Goal: Information Seeking & Learning: Learn about a topic

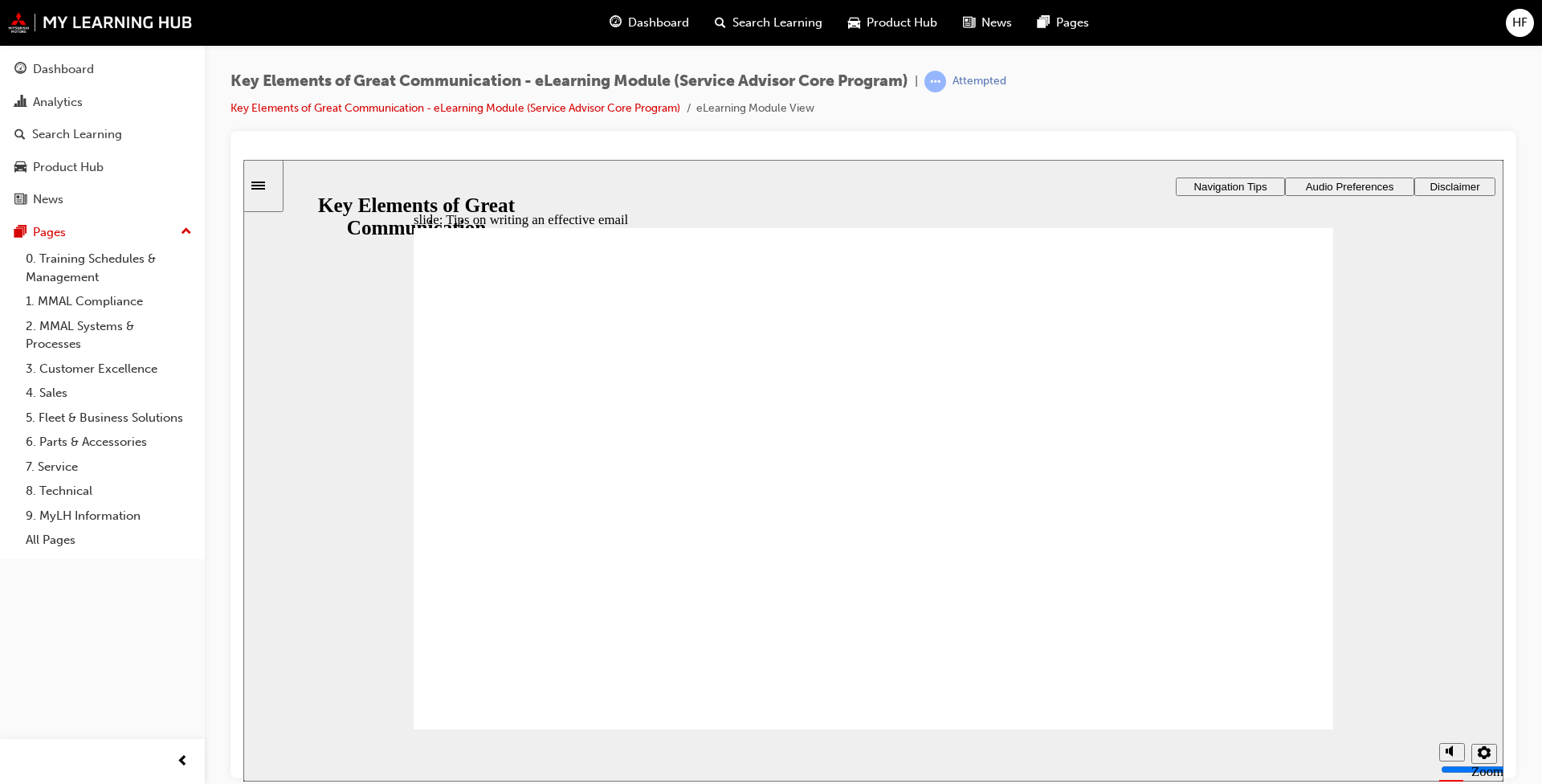
drag, startPoint x: 569, startPoint y: 483, endPoint x: 581, endPoint y: 488, distance: 13.0
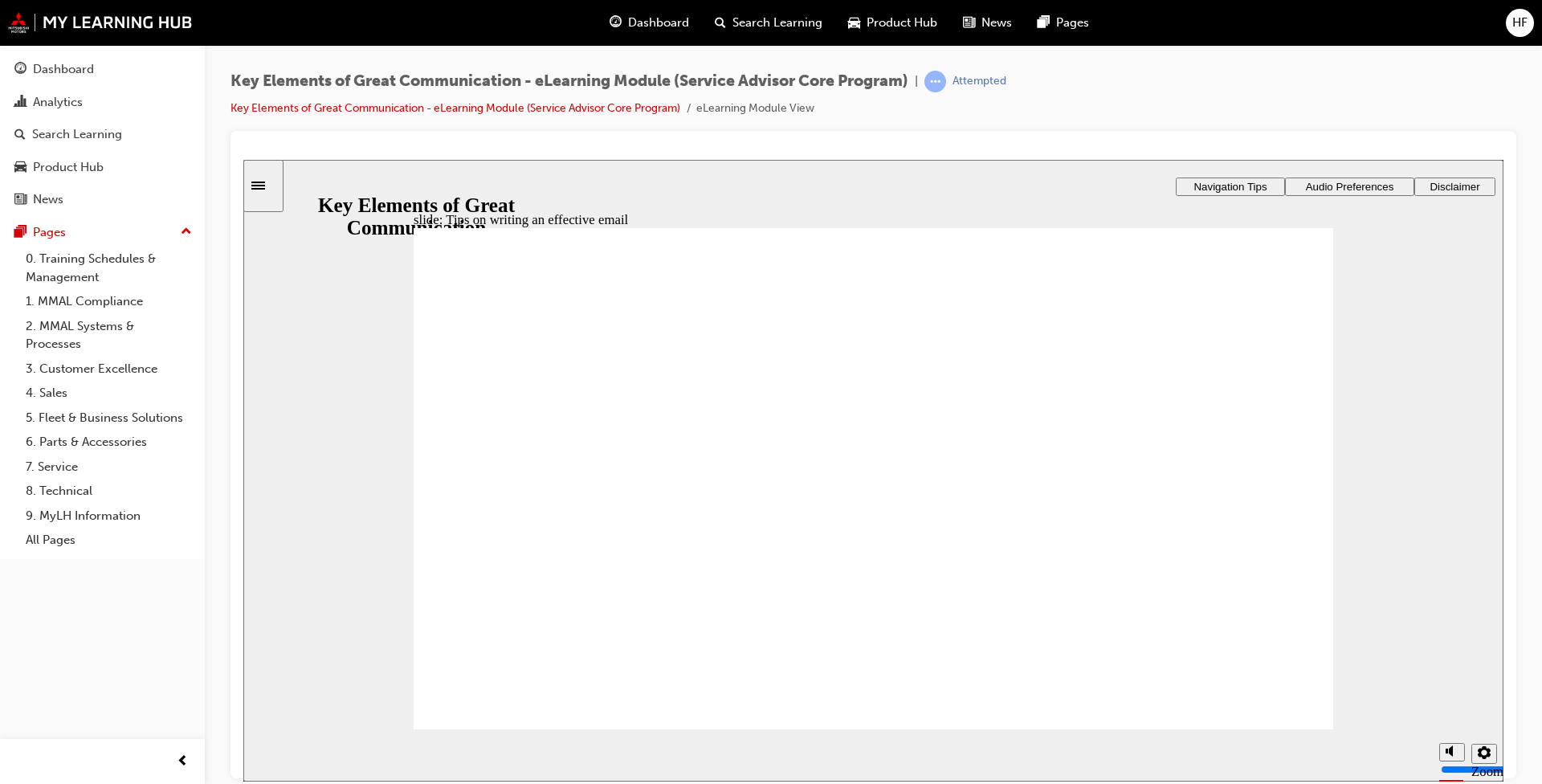
drag, startPoint x: 516, startPoint y: 583, endPoint x: 605, endPoint y: 585, distance: 89.0
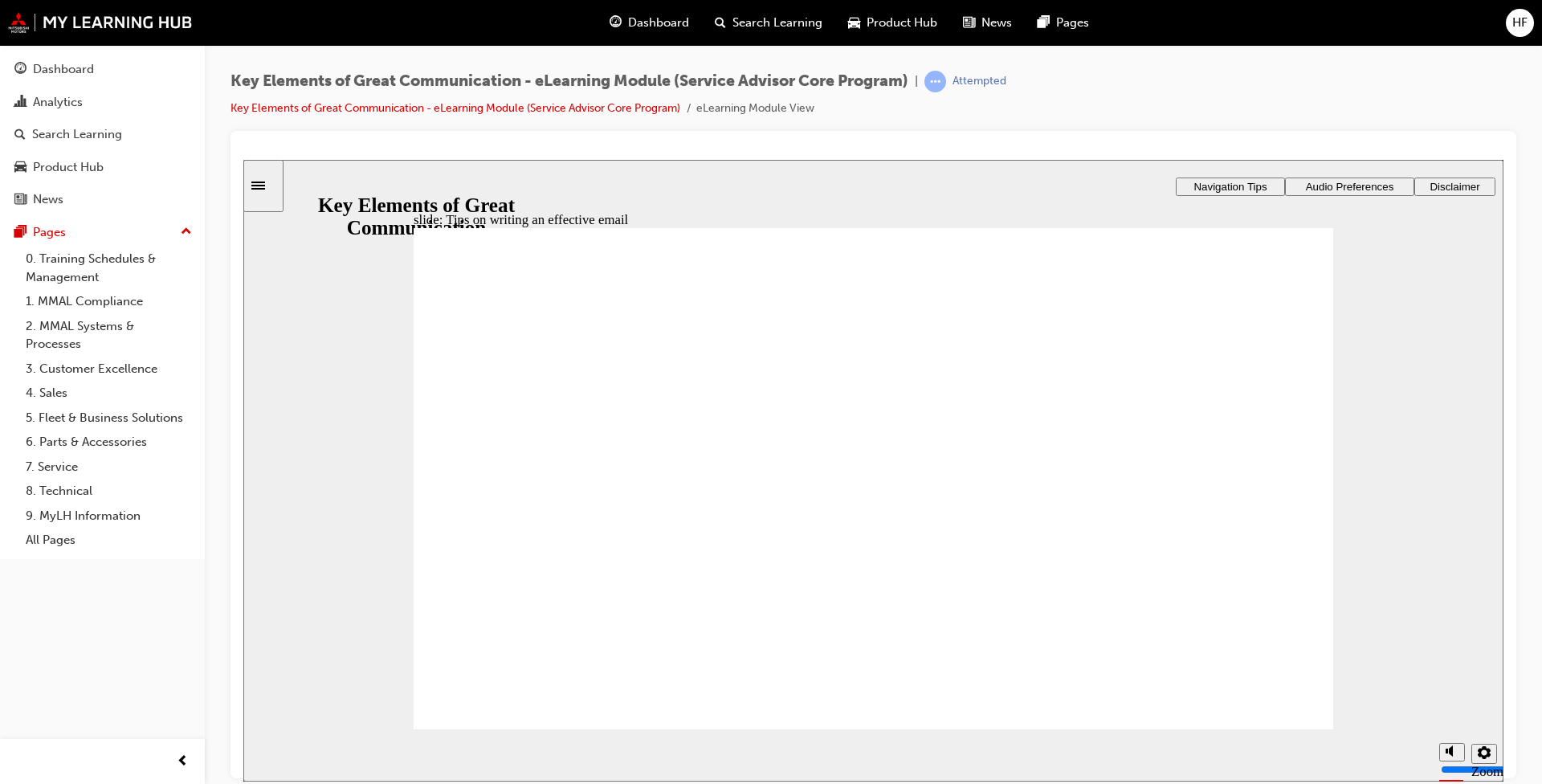
type textarea "D"
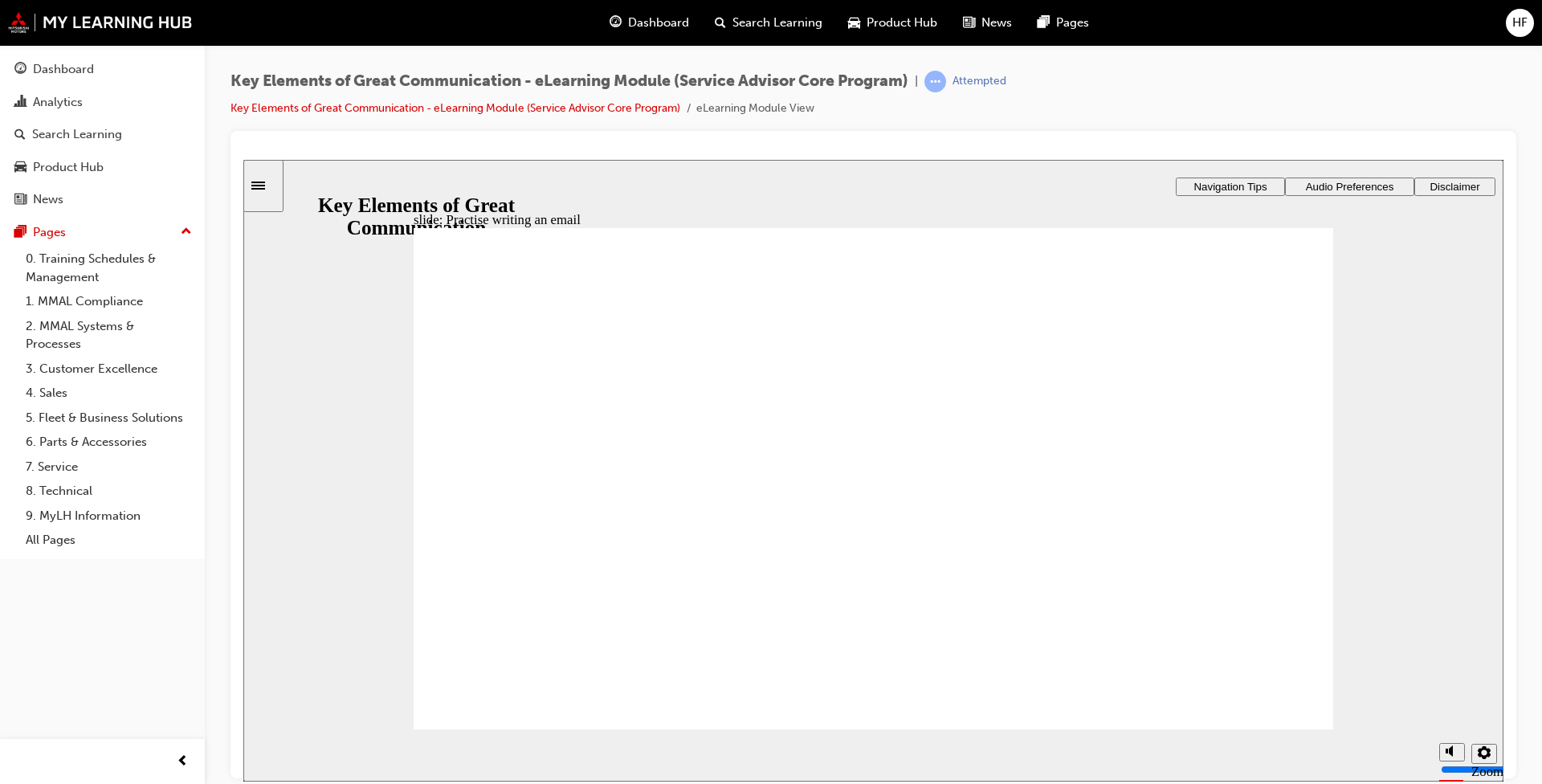
type textarea "De"
type textarea "Dea"
type textarea "Dear"
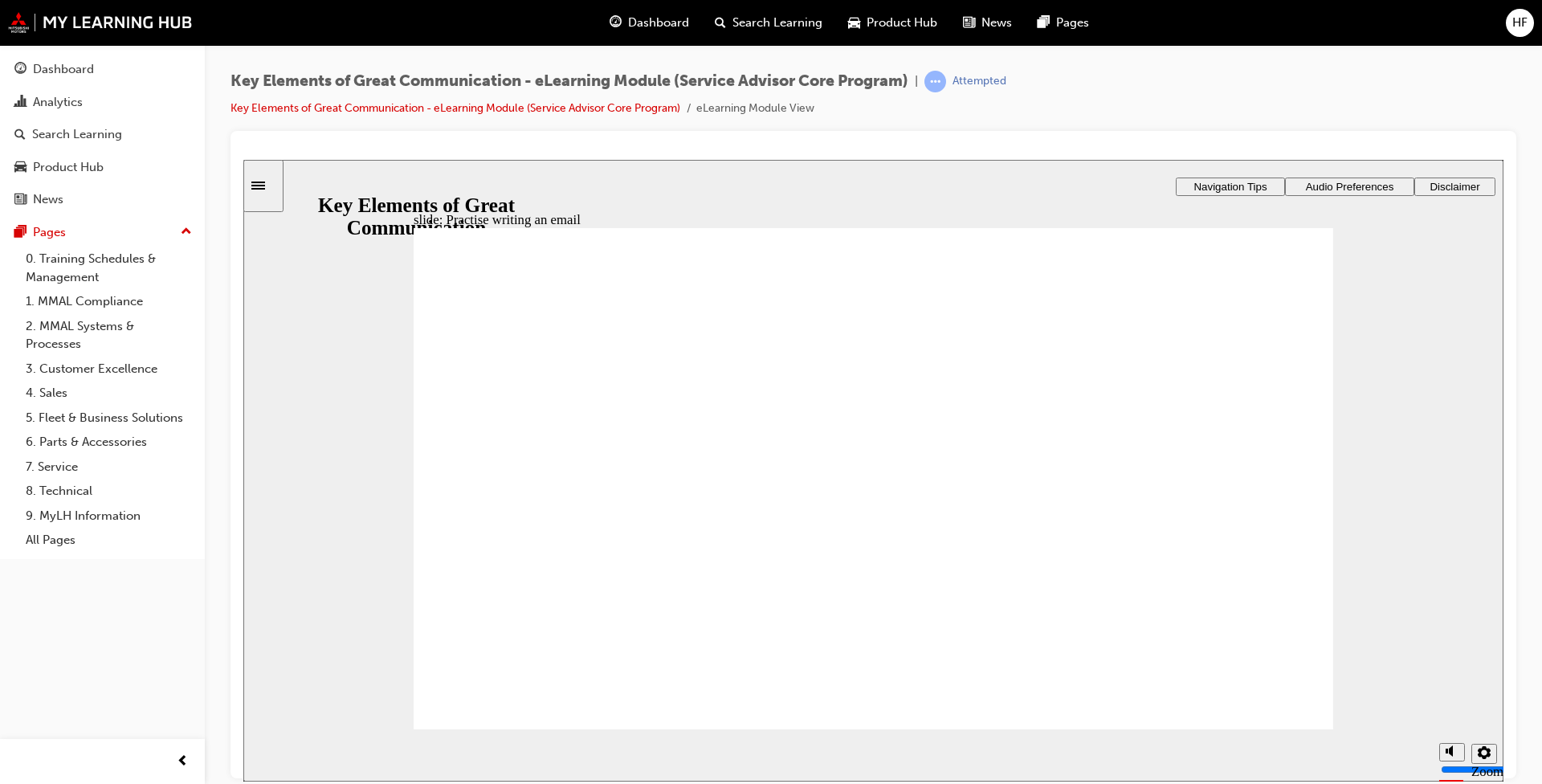
type textarea "Dear"
type textarea "Dear L"
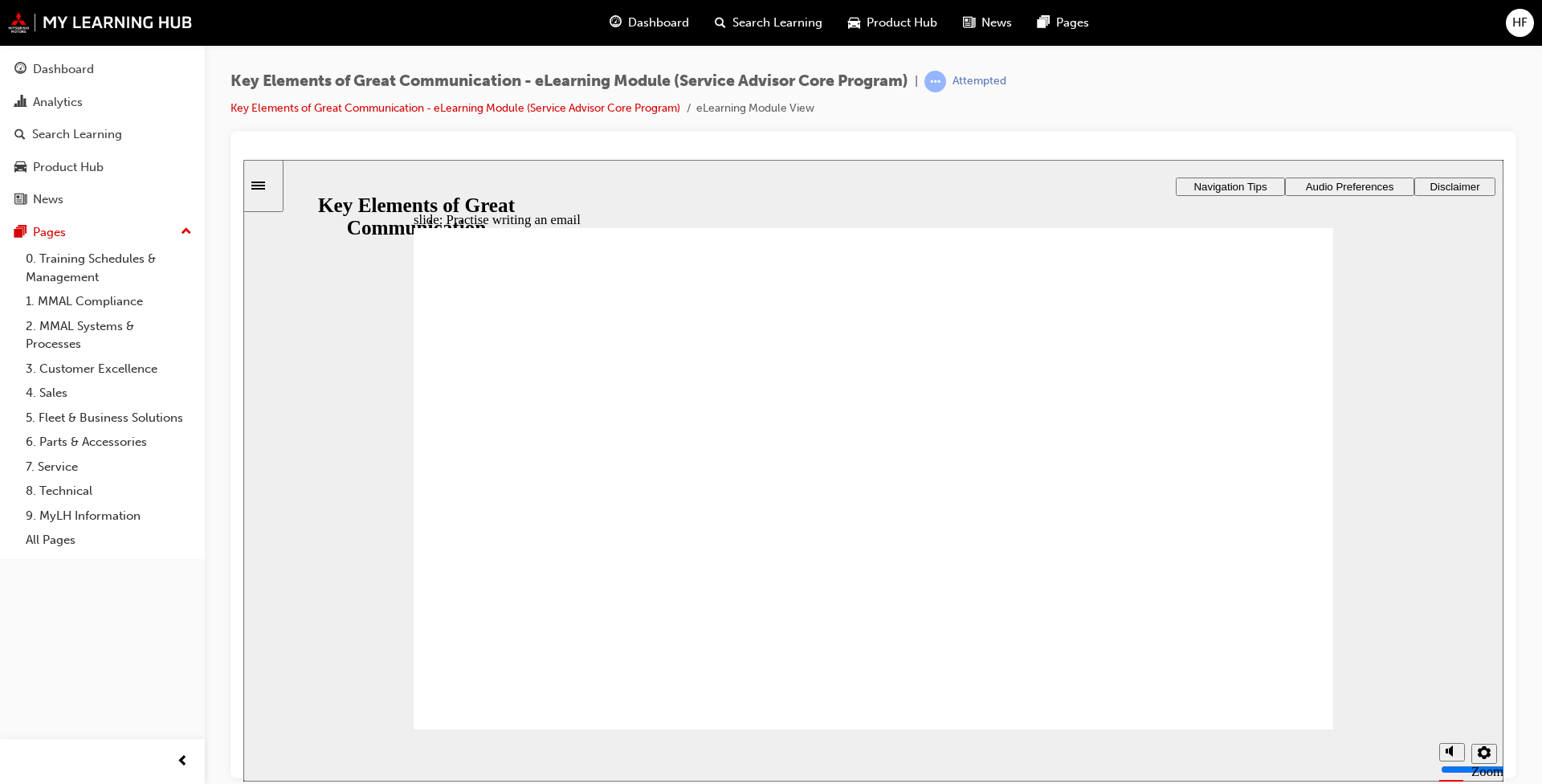
type textarea "Dear Li"
type textarea "Dear Lil"
type textarea "Dear Lili"
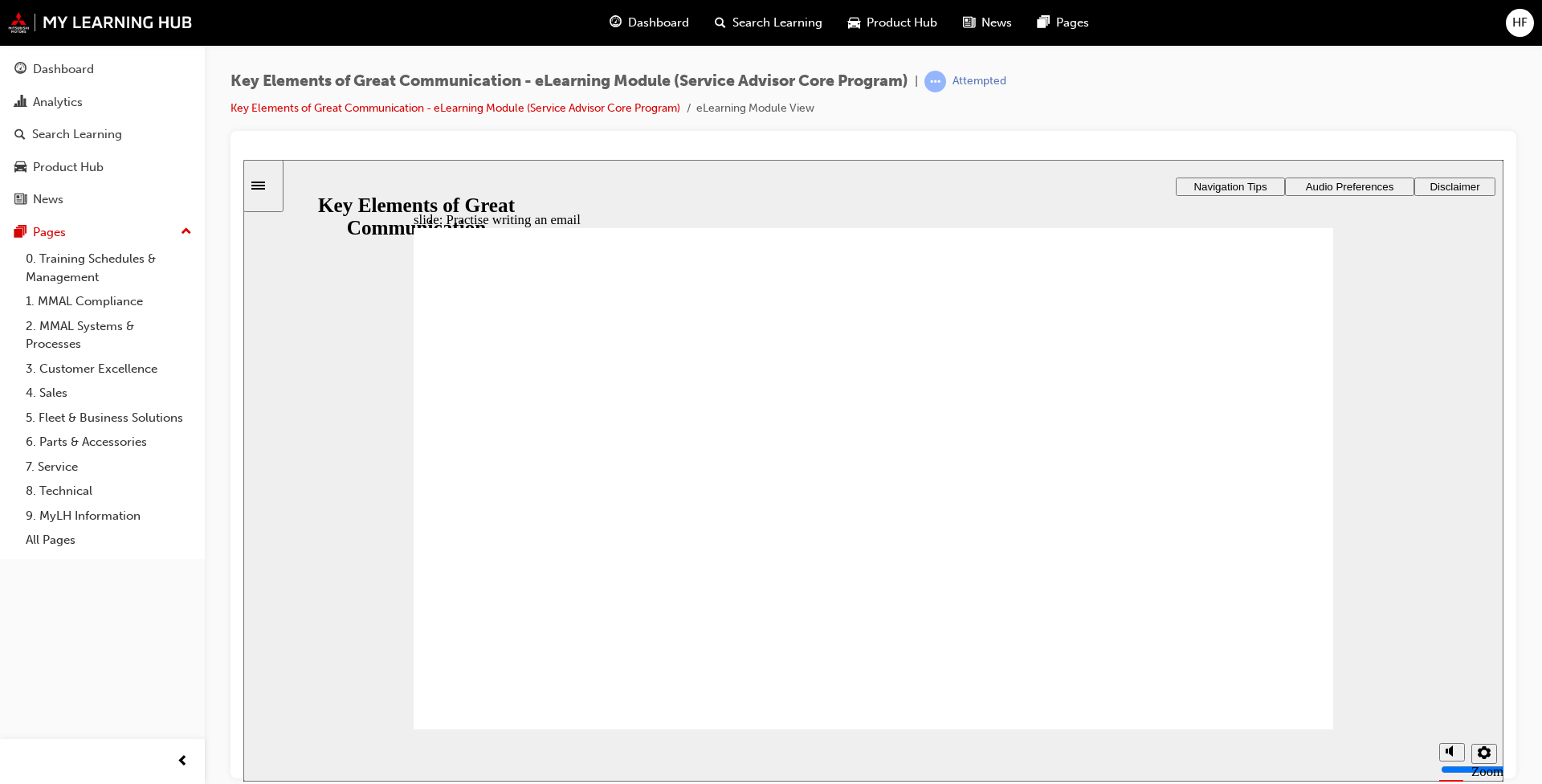
type textarea "Dear Lili"
type textarea "Dear Lilia"
type textarea "Dear Lilian"
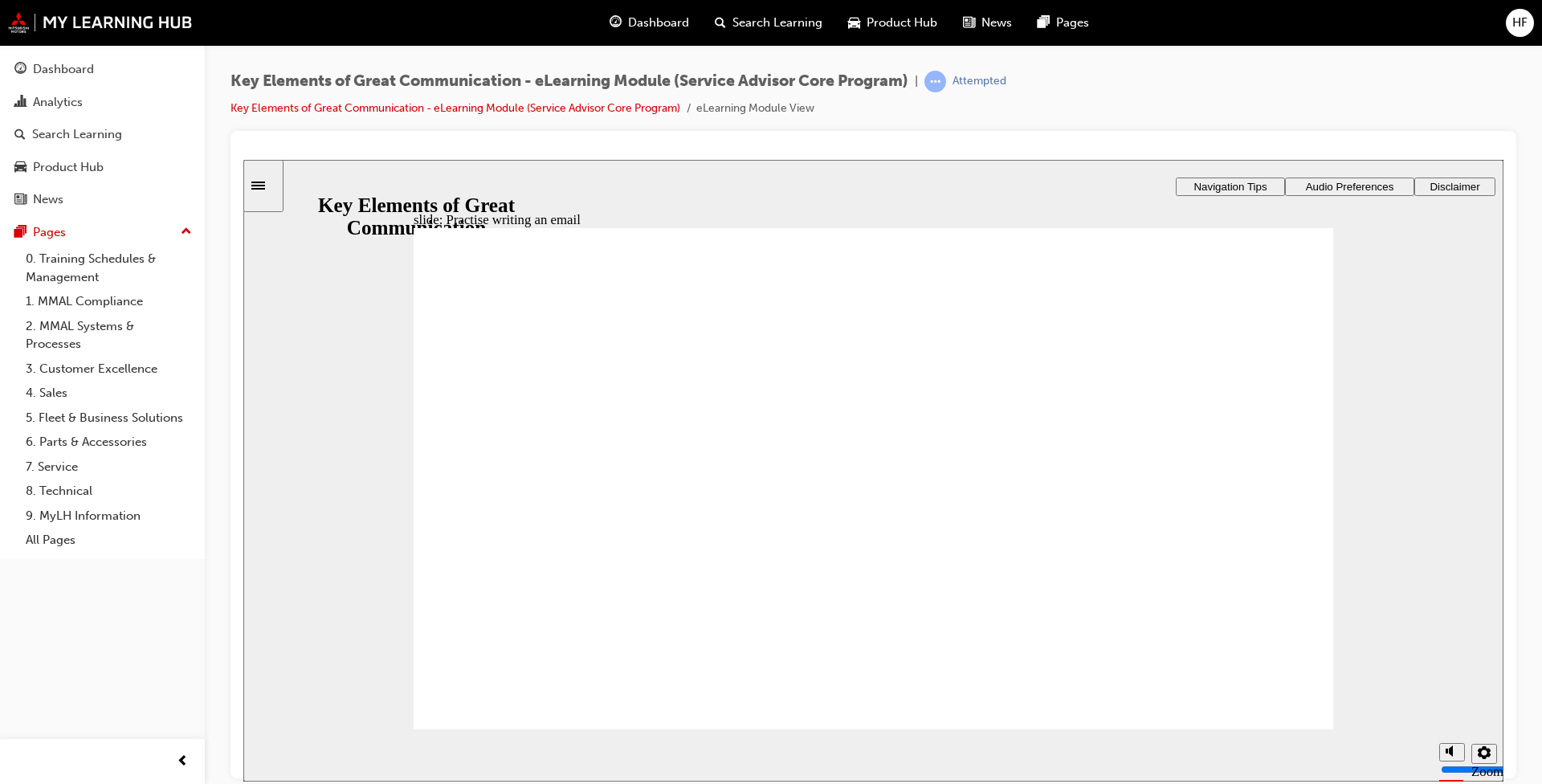
type textarea "Dear Lilian,"
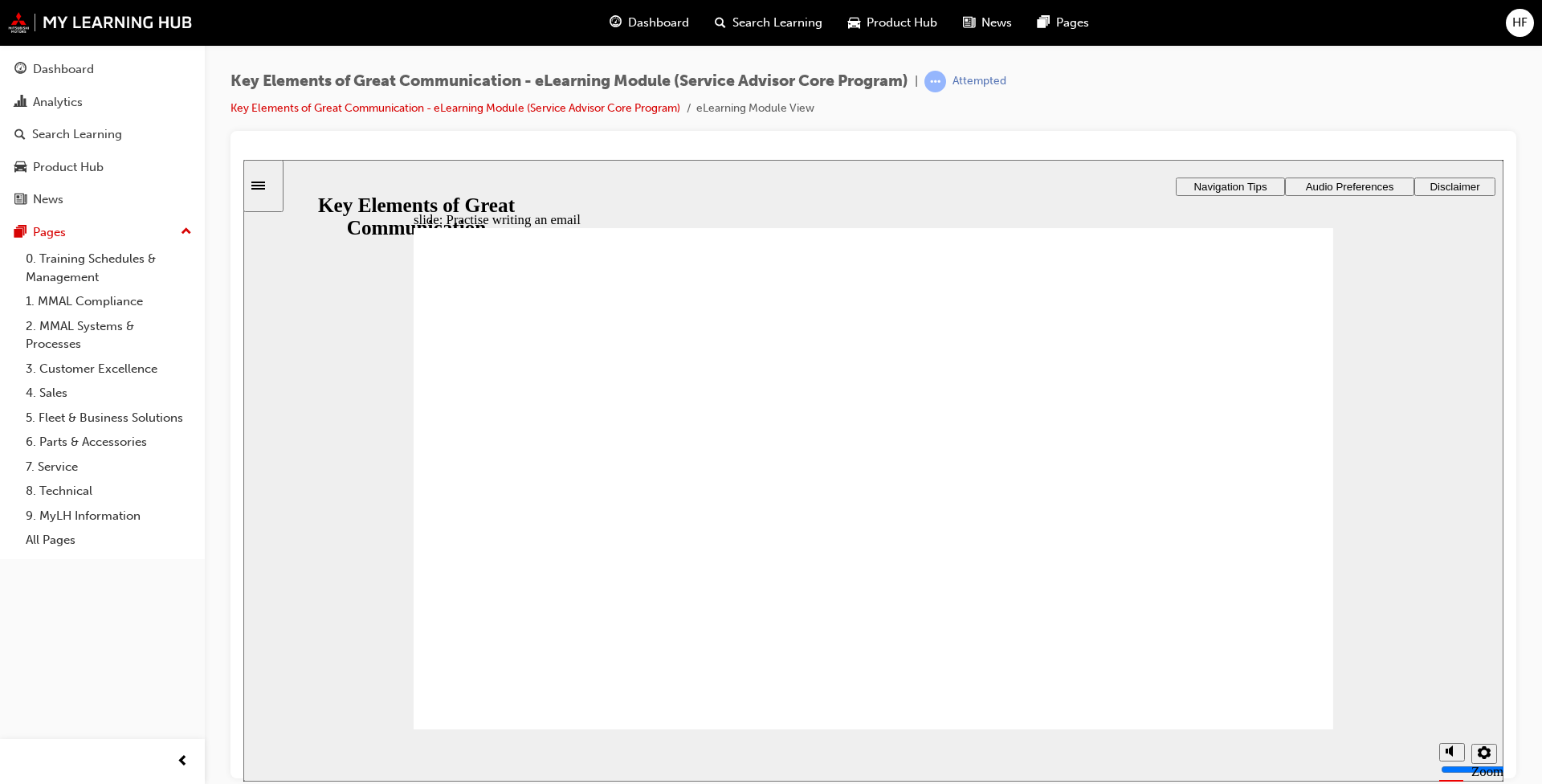
type textarea "Dear Lilian,"
type textarea "Dear Lilian, T"
type textarea "Dear Lilian, Th"
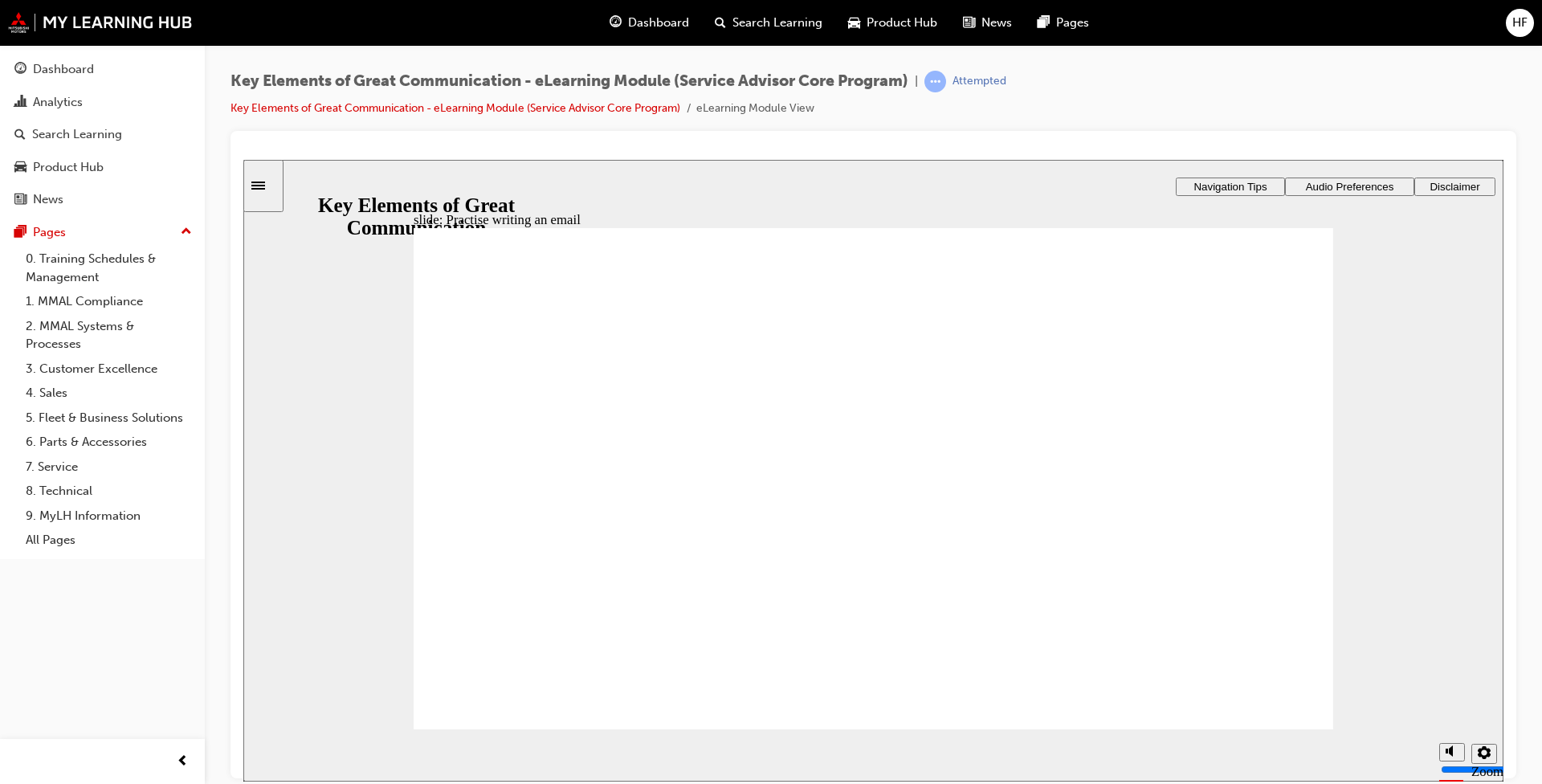
type textarea "Dear Lilian, Tha"
type textarea "Dear Lilian, Than"
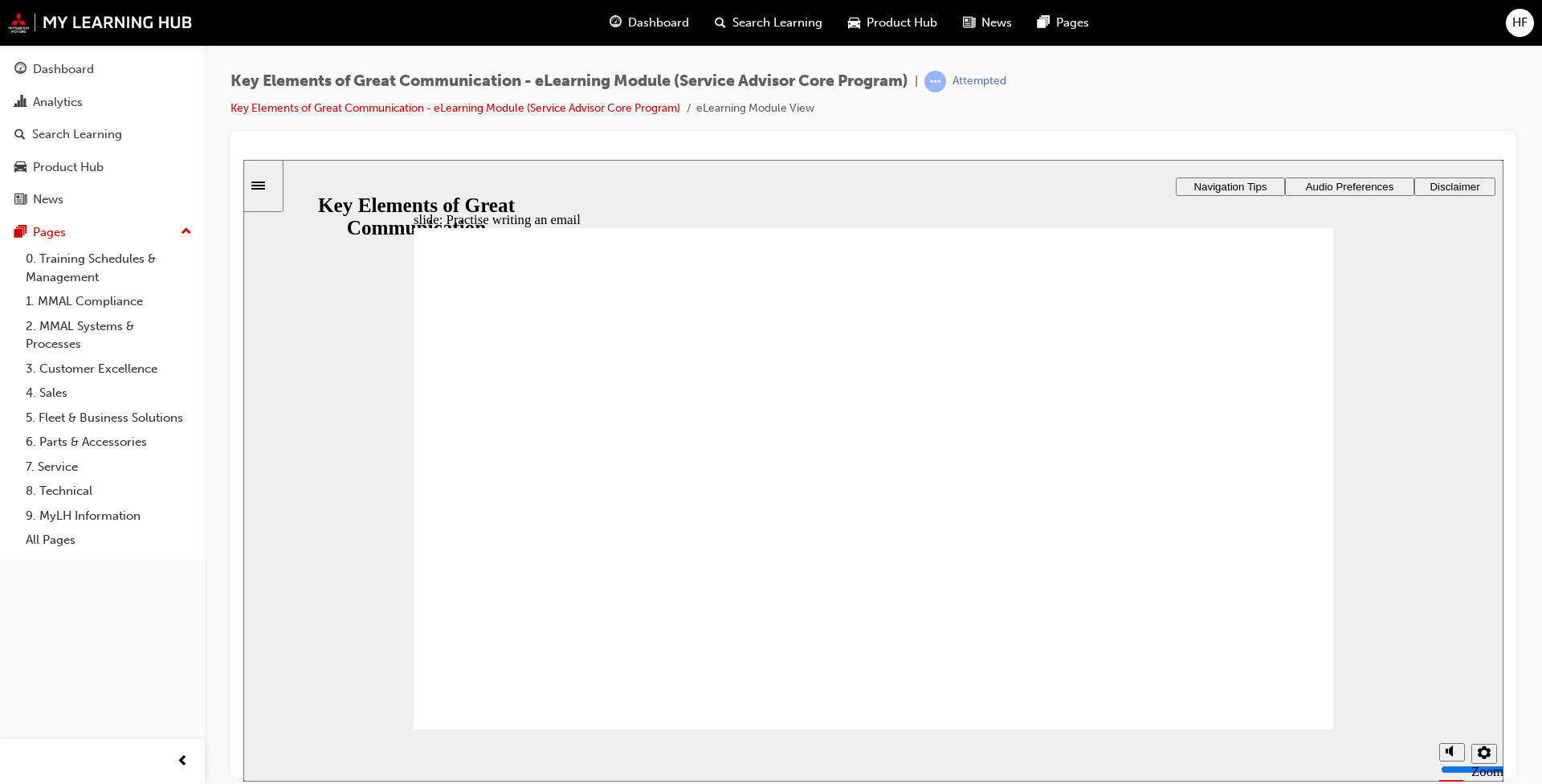
type textarea "Dear Lilian, Than"
type textarea "Dear Lilian, Thank"
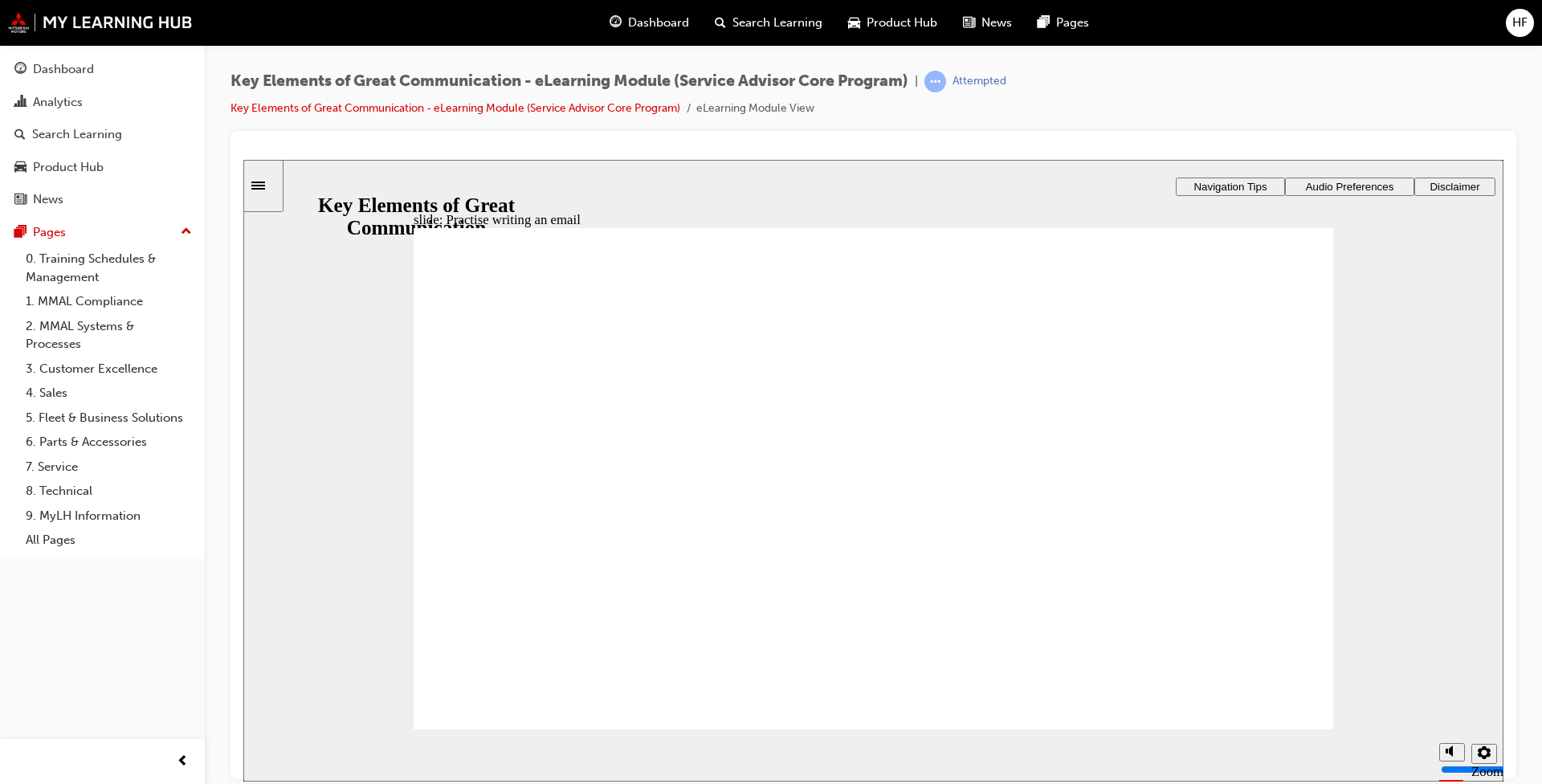
type textarea "Dear Lilian, Thank"
type textarea "Dear Lilian, Thank y"
type textarea "Dear Lilian, Thank yo"
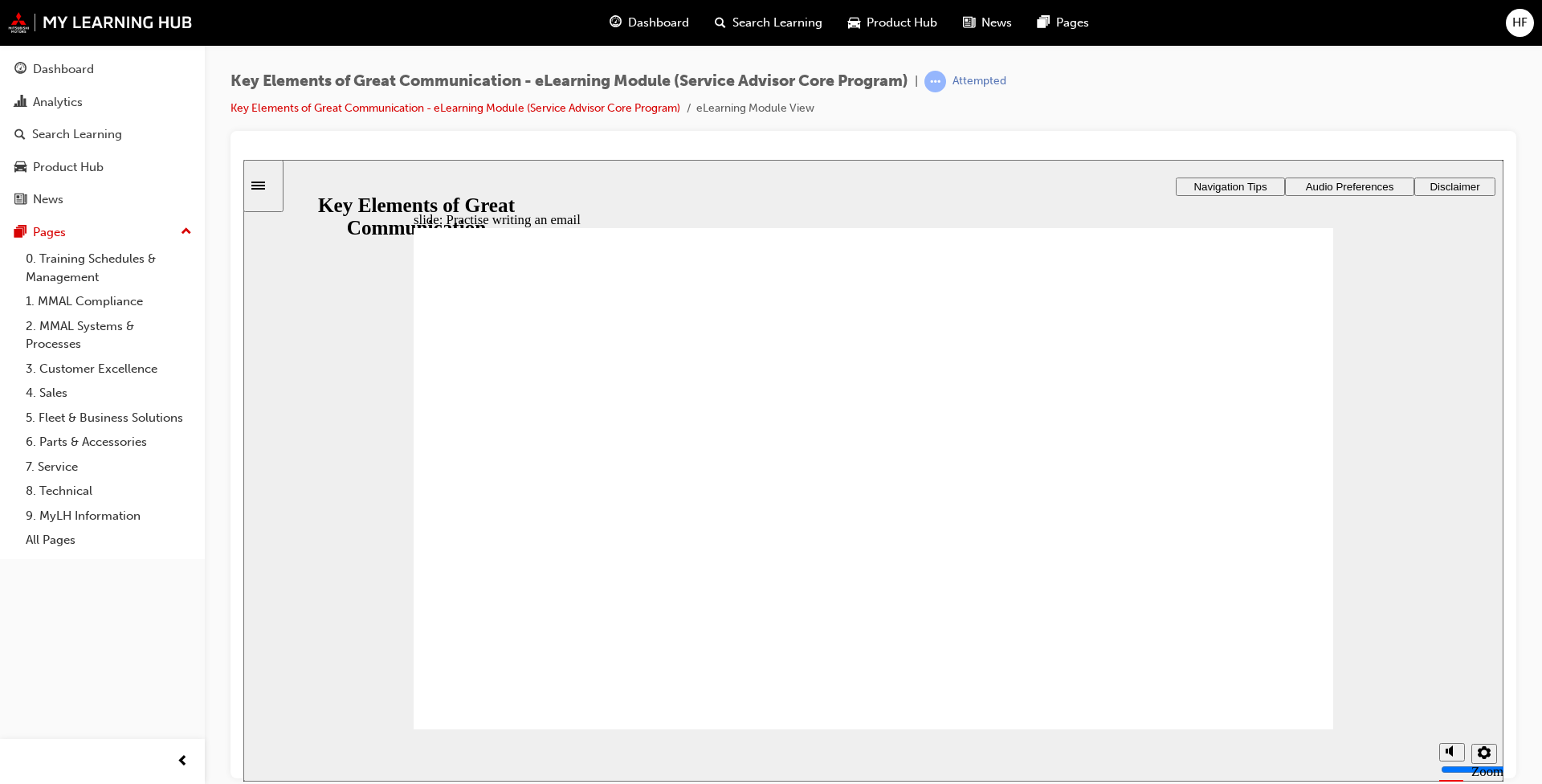
type textarea "Dear Lilian, Thank yo"
type textarea "Dear Lilian, Thank you"
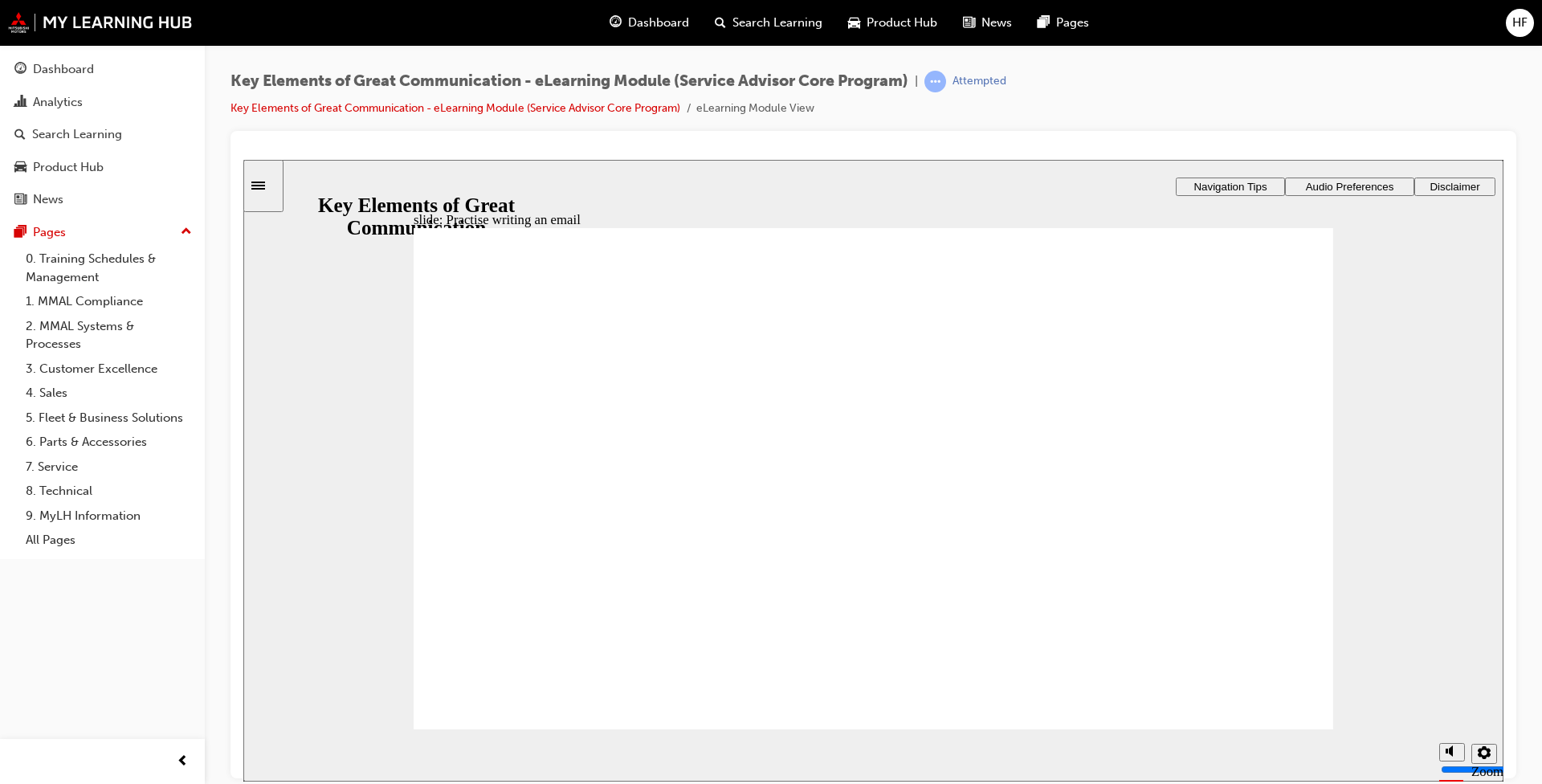
type textarea "Dear Lilian, Thank you f"
type textarea "Dear Lilian, Thank you fo"
type textarea "Dear Lilian, Thank you for"
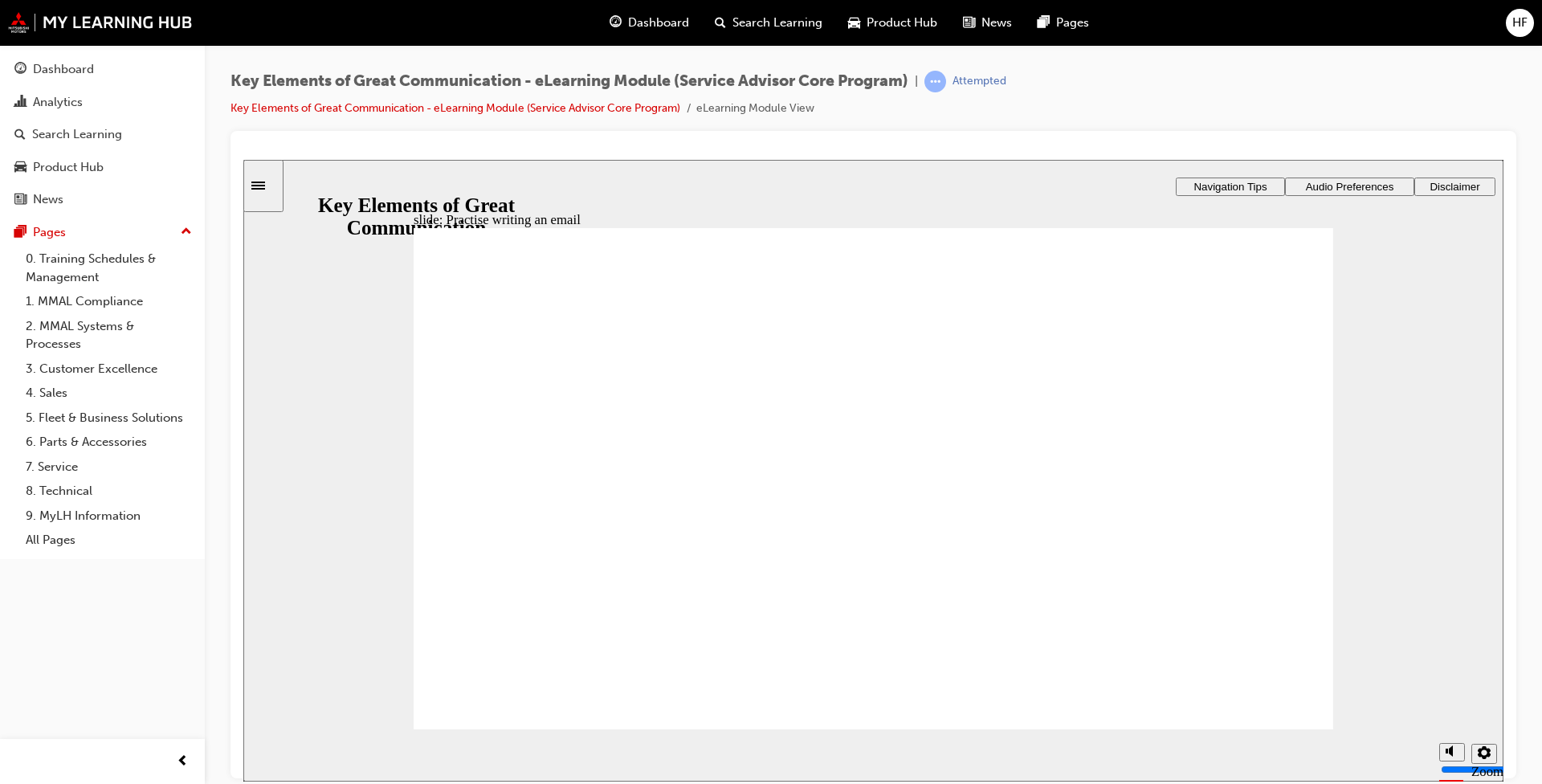
type textarea "Dear Lilian, Thank you for"
type textarea "Dear Lilian, Thank you for y"
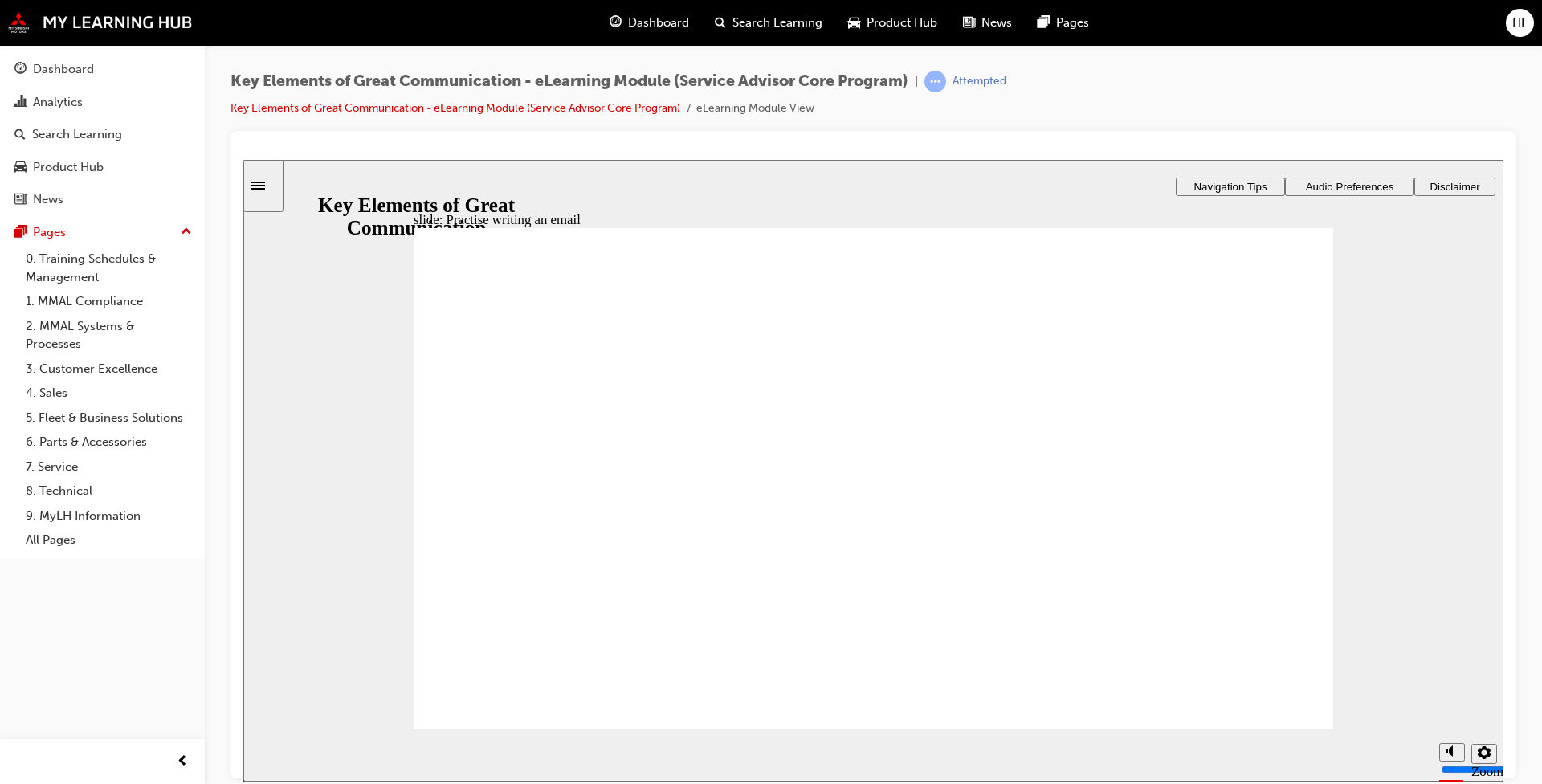
type textarea "Dear Lilian, Thank you for yo"
type textarea "Dear Lilian, Thank you for you"
type textarea "Dear Lilian, Thank you for your"
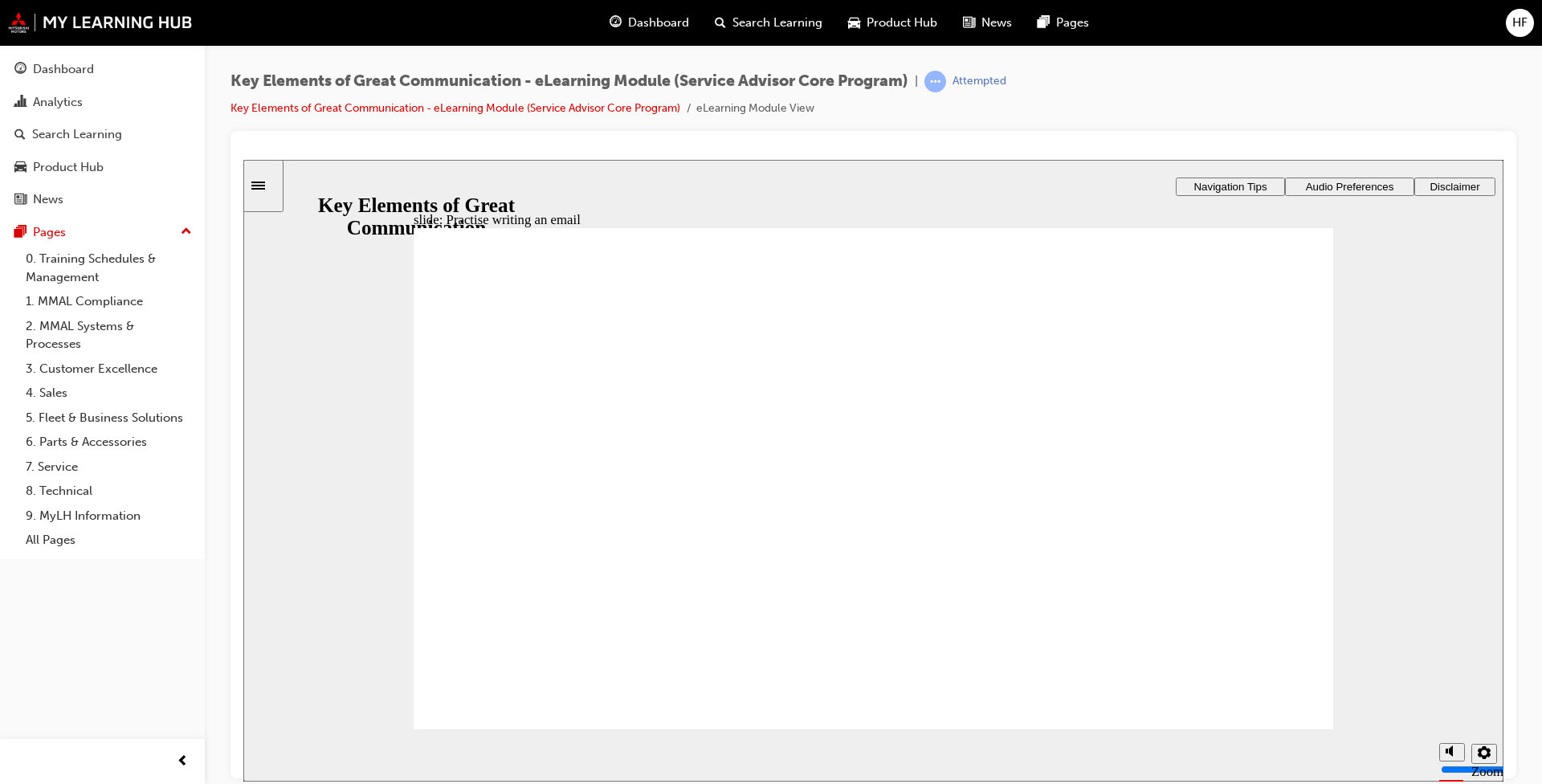
type textarea "Dear Lilian, Thank you for your"
type textarea "Dear Lilian, Thank you for you"
type textarea "Dear Lilian, Thank you for yo"
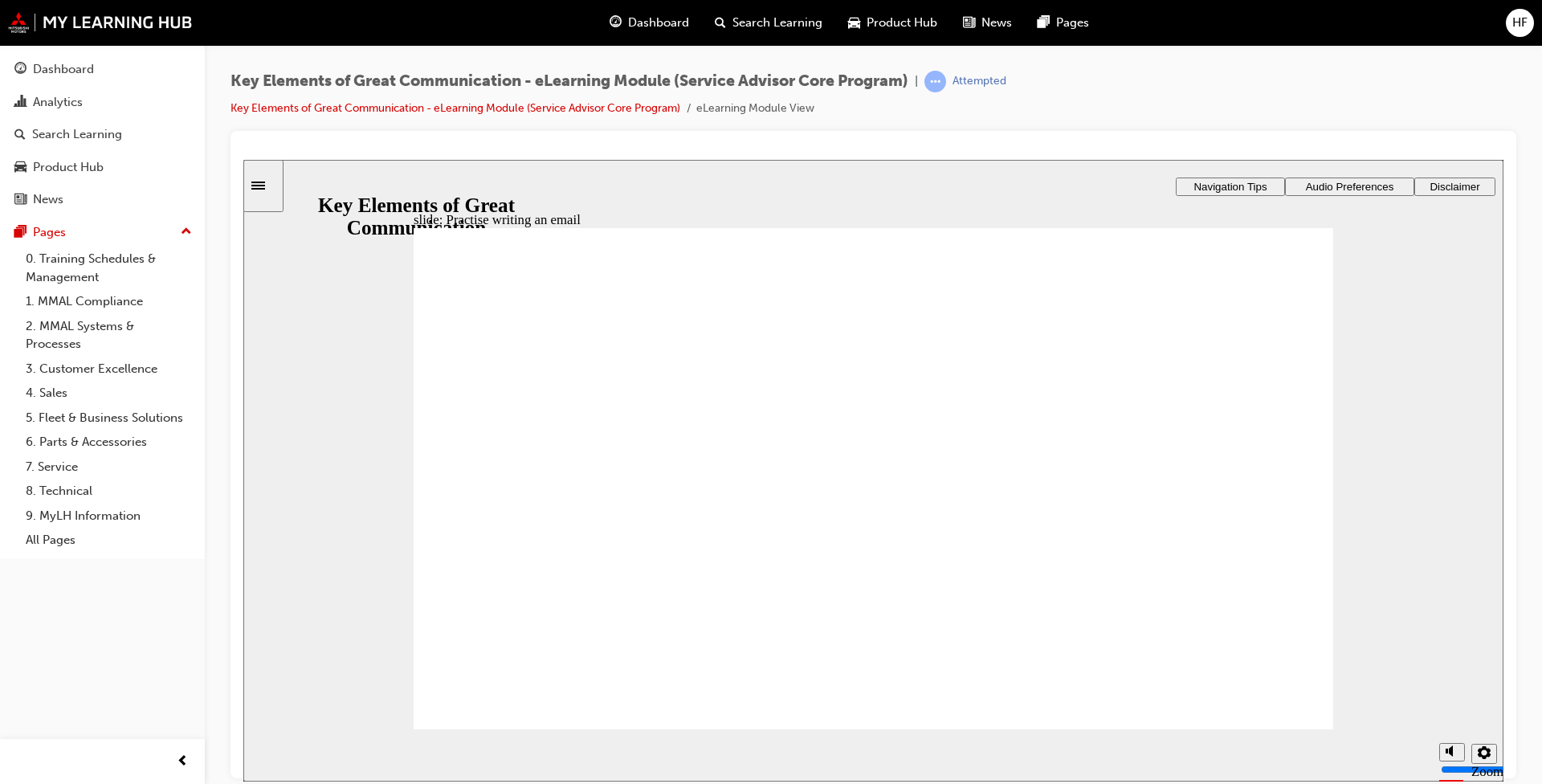
type textarea "Dear Lilian, Thank you for y"
type textarea "Dear Lilian, Thank you for"
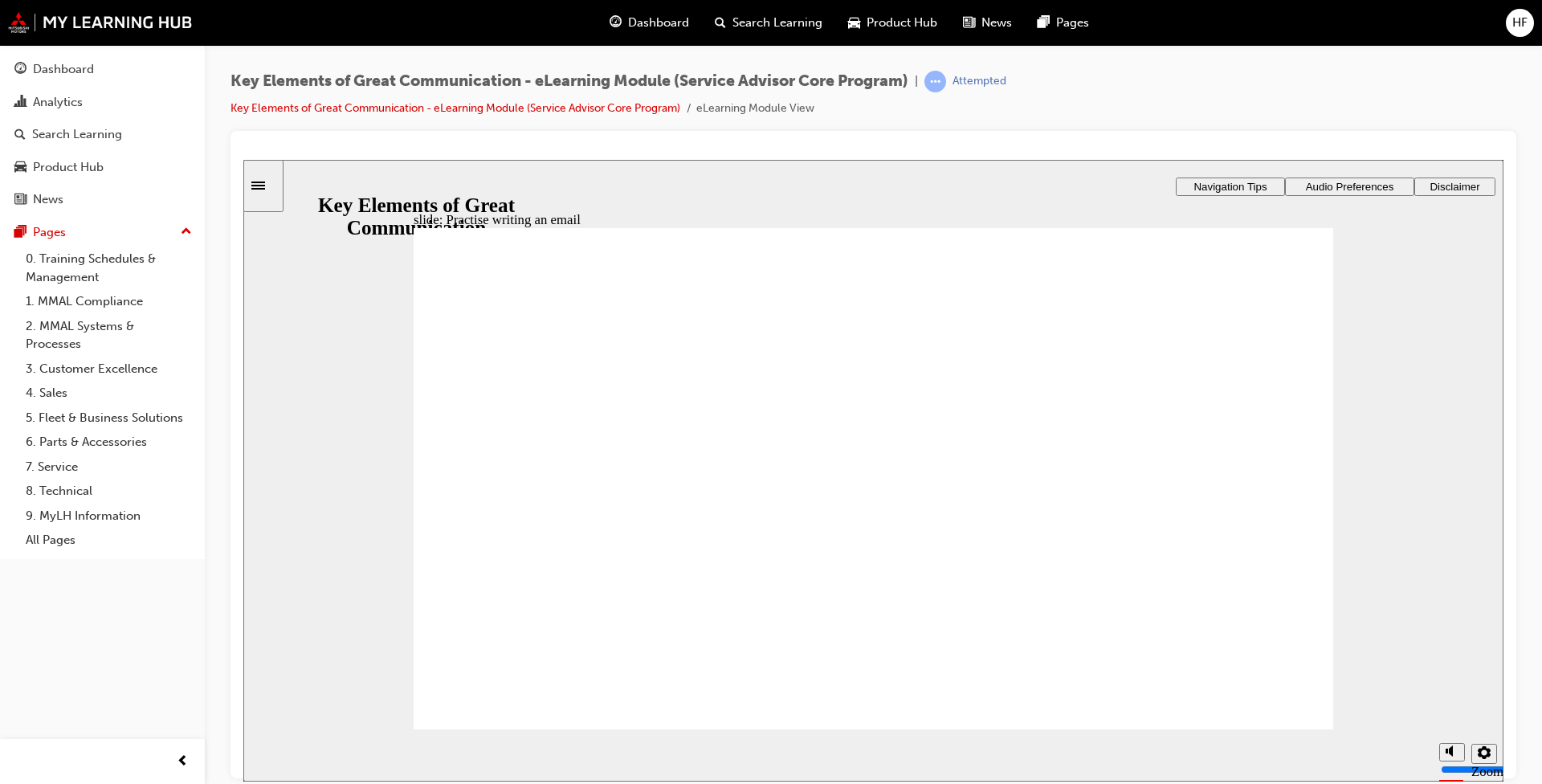
type textarea "Dear Lilian, Thank you for"
type textarea "Dear Lilian, Thank you fo"
type textarea "Dear Lilian, Thank you f"
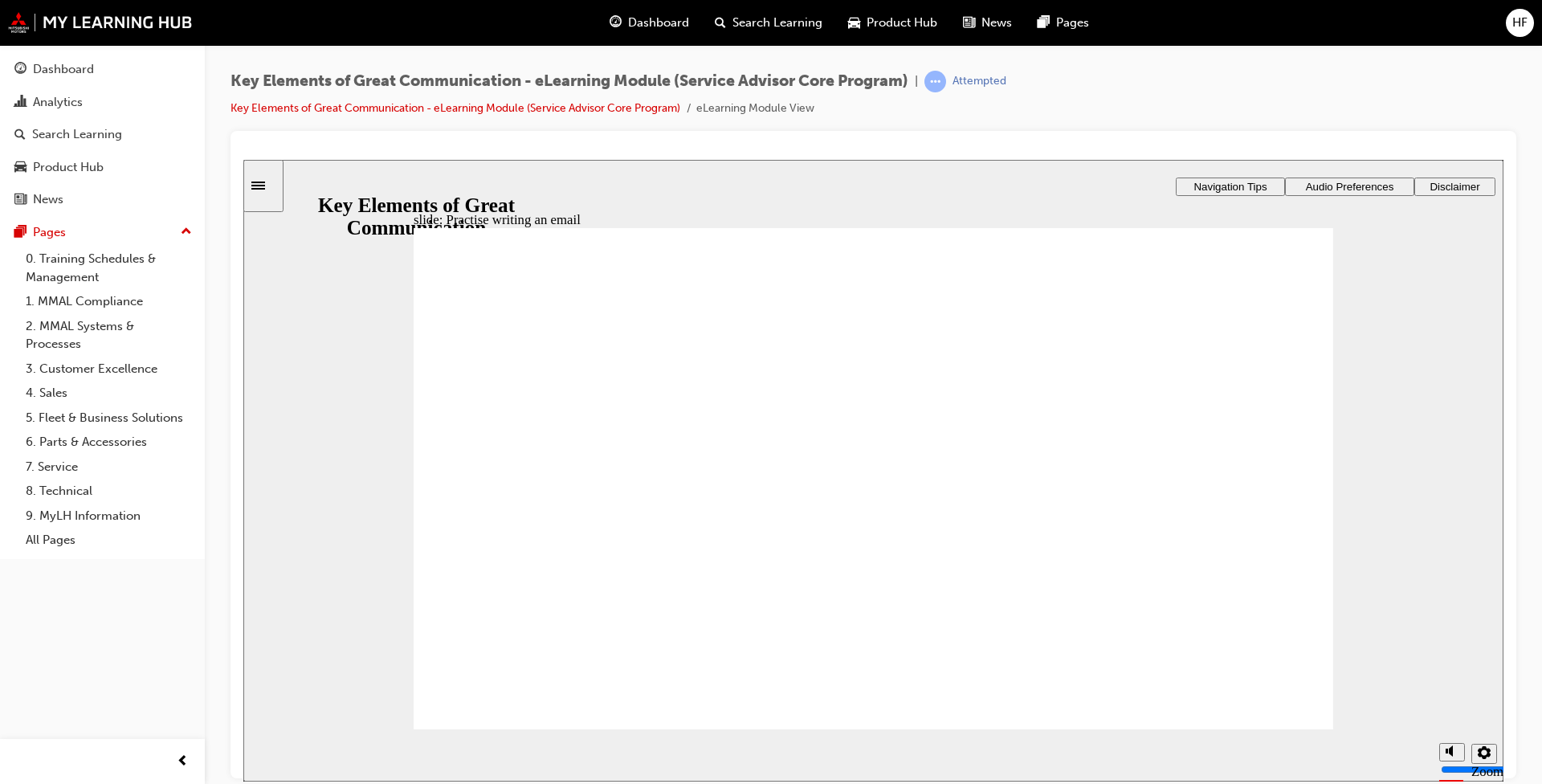
type textarea "Dear Lilian, Thank you"
type textarea "Dear Lilian, Thank yo"
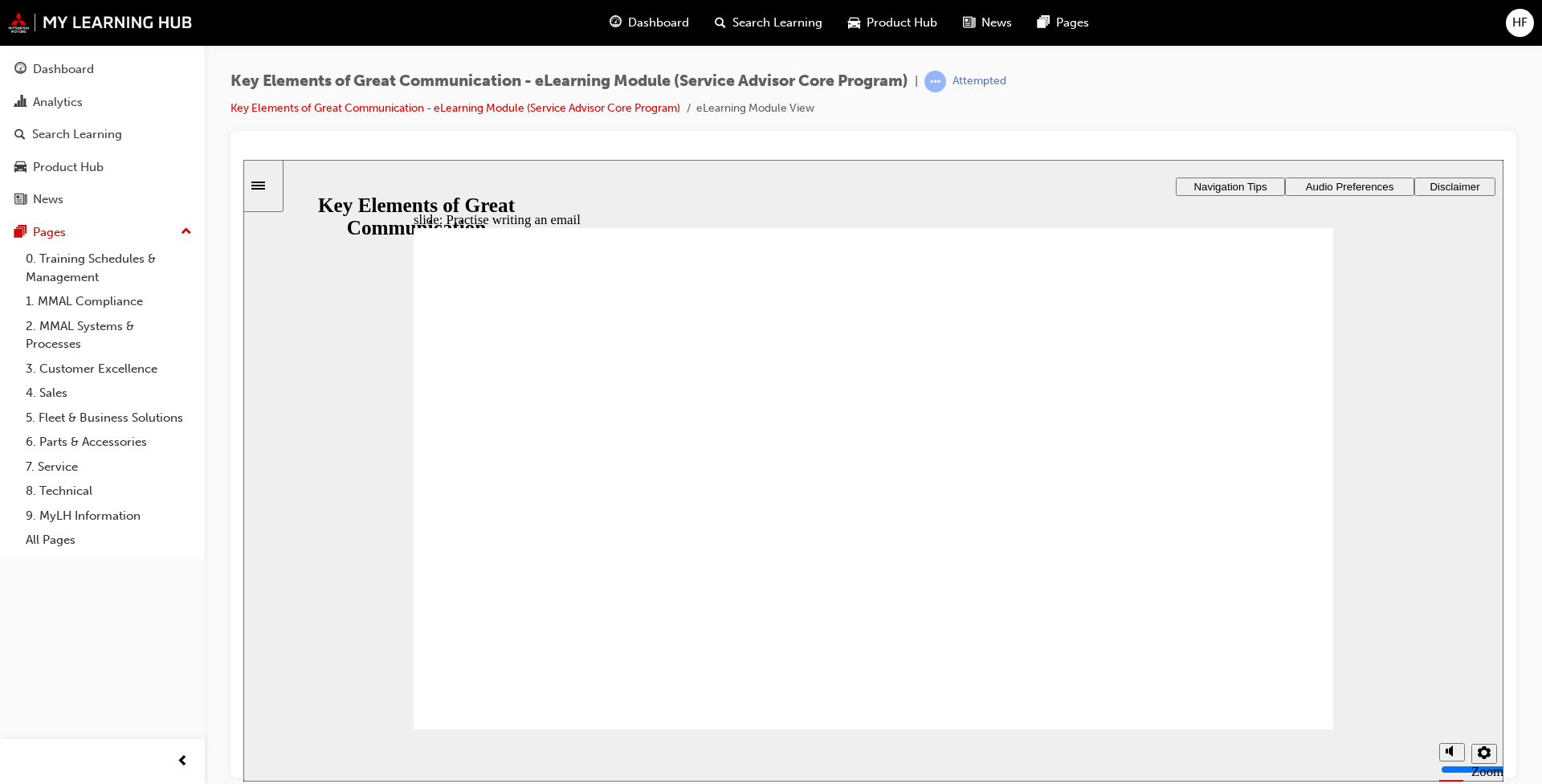
type textarea "Dear Lilian, Thank yo"
type textarea "Dear Lilian, Thank y"
type textarea "Dear Lilian, Thank"
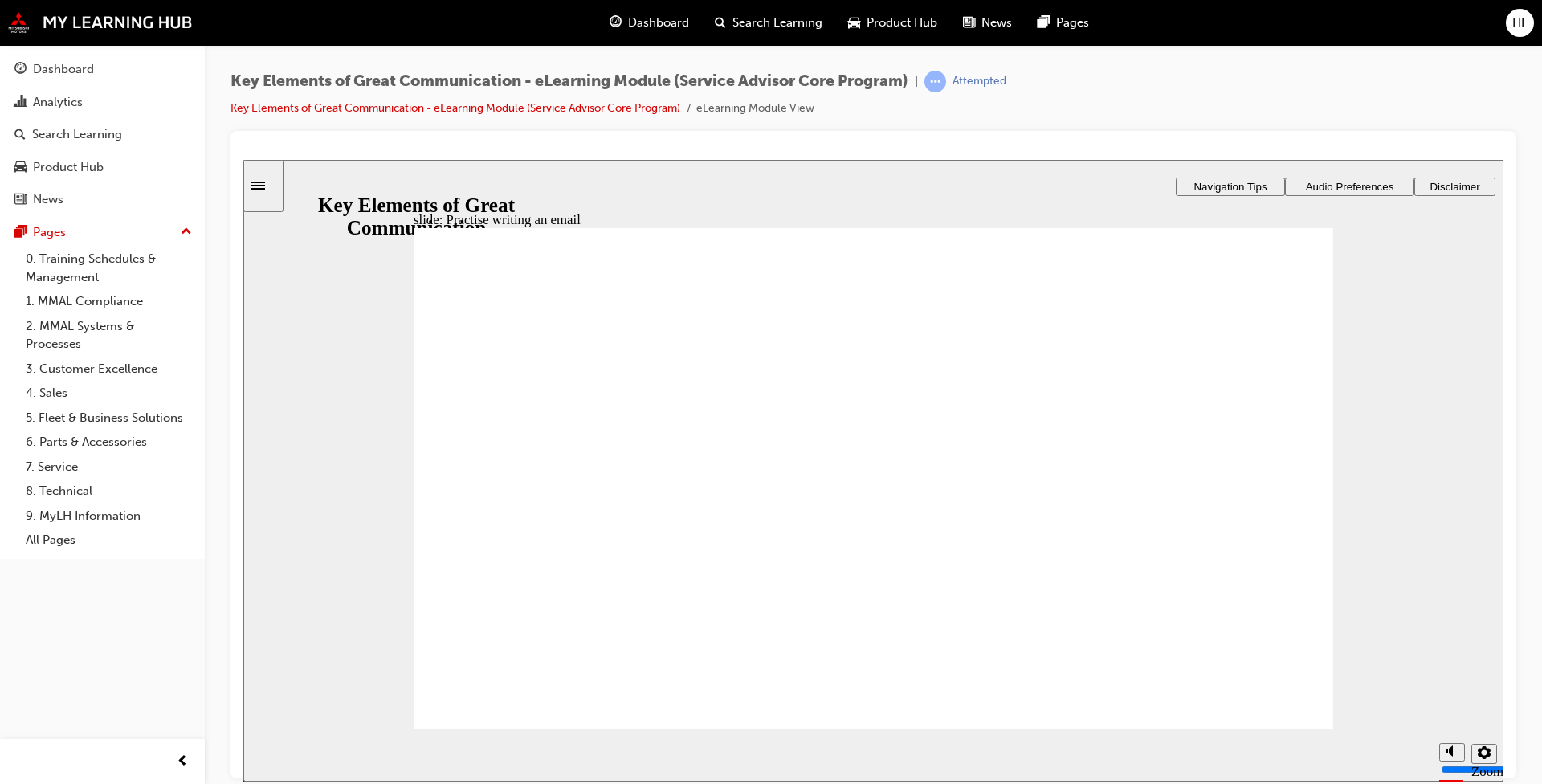
type textarea "Dear Lilian, Thank"
type textarea "Dear Lilian, Than"
type textarea "Dear Lilian, Tha"
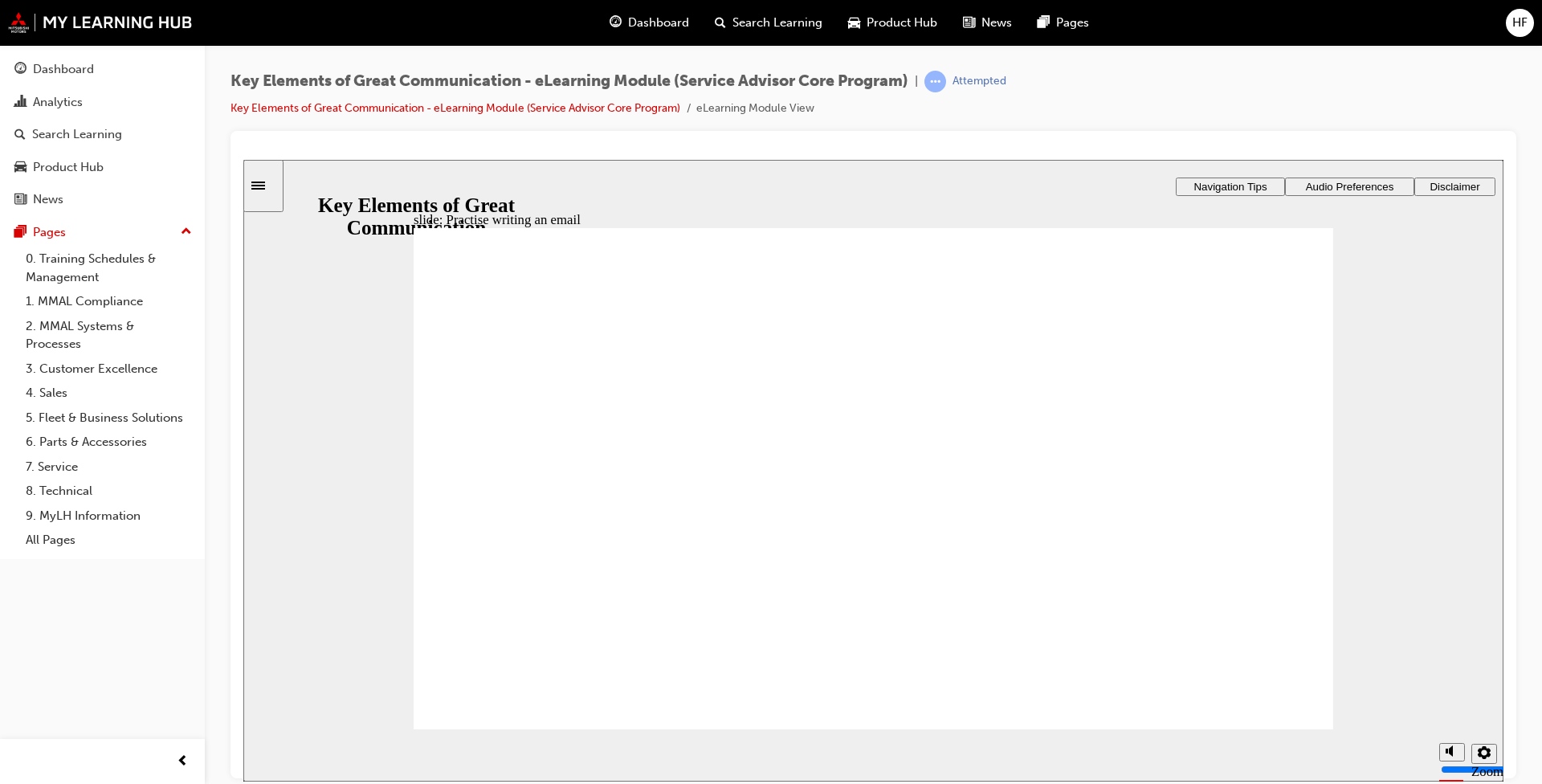
type textarea "Dear Lilian, Tha"
type textarea "Dear Lilian, Th"
type textarea "Dear Lilian, T"
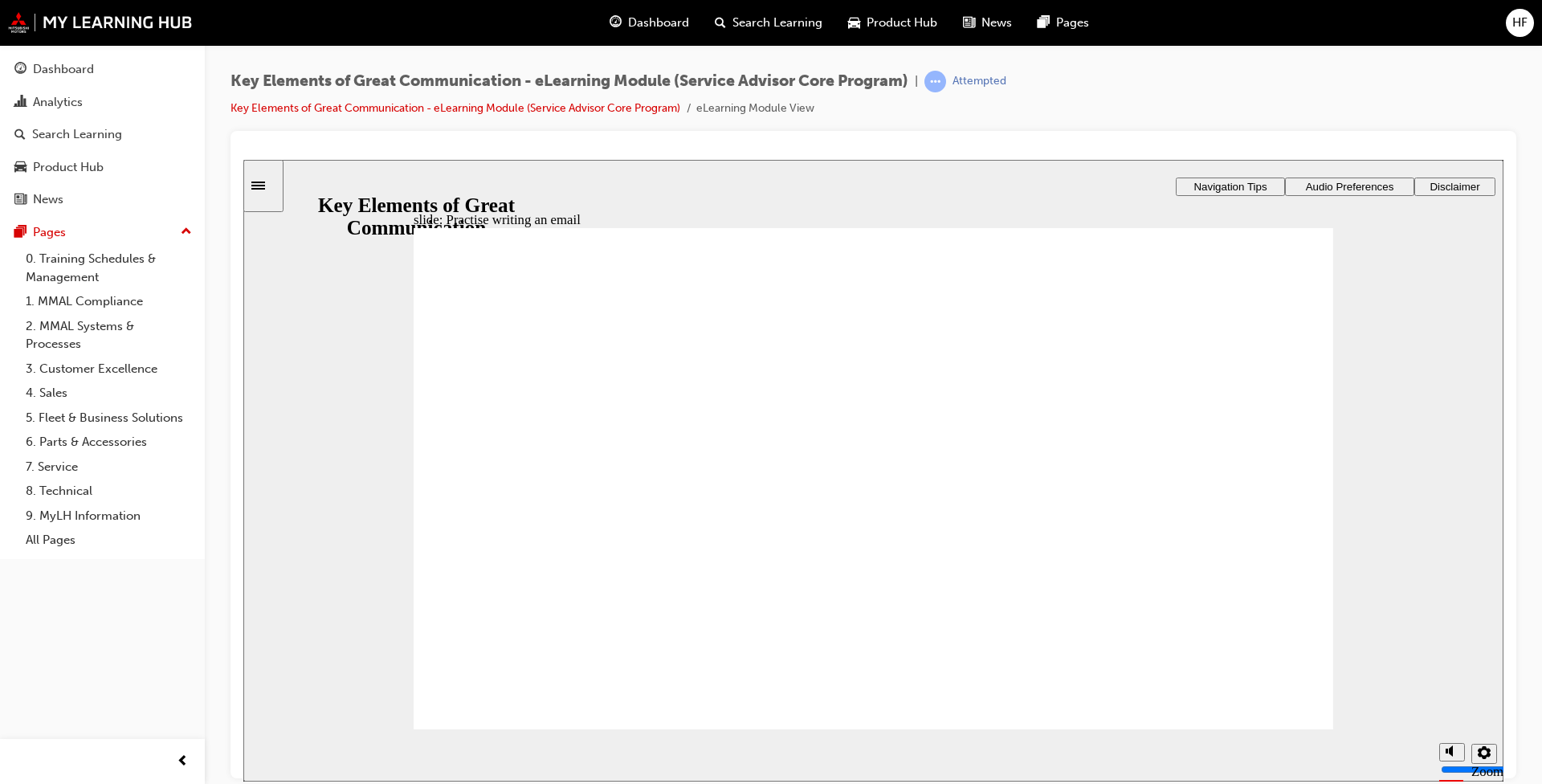
type textarea "Dear Lilian,"
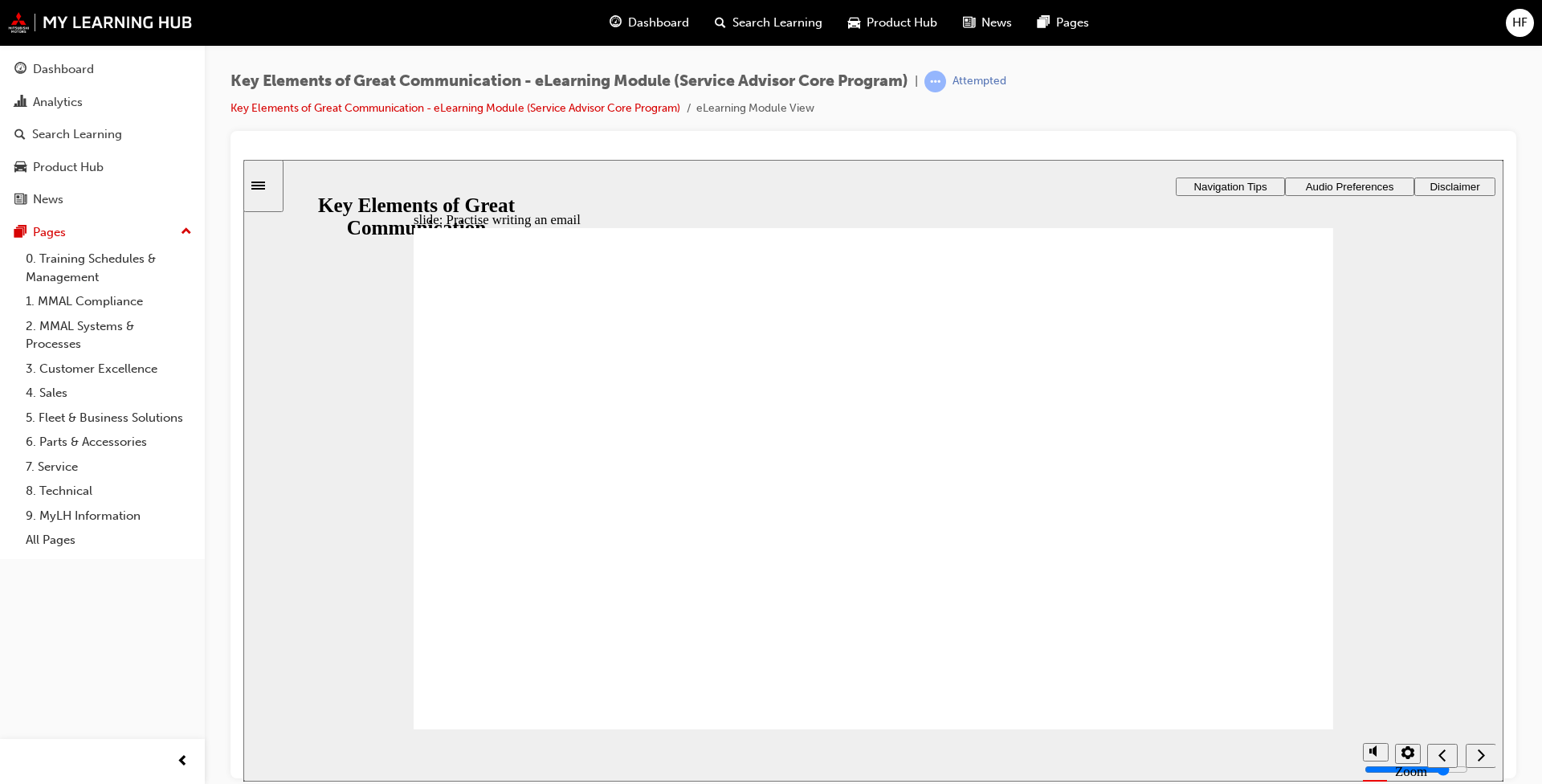
drag, startPoint x: 861, startPoint y: 384, endPoint x: 803, endPoint y: 351, distance: 66.7
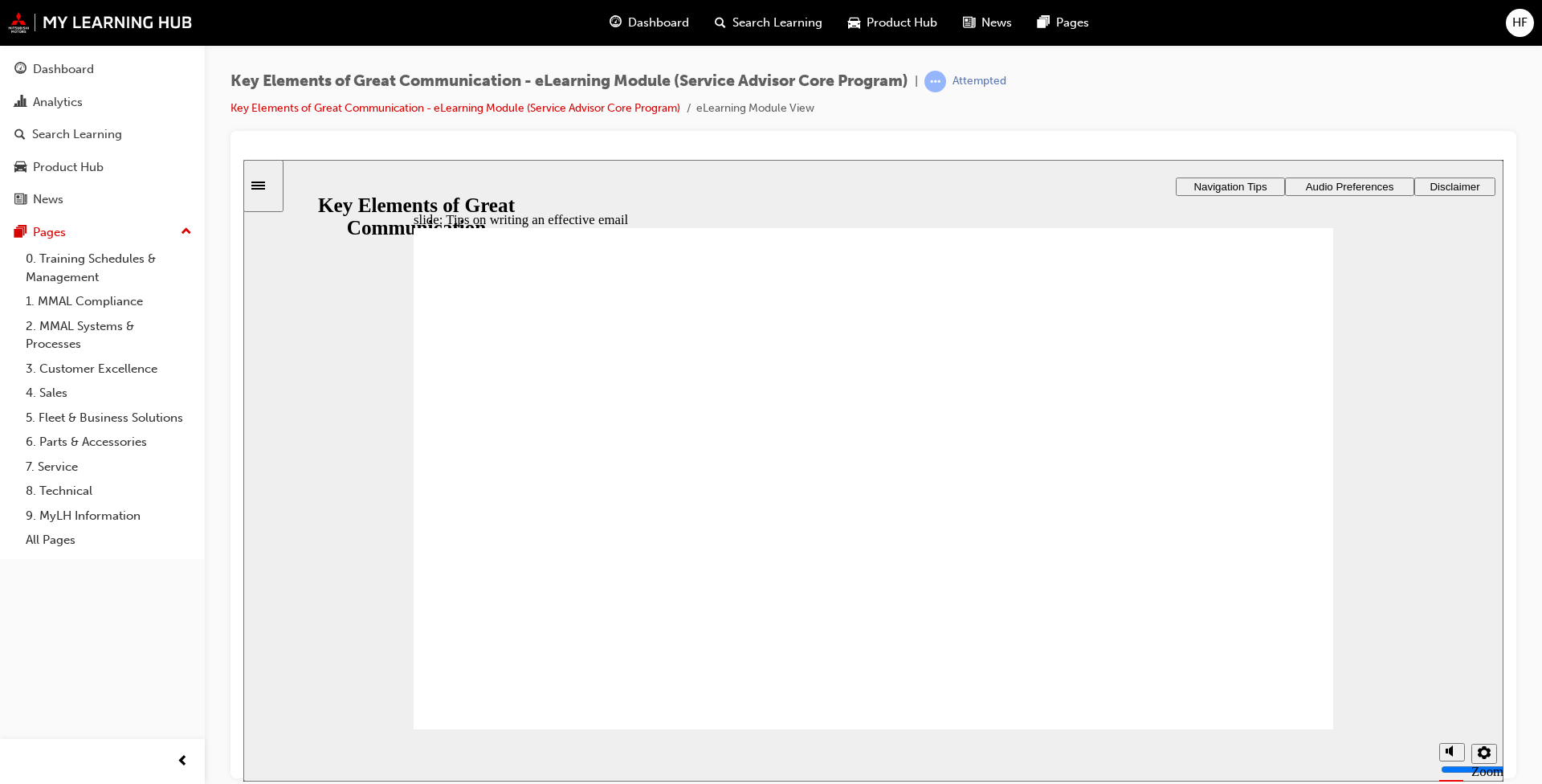
type textarea "Dear Lilian,"
drag, startPoint x: 594, startPoint y: 649, endPoint x: 462, endPoint y: 547, distance: 166.8
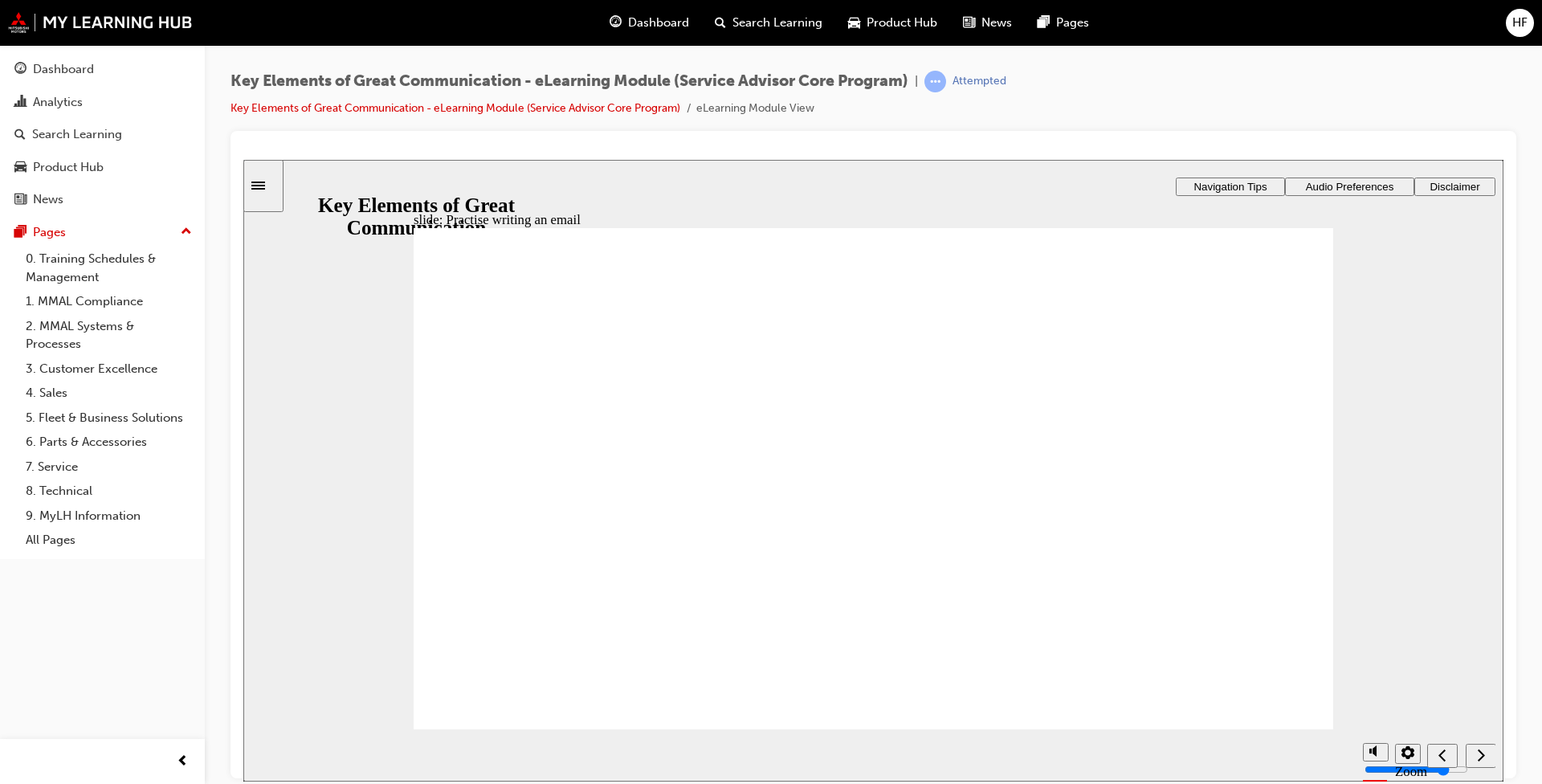
drag, startPoint x: 456, startPoint y: 296, endPoint x: 634, endPoint y: 488, distance: 261.8
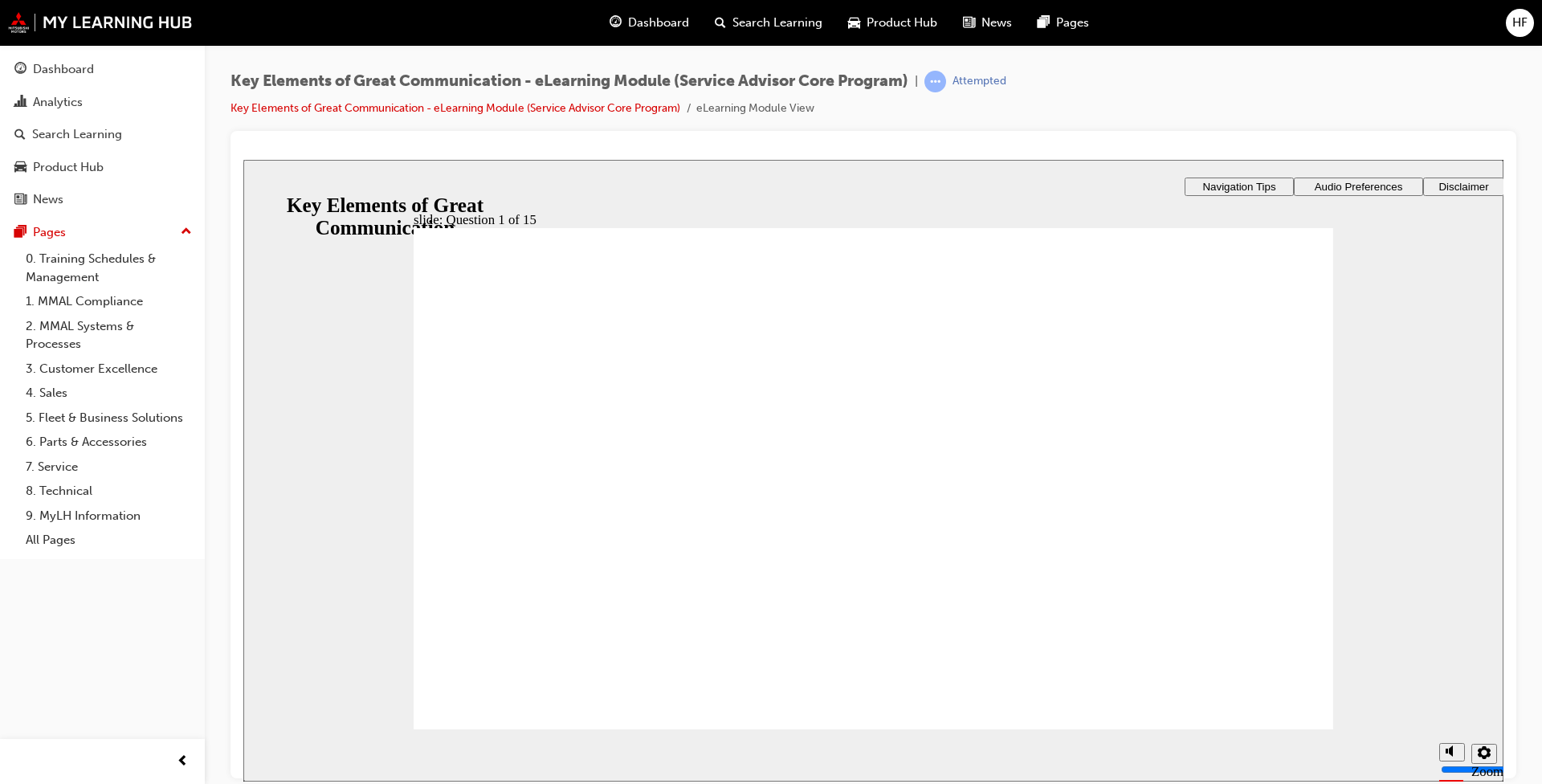
drag, startPoint x: 455, startPoint y: 521, endPoint x: 529, endPoint y: 693, distance: 187.2
radio input "true"
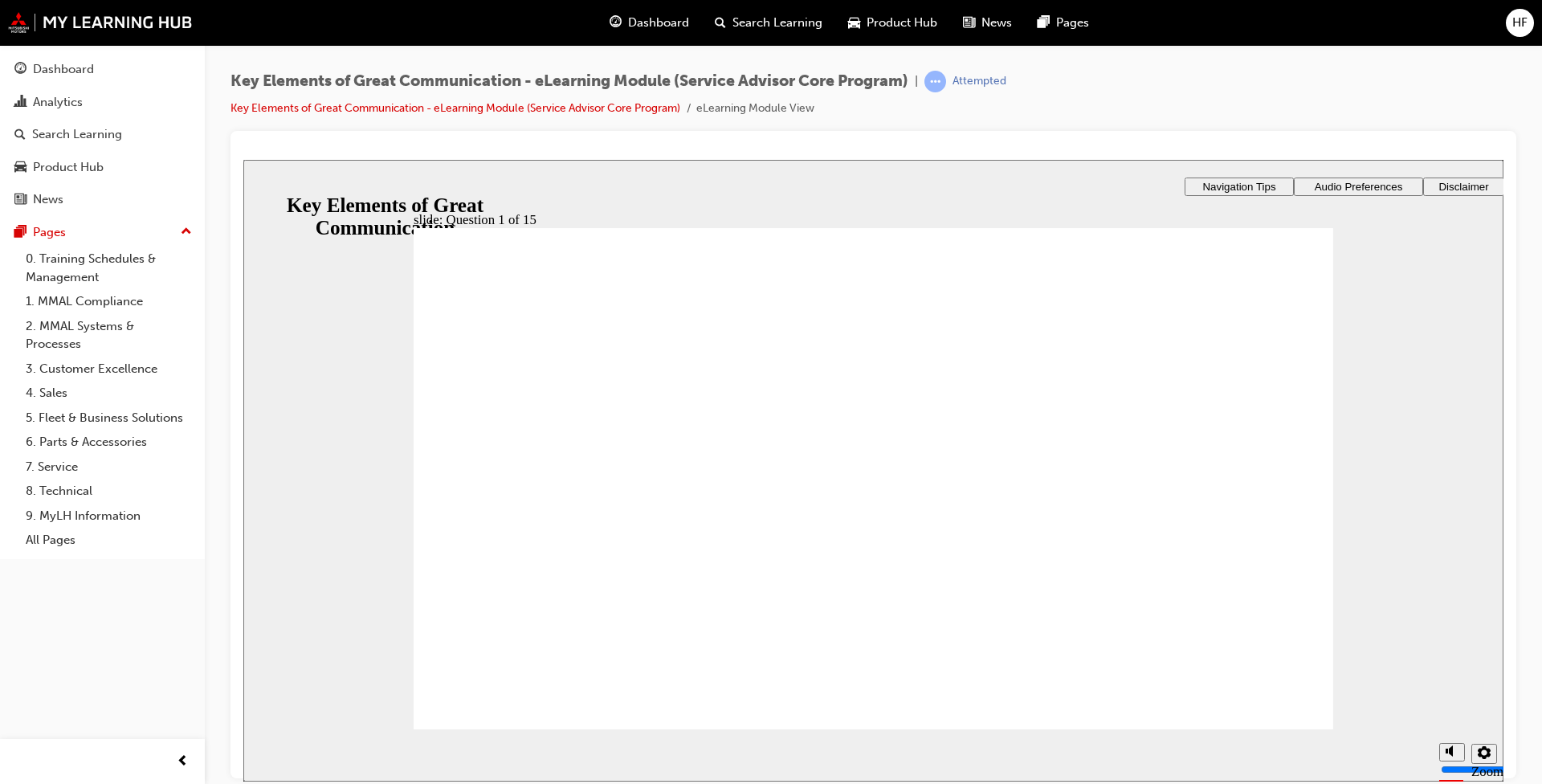
drag, startPoint x: 464, startPoint y: 471, endPoint x: 493, endPoint y: 488, distance: 33.6
radio input "true"
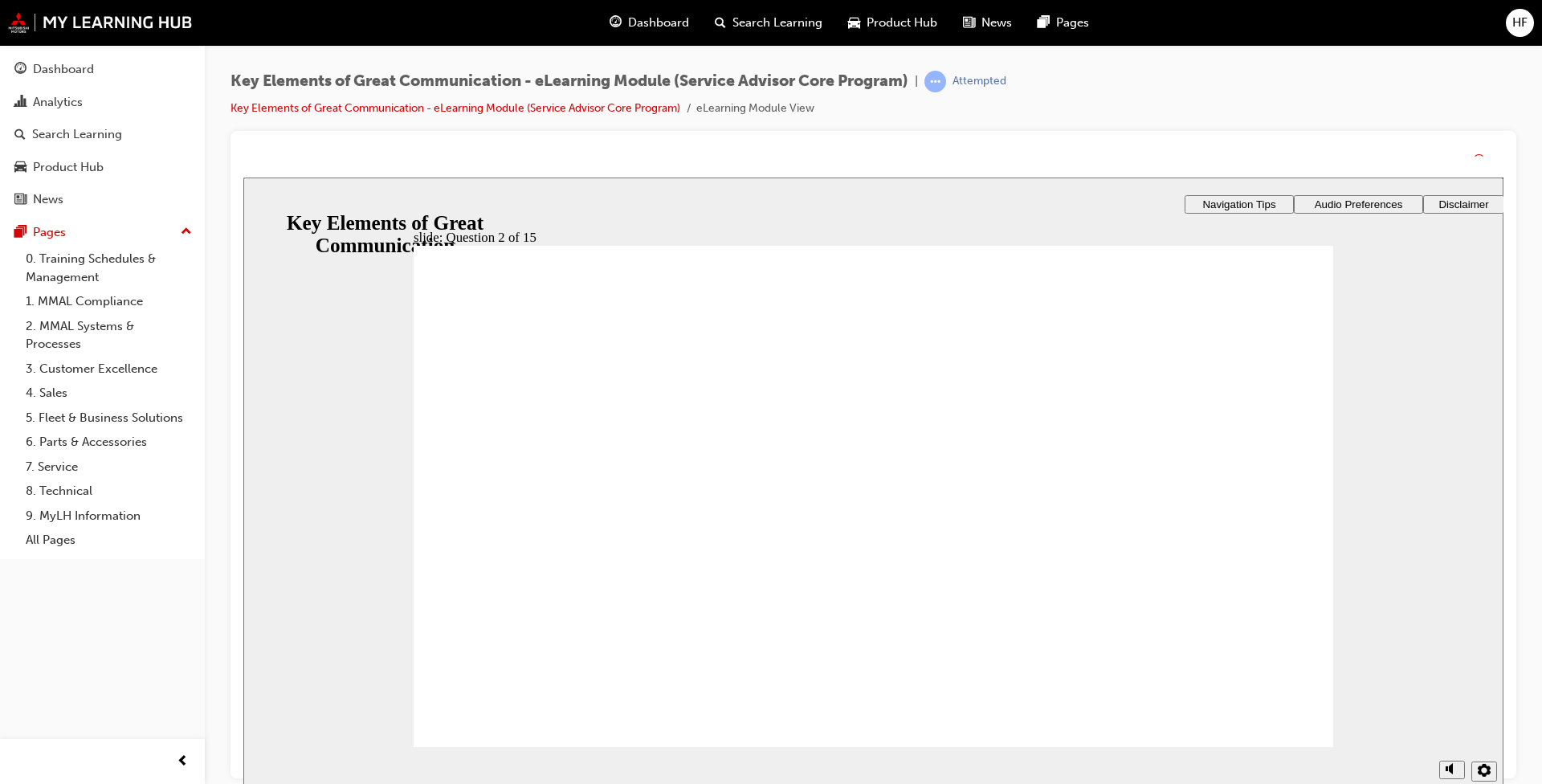
drag, startPoint x: 842, startPoint y: 657, endPoint x: 863, endPoint y: 656, distance: 21.0
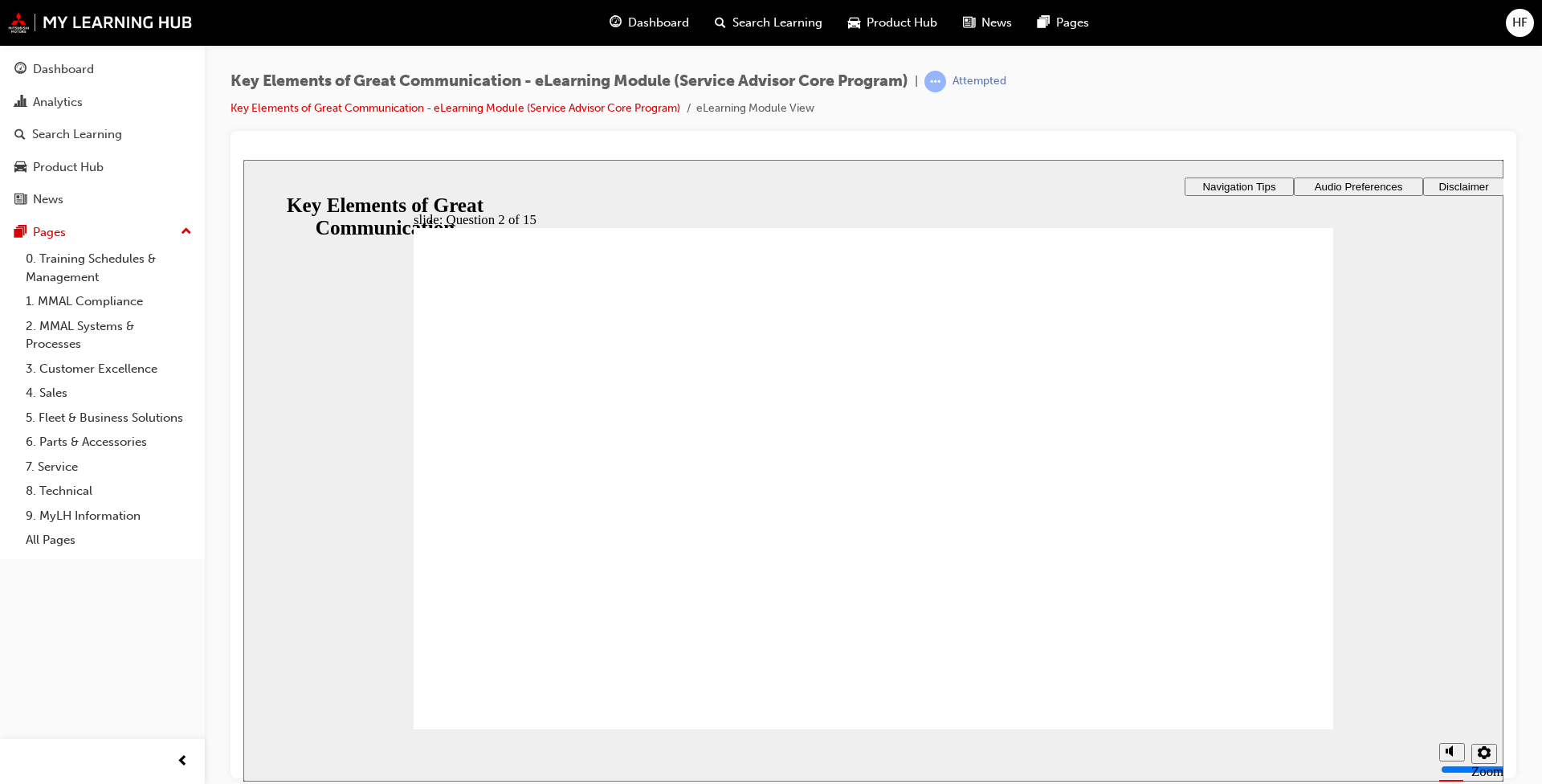
radio input "true"
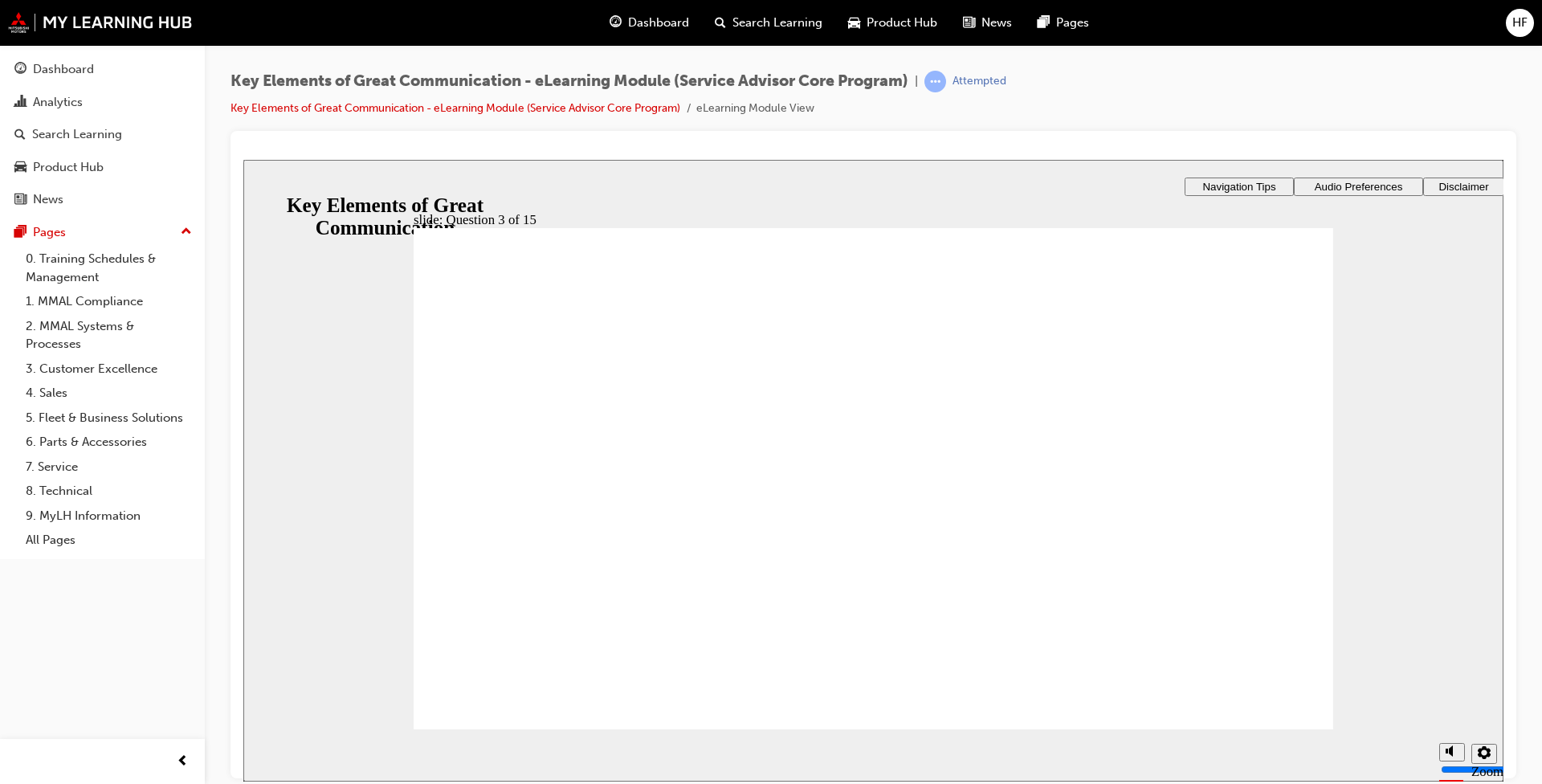
checkbox input "true"
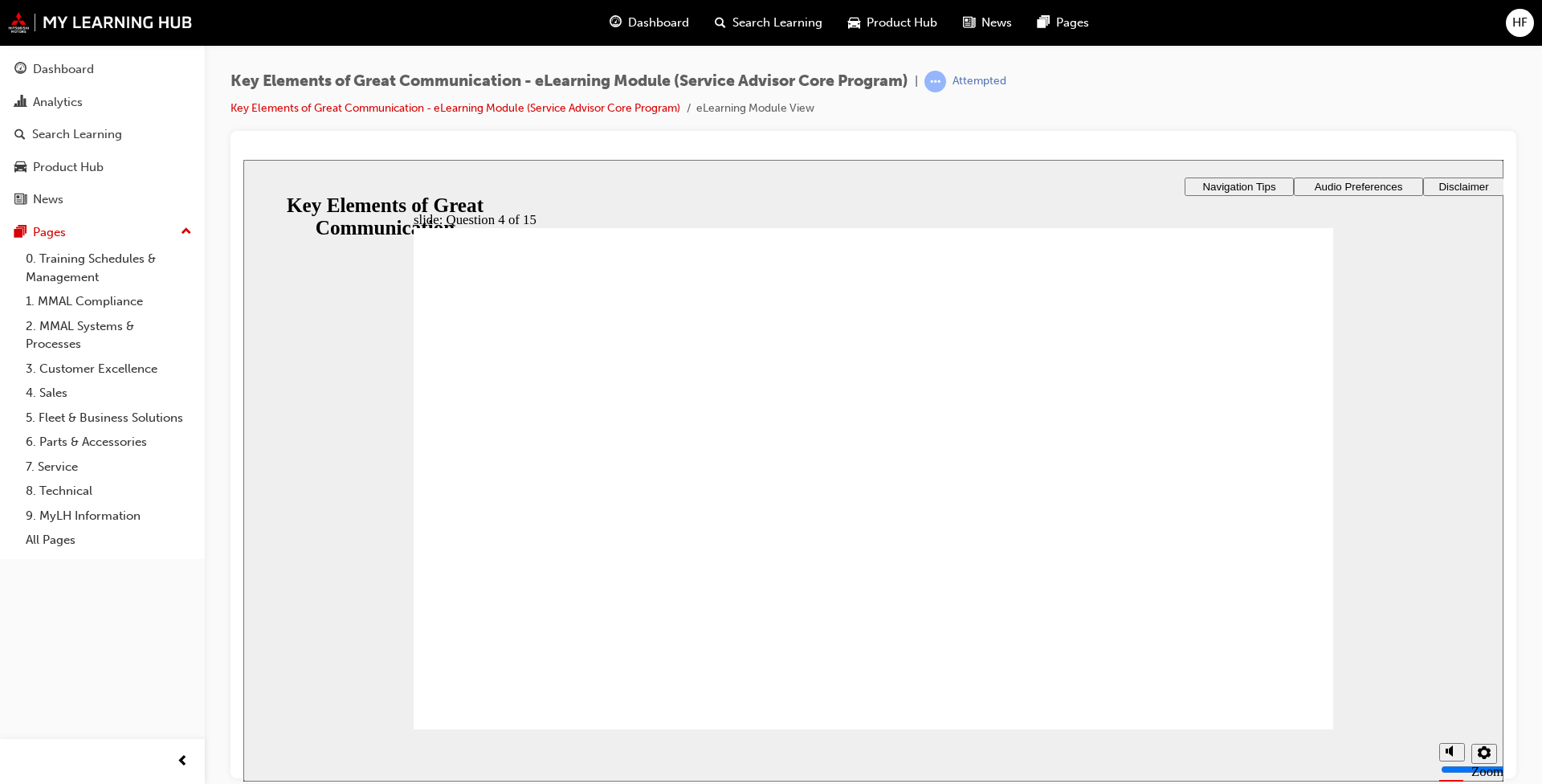
checkbox input "true"
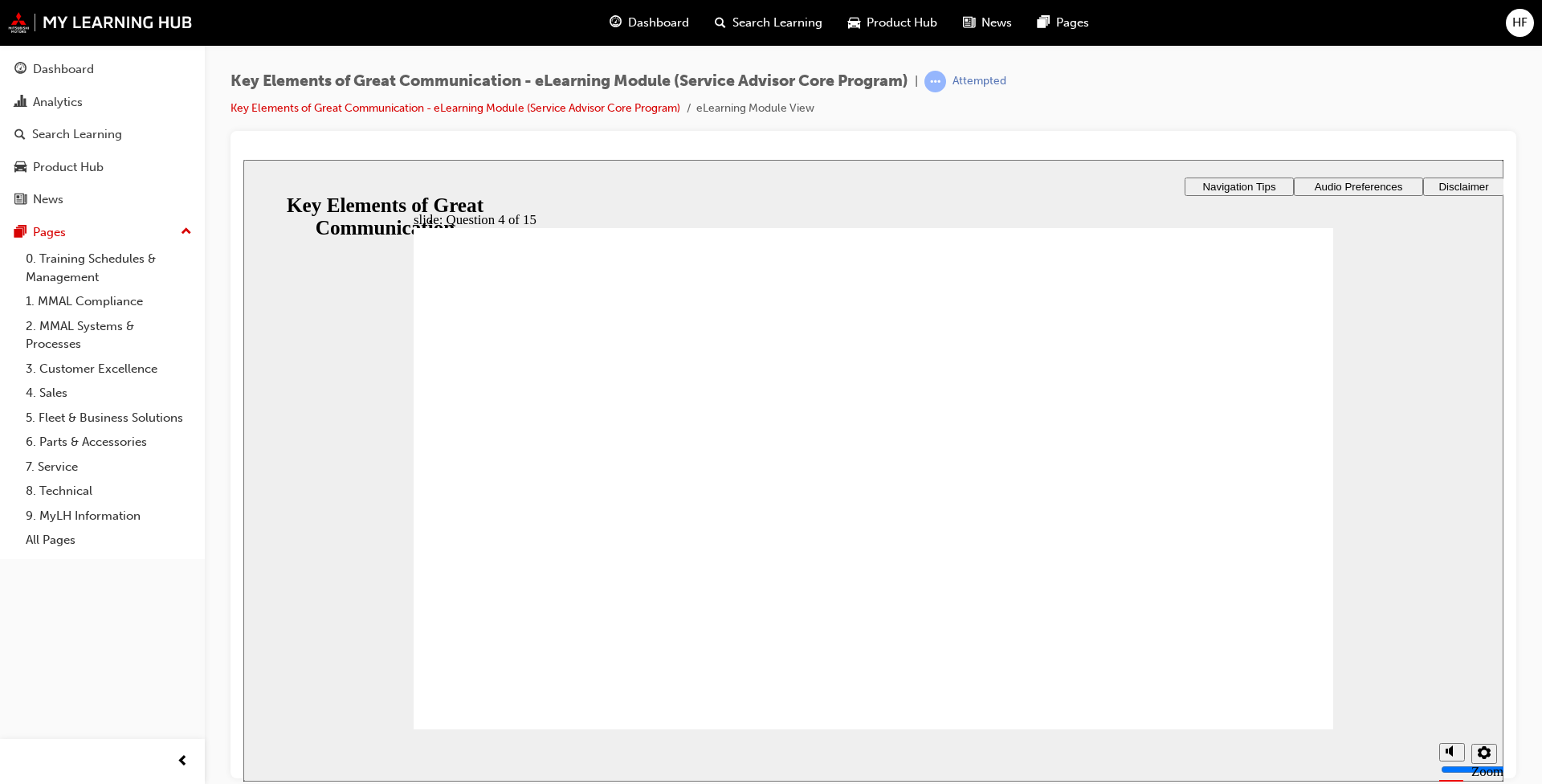
drag, startPoint x: 461, startPoint y: 554, endPoint x: 479, endPoint y: 643, distance: 90.8
radio input "true"
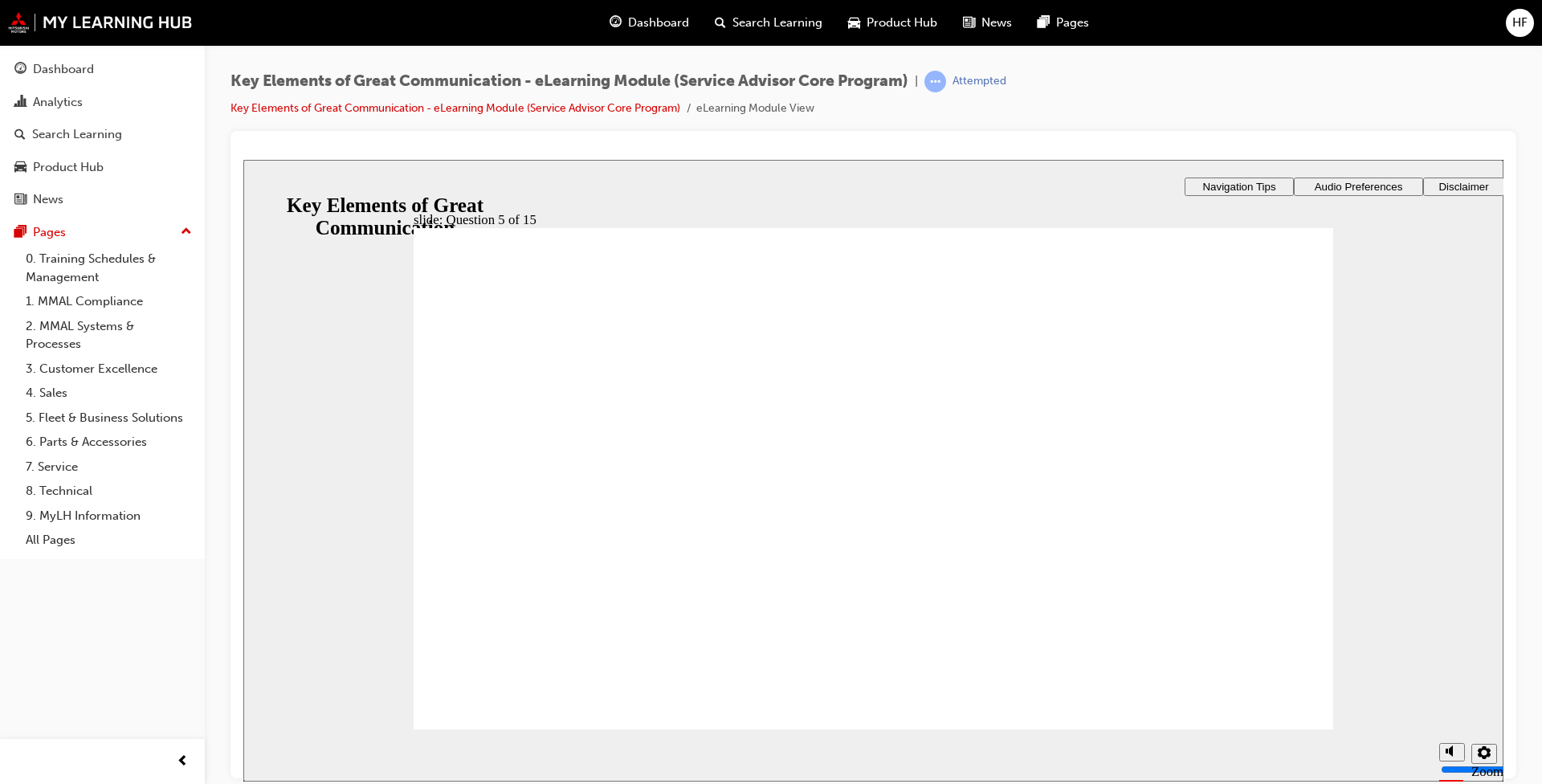
drag, startPoint x: 883, startPoint y: 615, endPoint x: 883, endPoint y: 639, distance: 24.0
radio input "true"
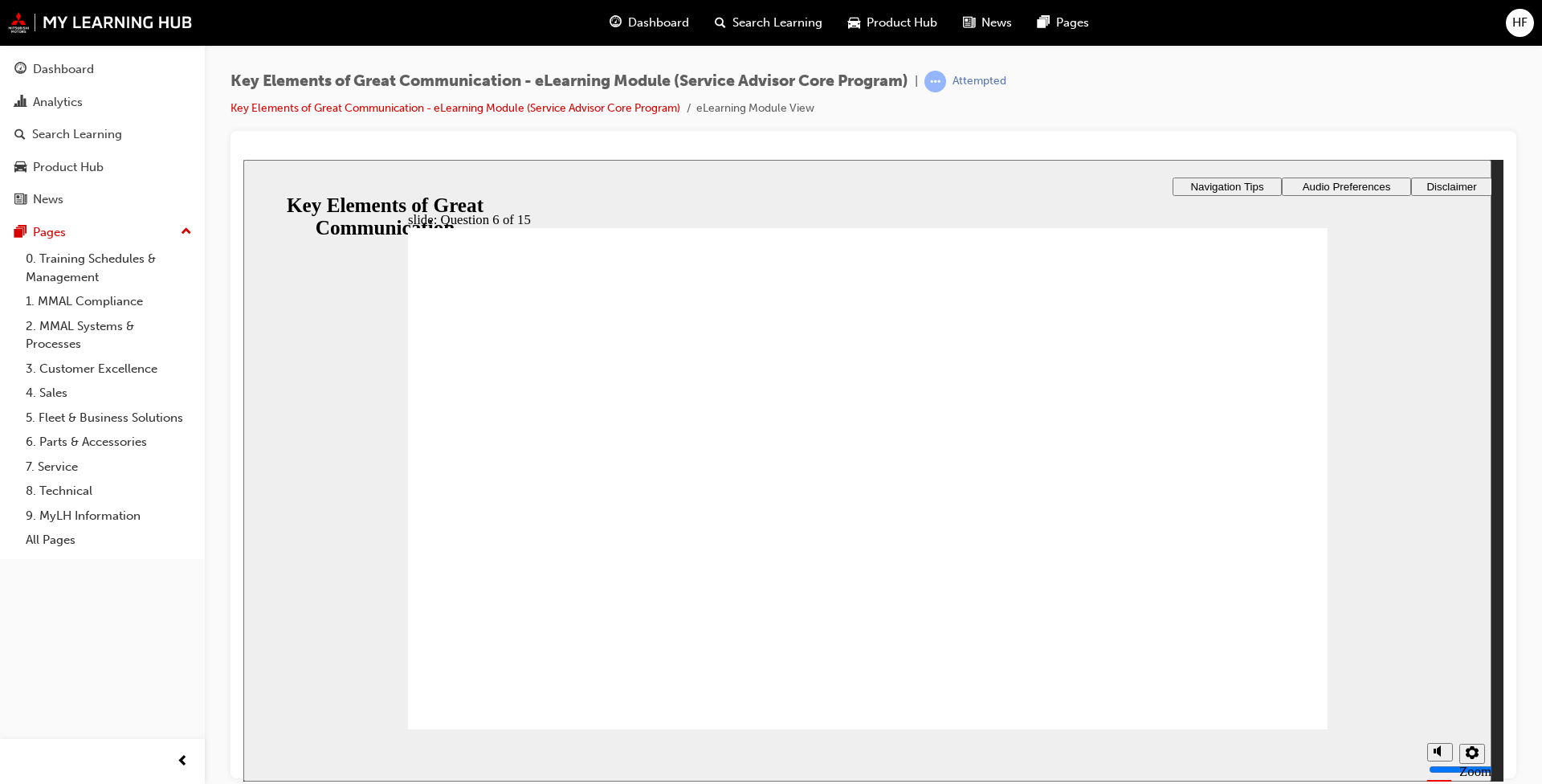
drag, startPoint x: 842, startPoint y: 628, endPoint x: 849, endPoint y: 636, distance: 10.6
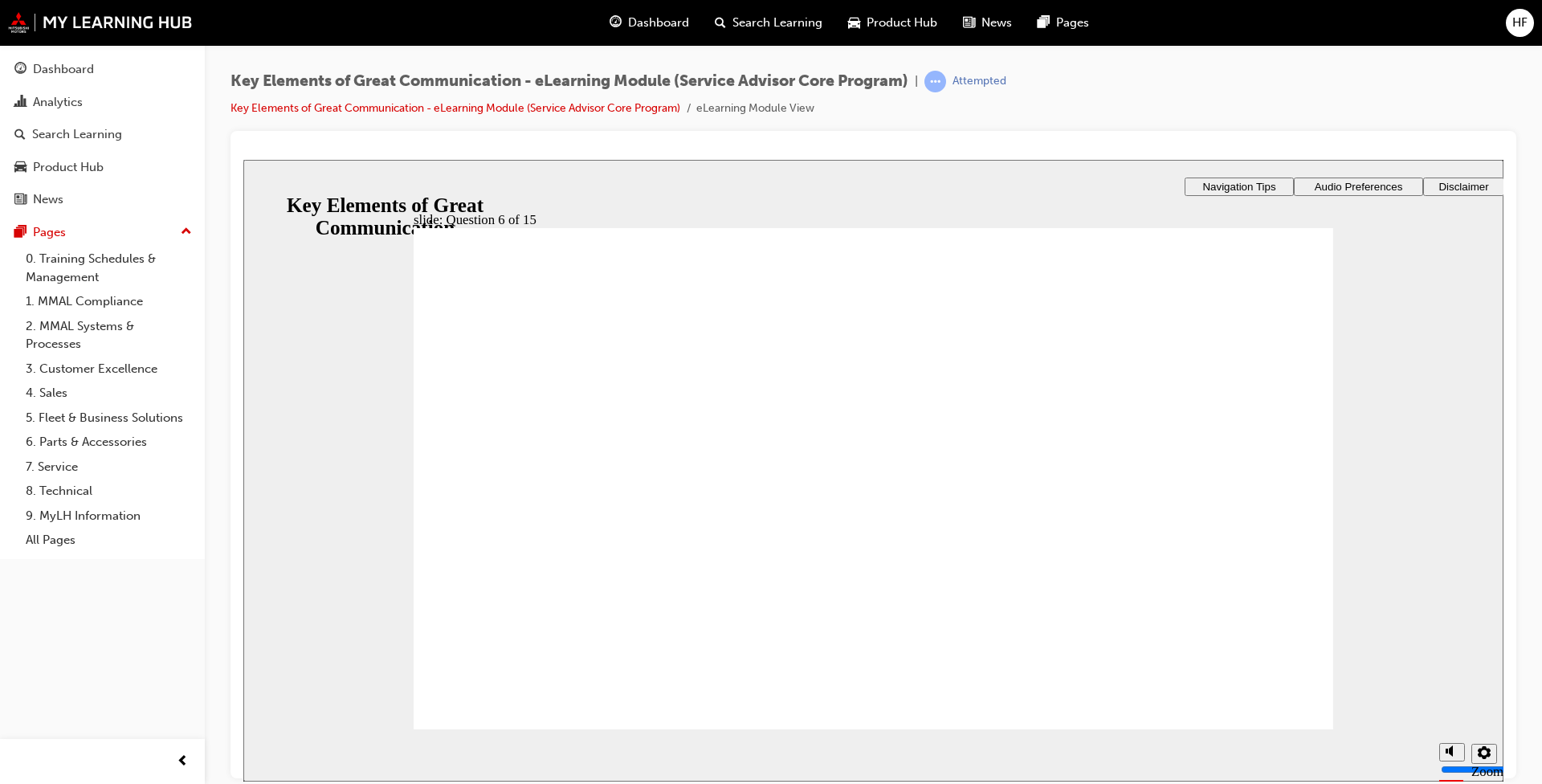
radio input "true"
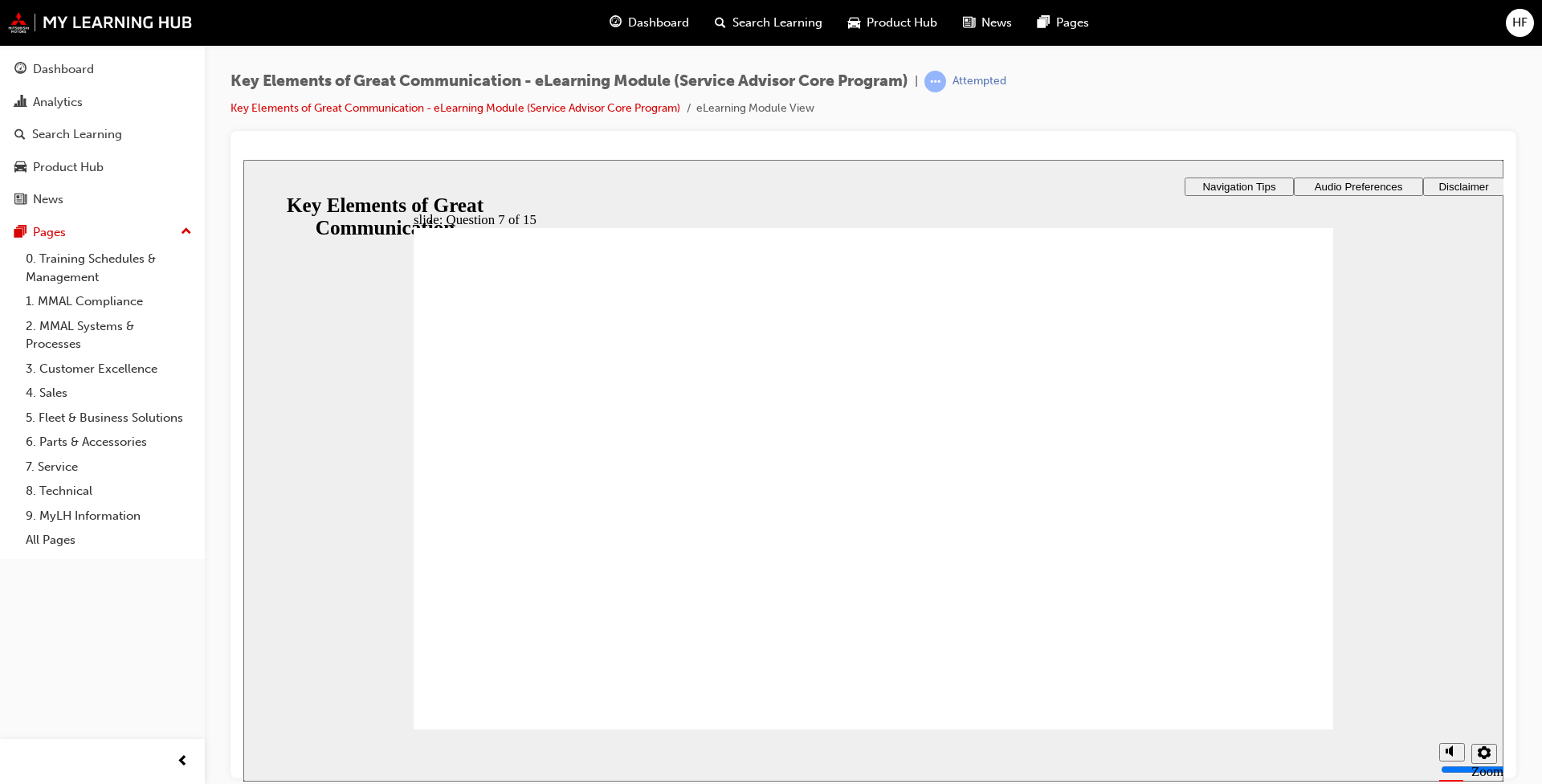
radio input "true"
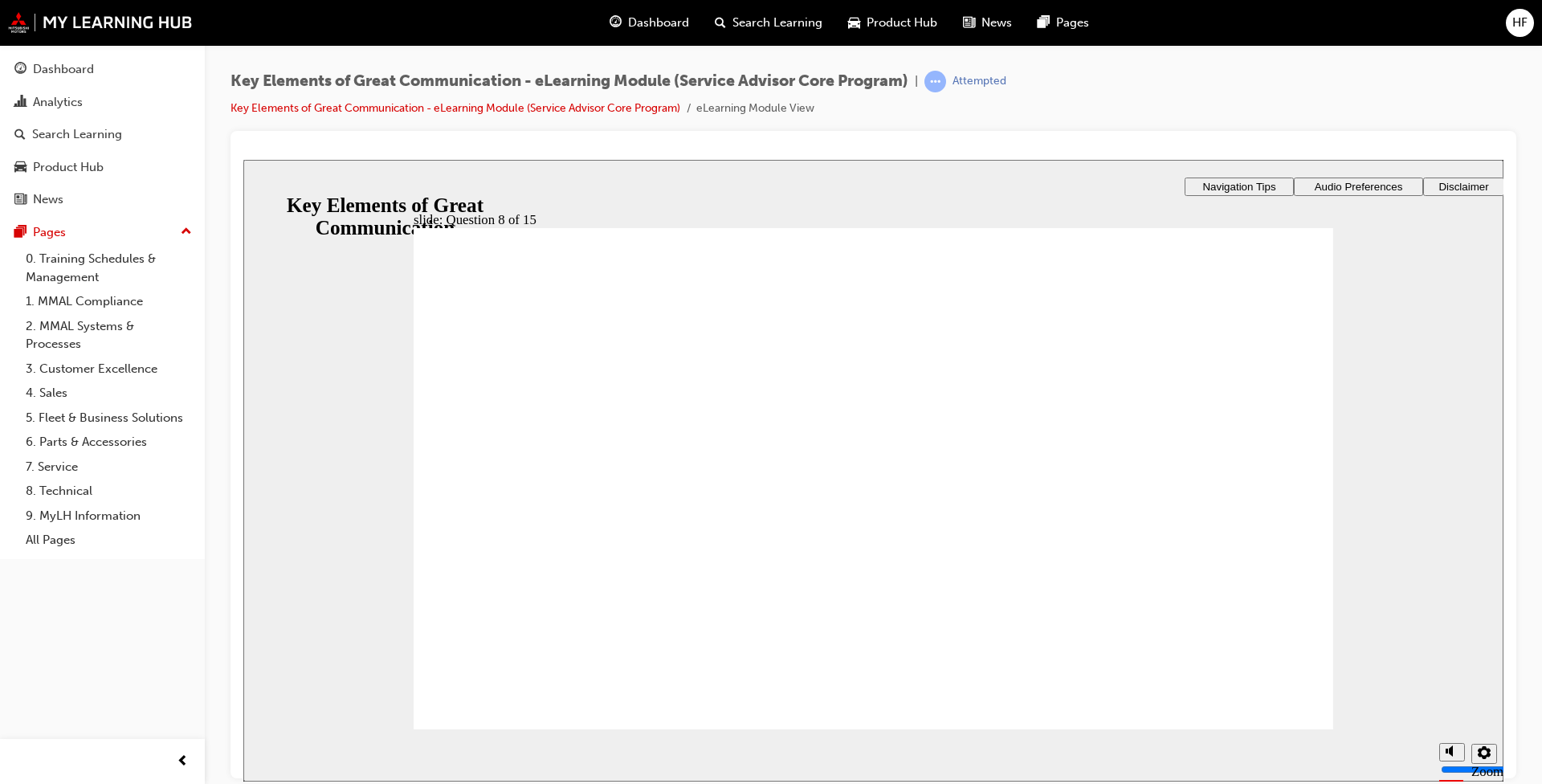
drag, startPoint x: 784, startPoint y: 627, endPoint x: 650, endPoint y: 454, distance: 218.8
drag, startPoint x: 1147, startPoint y: 615, endPoint x: 692, endPoint y: 490, distance: 471.9
drag, startPoint x: 657, startPoint y: 473, endPoint x: 738, endPoint y: 619, distance: 167.0
drag, startPoint x: 964, startPoint y: 607, endPoint x: 662, endPoint y: 463, distance: 334.6
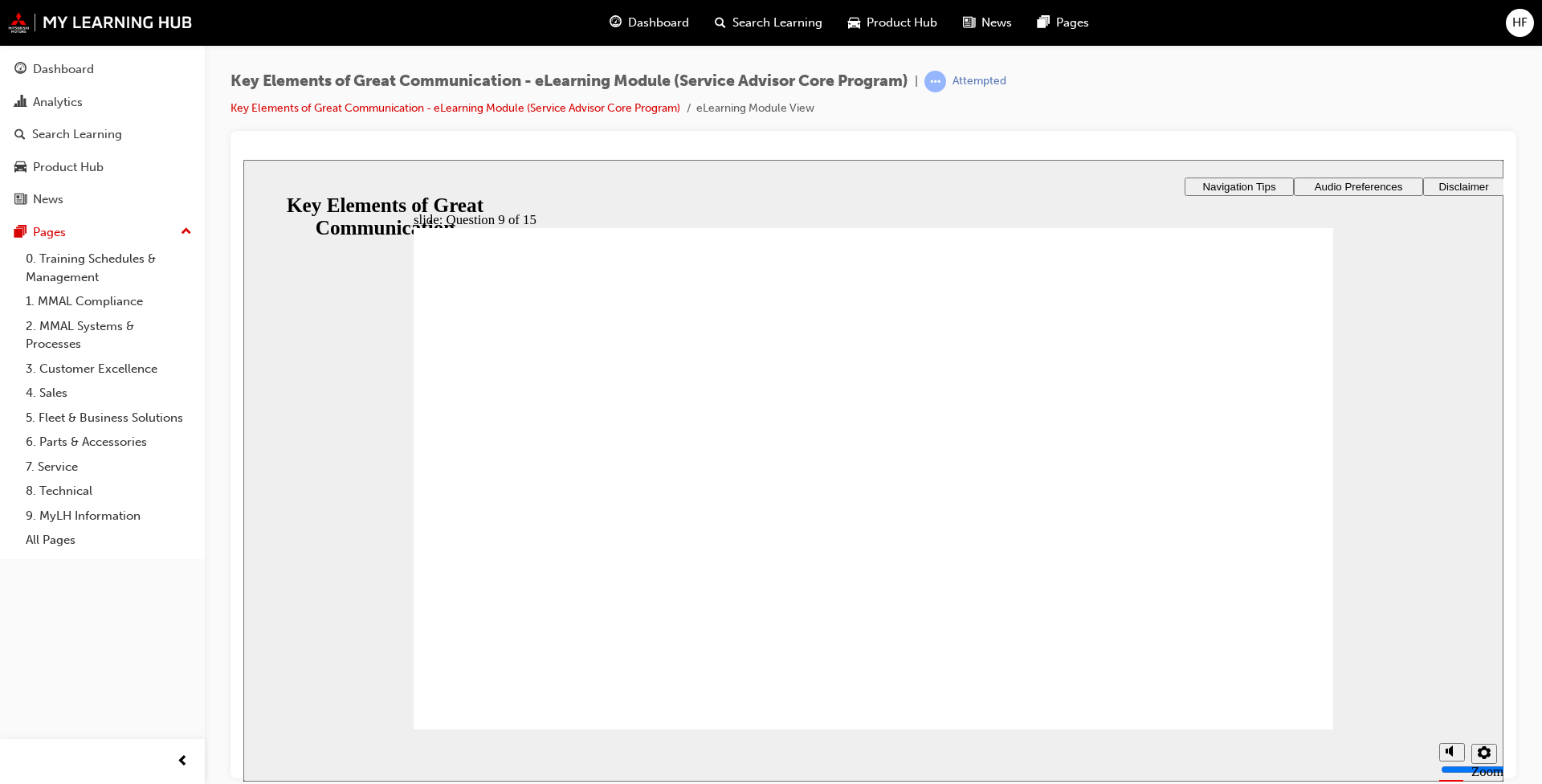
drag, startPoint x: 1075, startPoint y: 608, endPoint x: 606, endPoint y: 511, distance: 478.9
drag, startPoint x: 590, startPoint y: 611, endPoint x: 634, endPoint y: 559, distance: 68.1
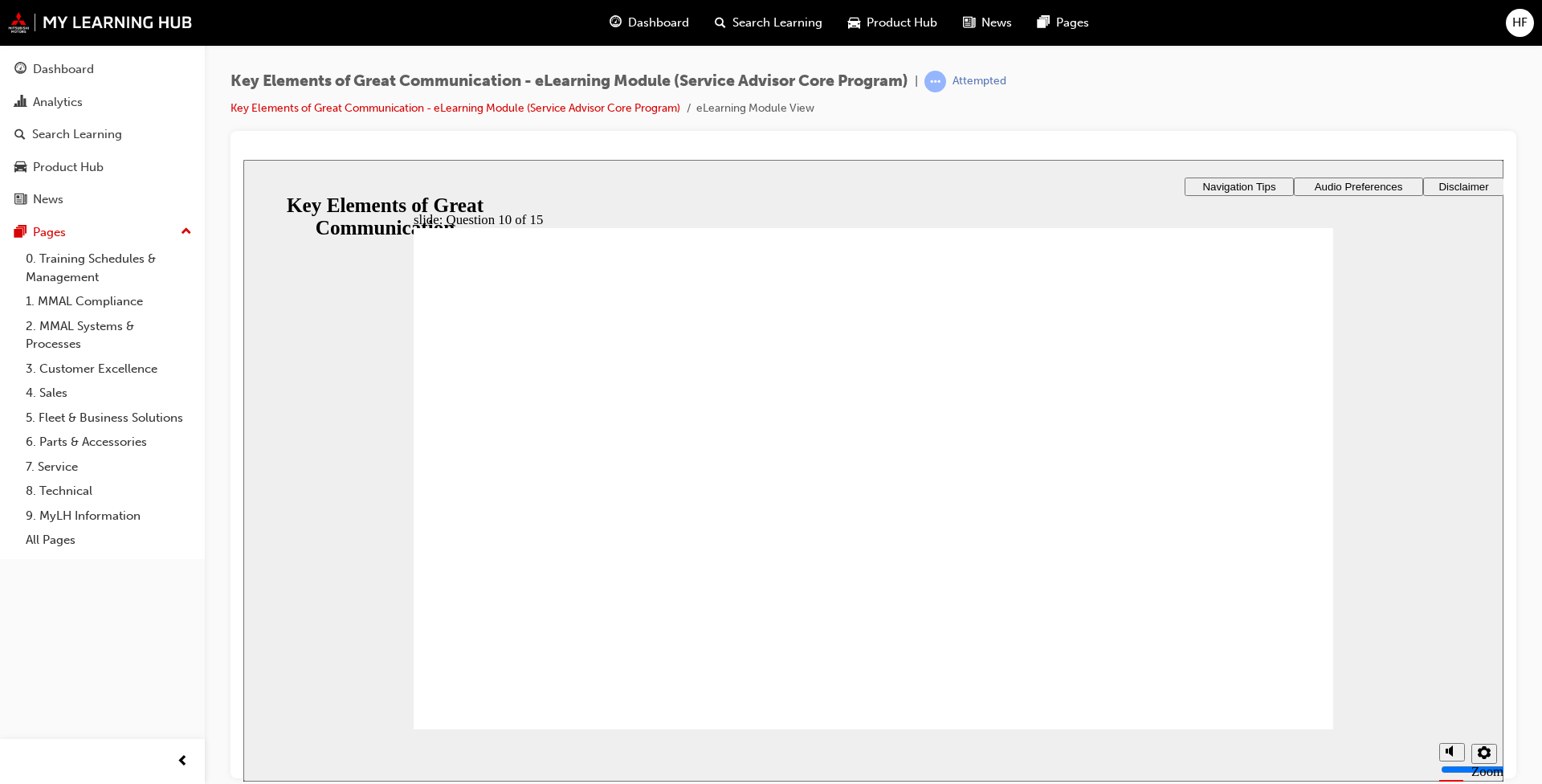
drag, startPoint x: 462, startPoint y: 496, endPoint x: 473, endPoint y: 589, distance: 93.6
radio input "true"
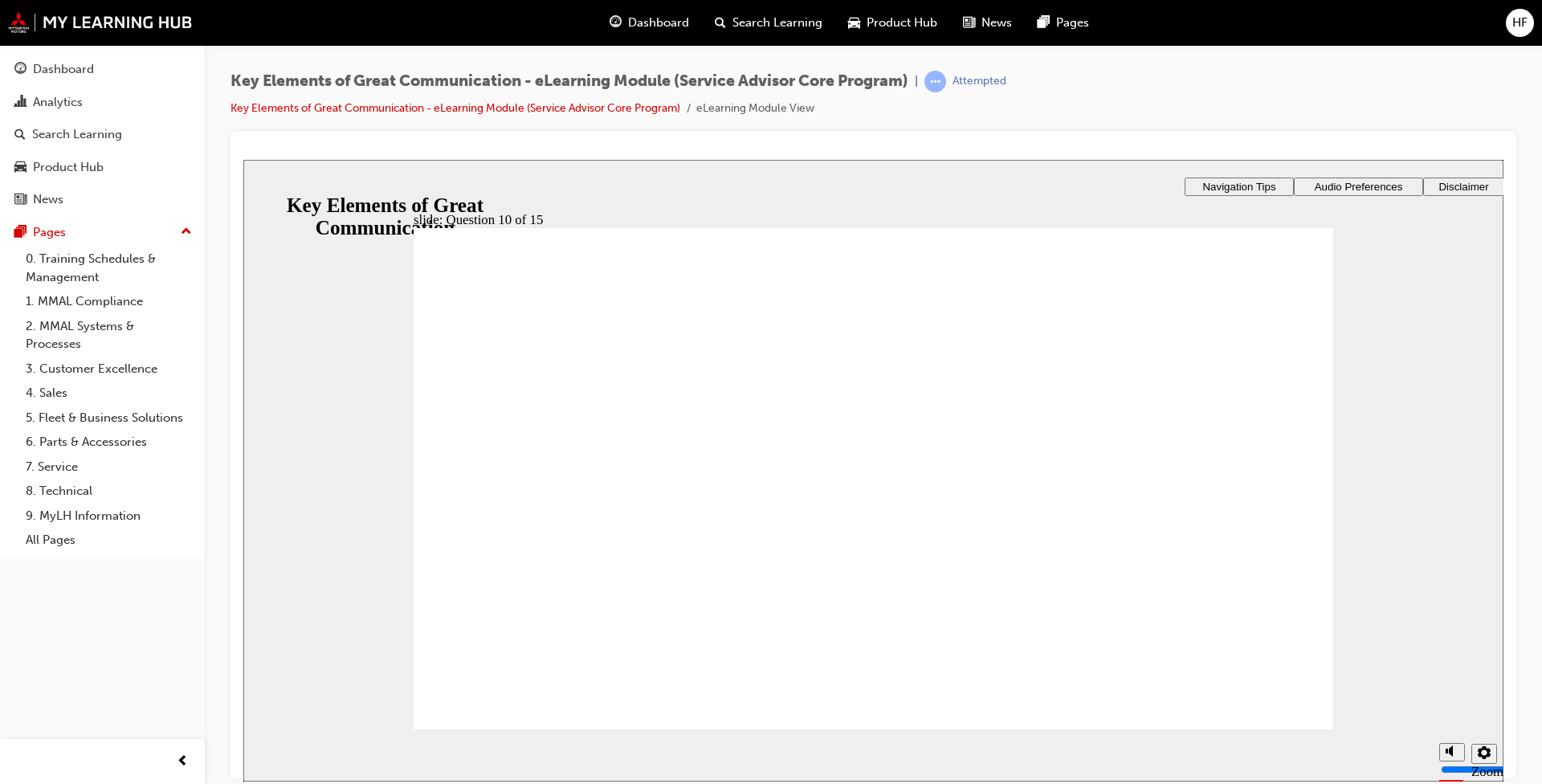
radio input "true"
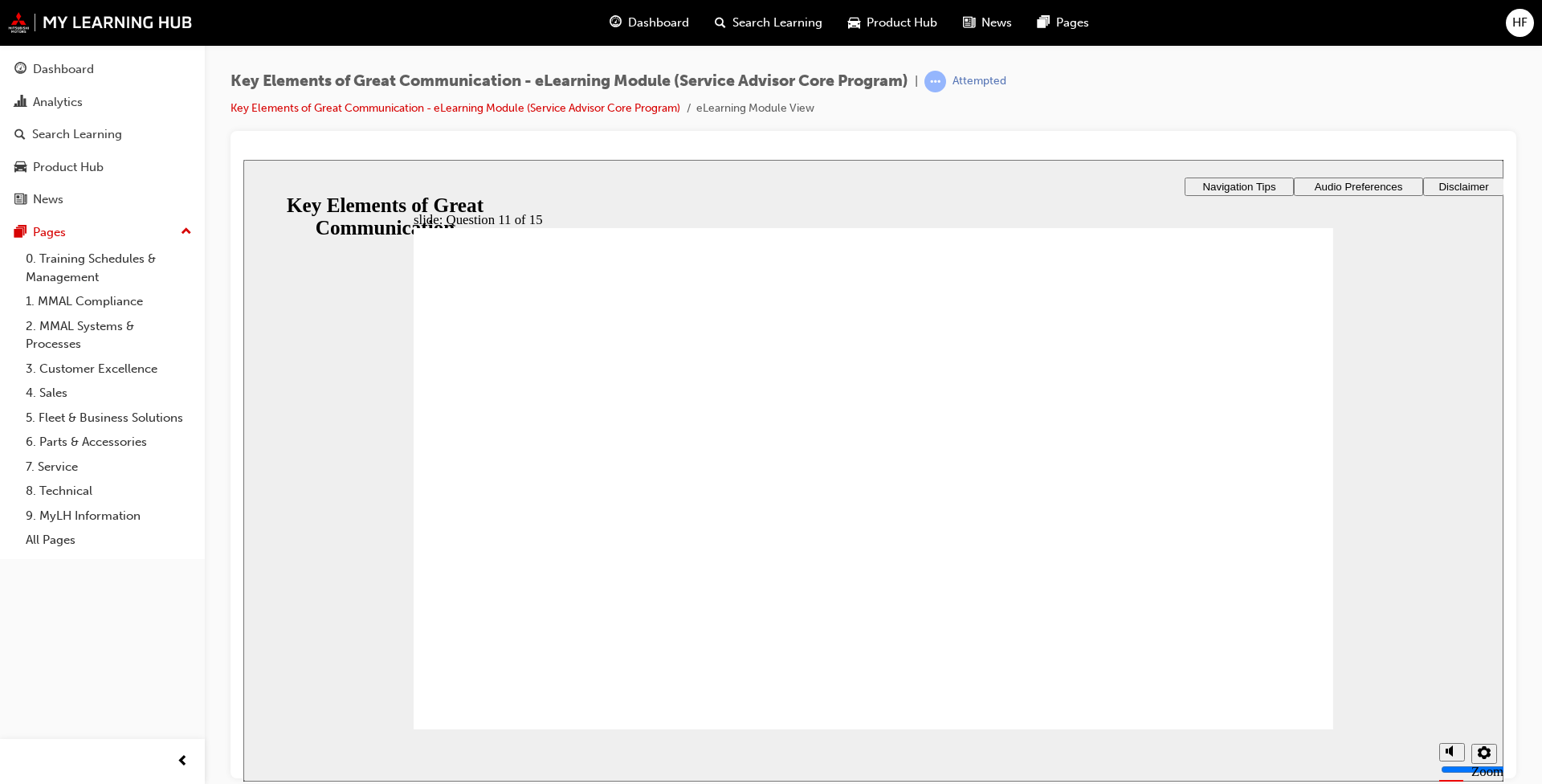
radio input "true"
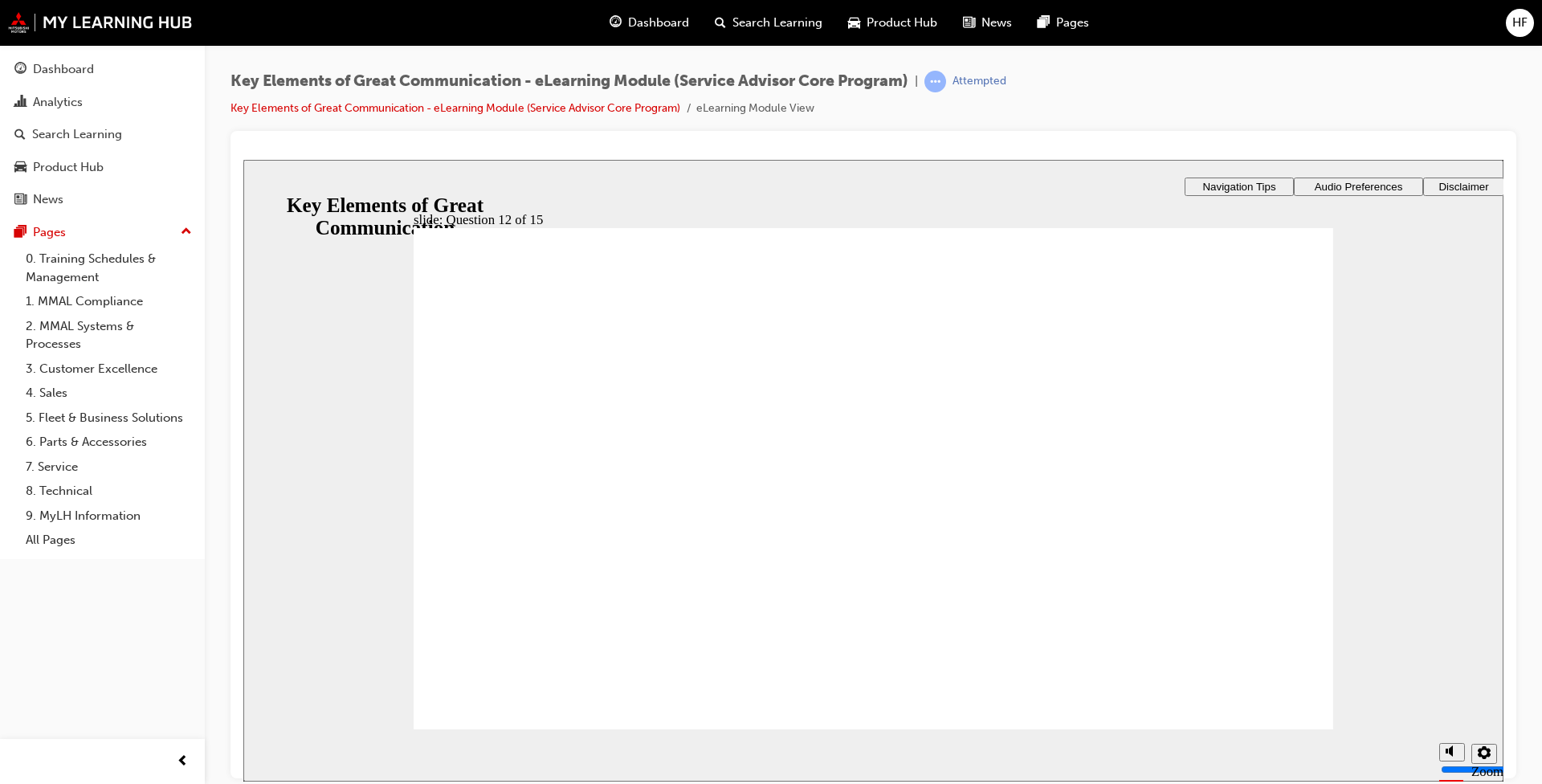
radio input "true"
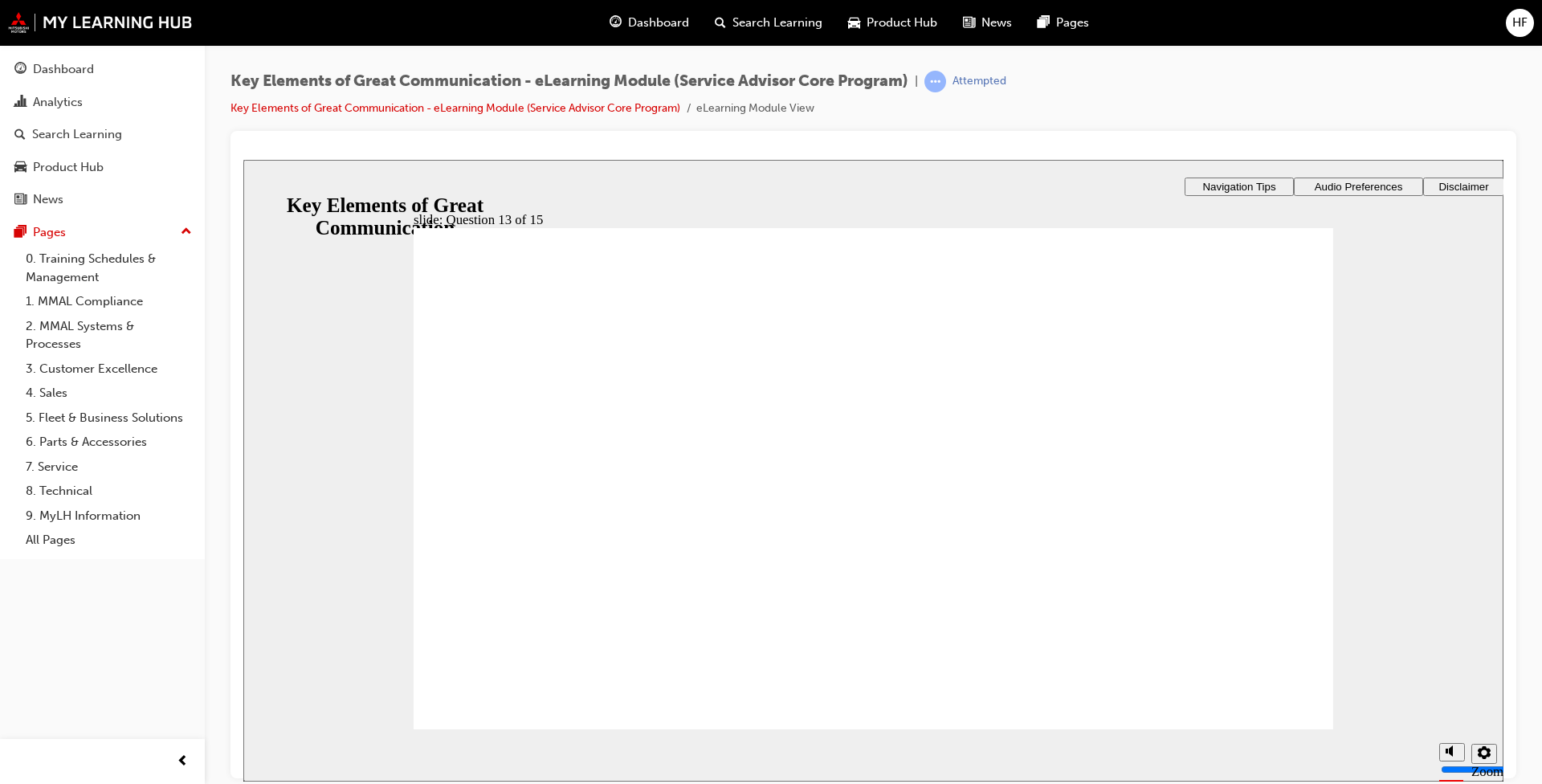
checkbox input "true"
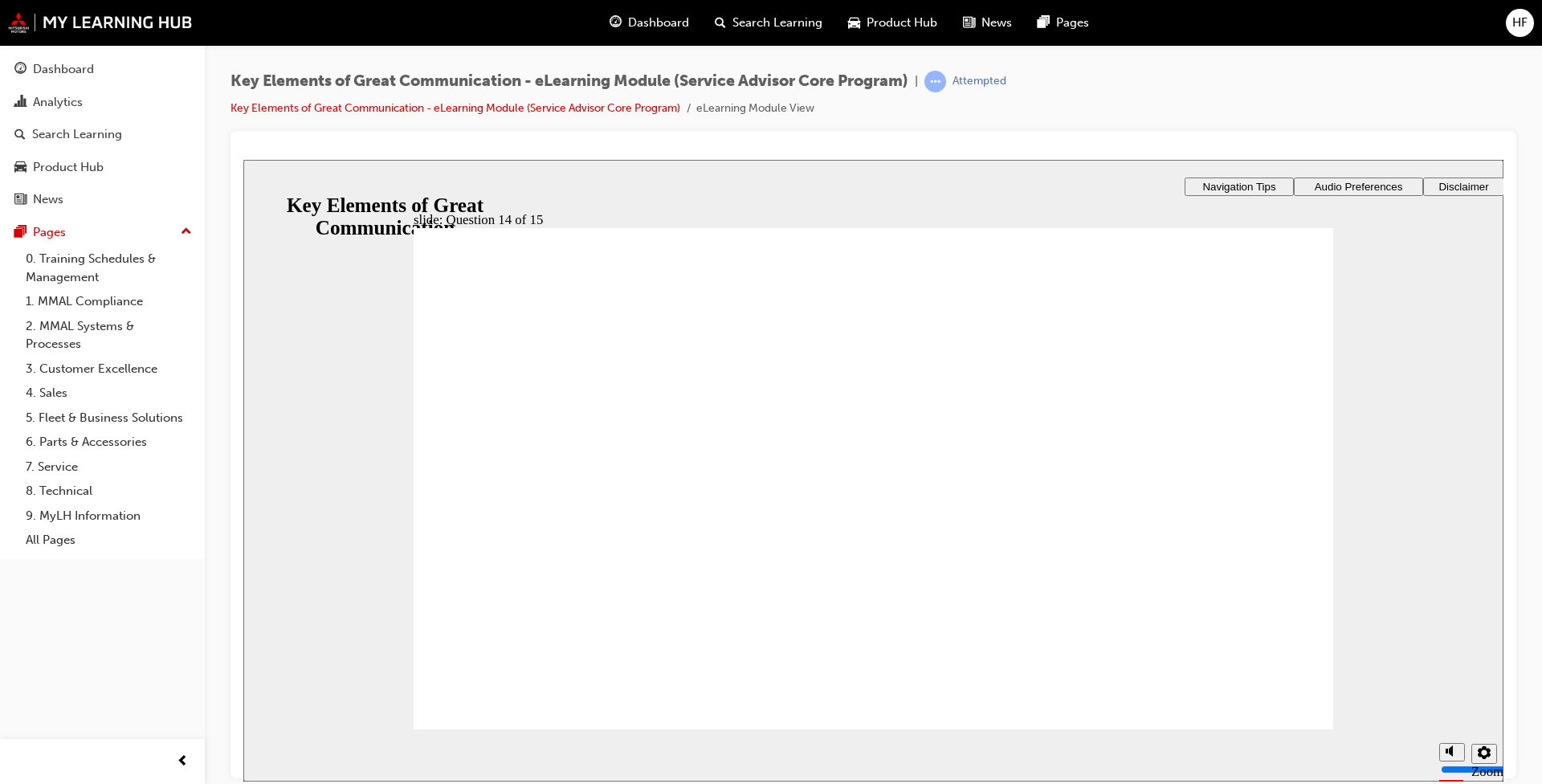
checkbox input "true"
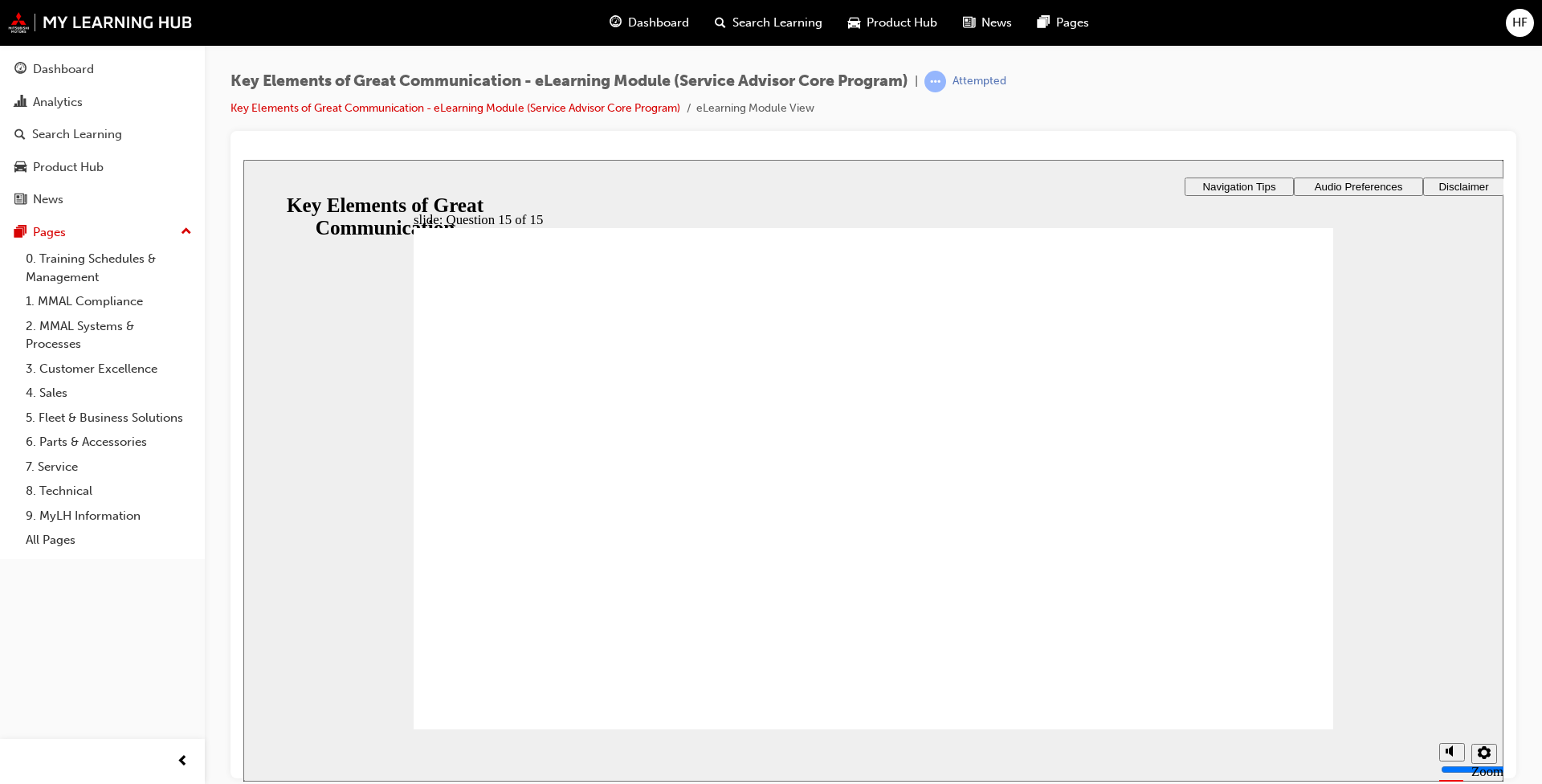
radio input "true"
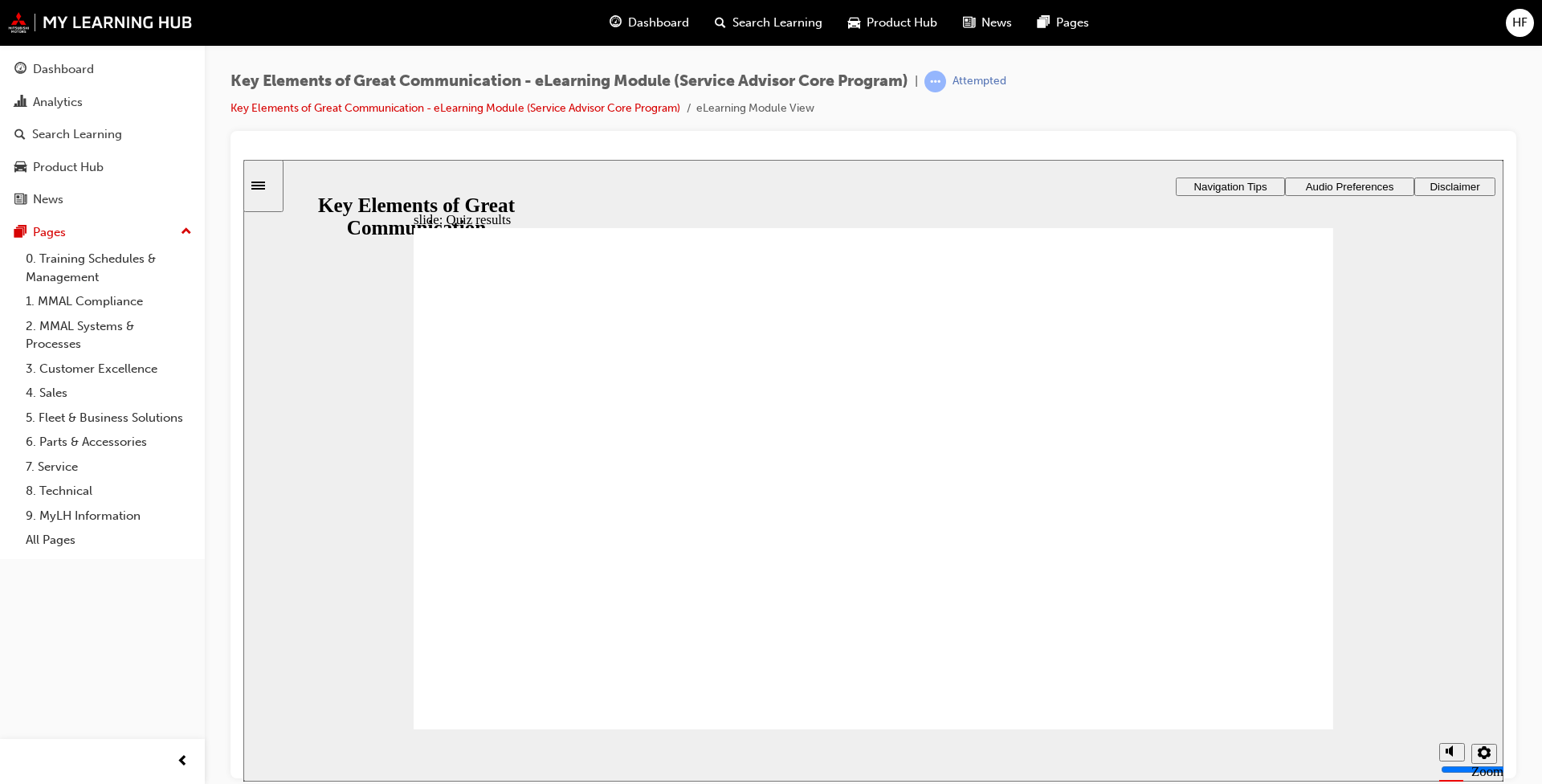
click at [54, 72] on div "Dashboard" at bounding box center [64, 69] width 61 height 18
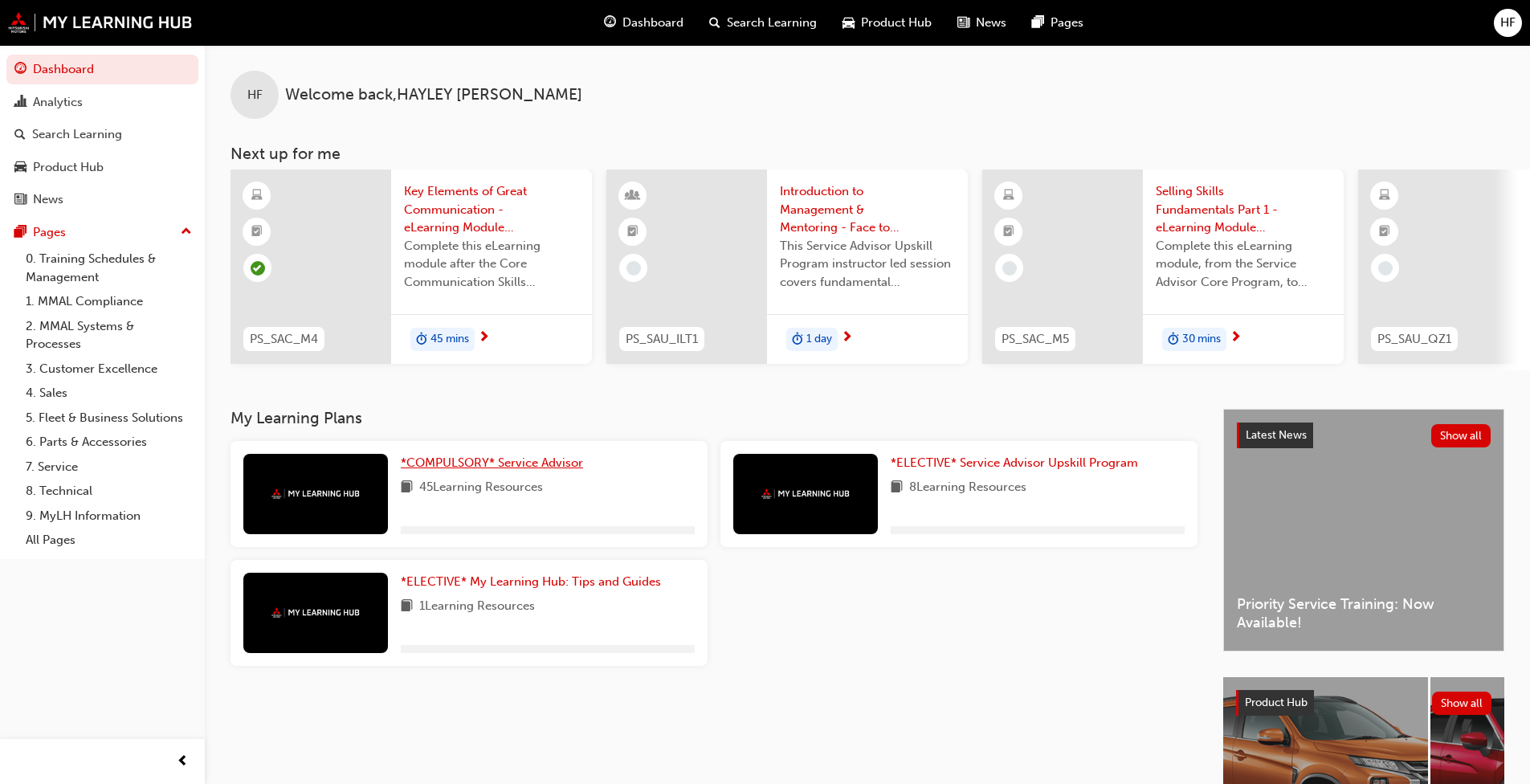
click at [457, 465] on span "*COMPULSORY* Service Advisor" at bounding box center [492, 462] width 182 height 14
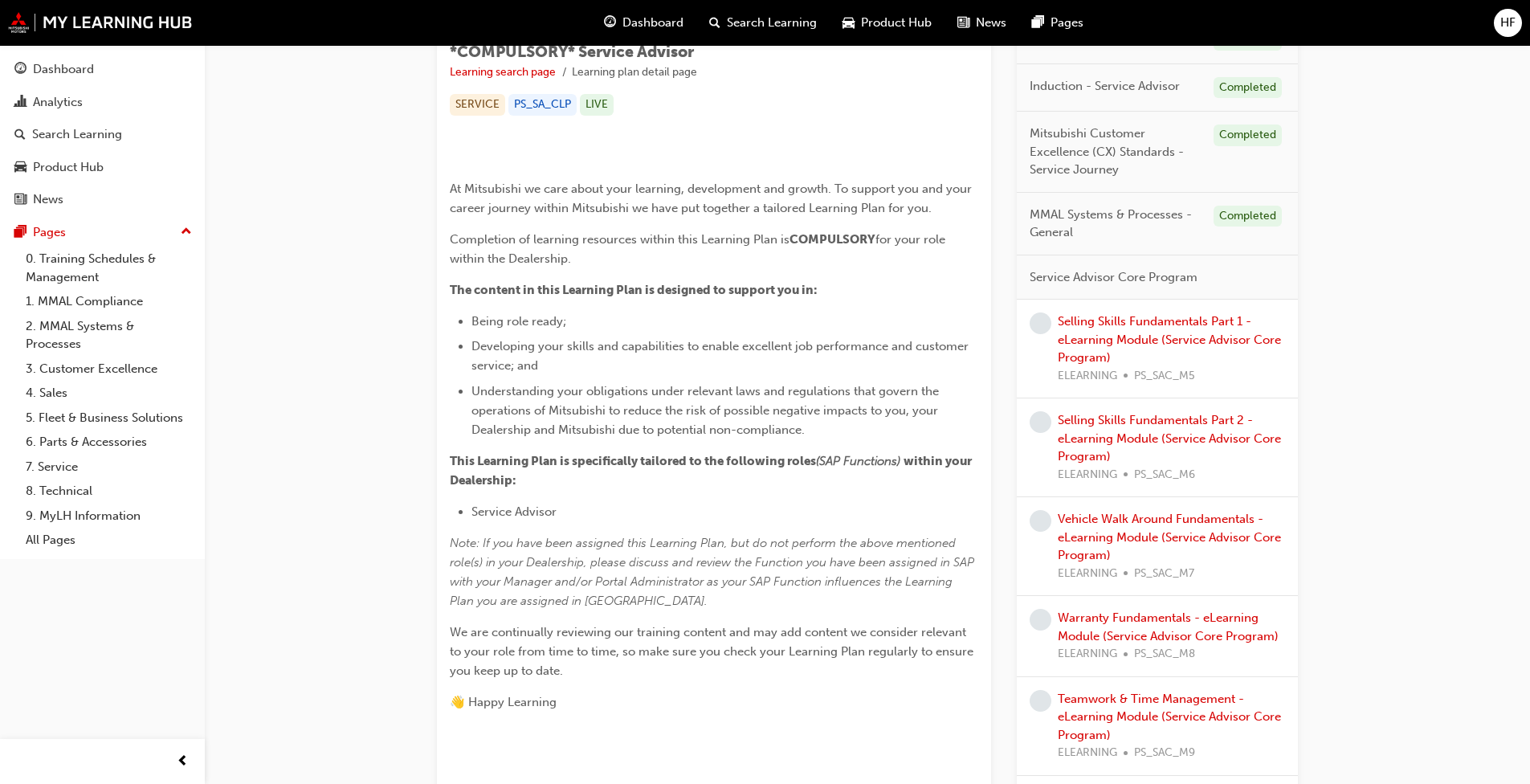
scroll to position [288, 0]
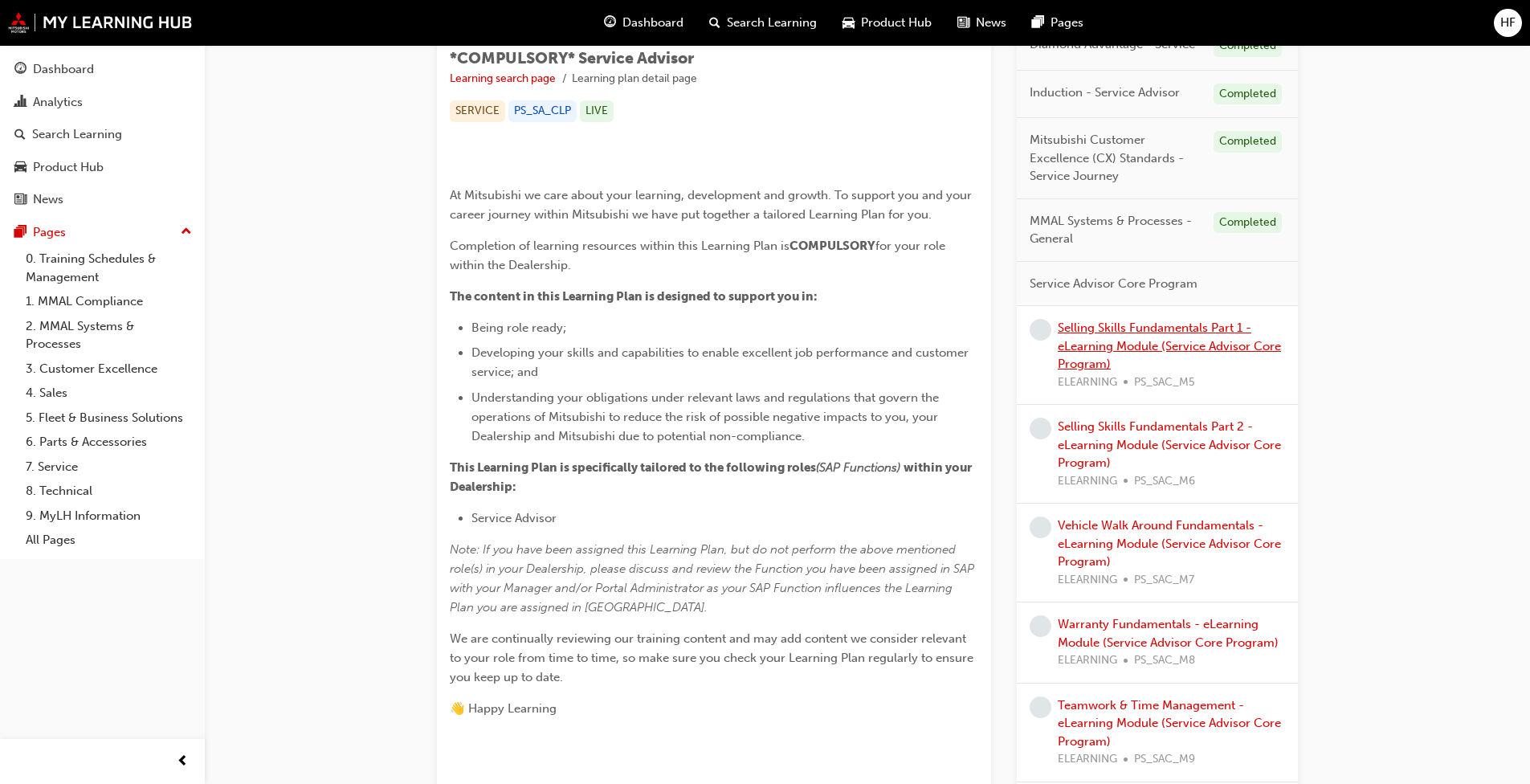
click at [1100, 371] on link "Selling Skills Fundamentals Part 1 - eLearning Module (Service Advisor Core Pro…" at bounding box center [1169, 345] width 223 height 50
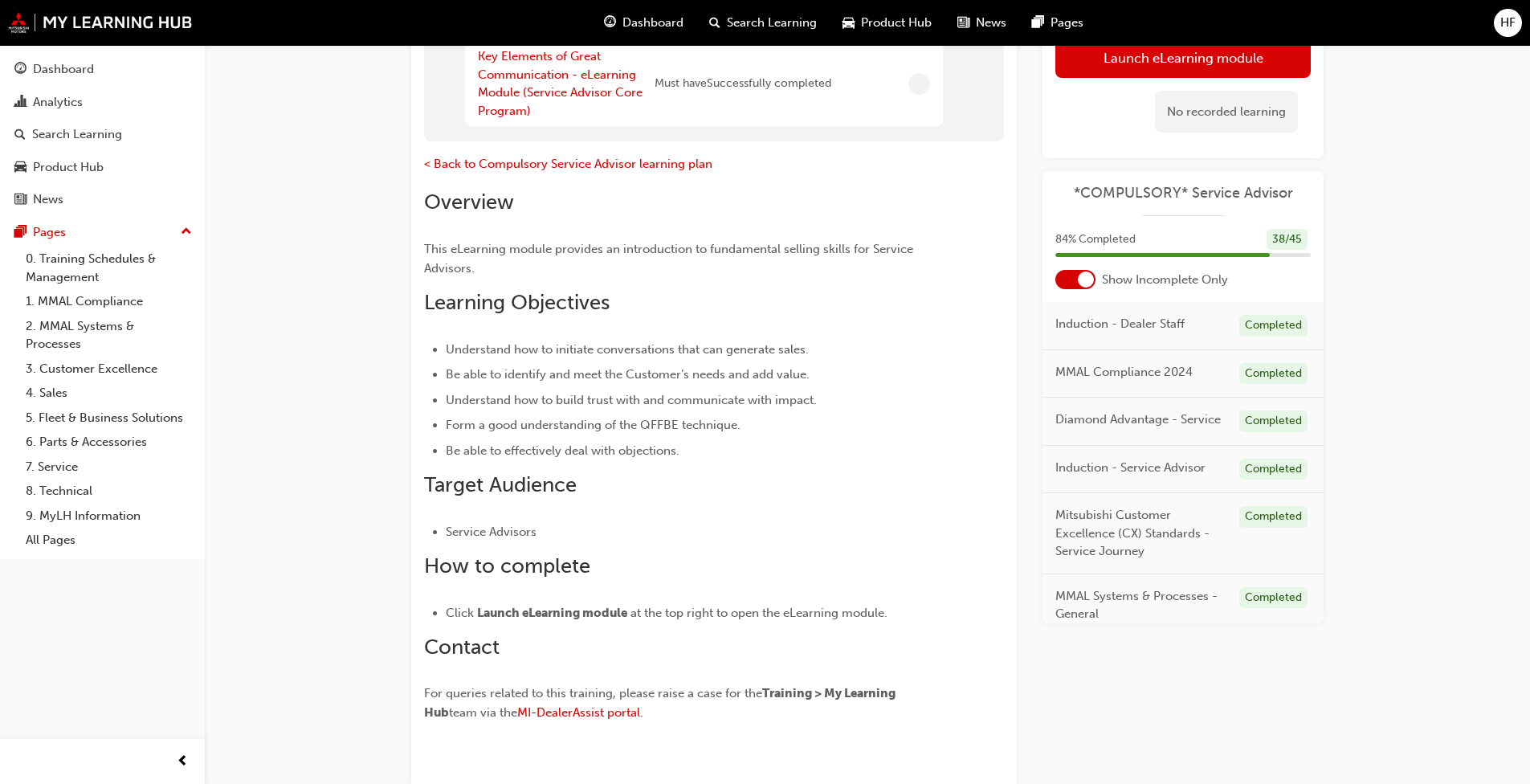
scroll to position [282, 0]
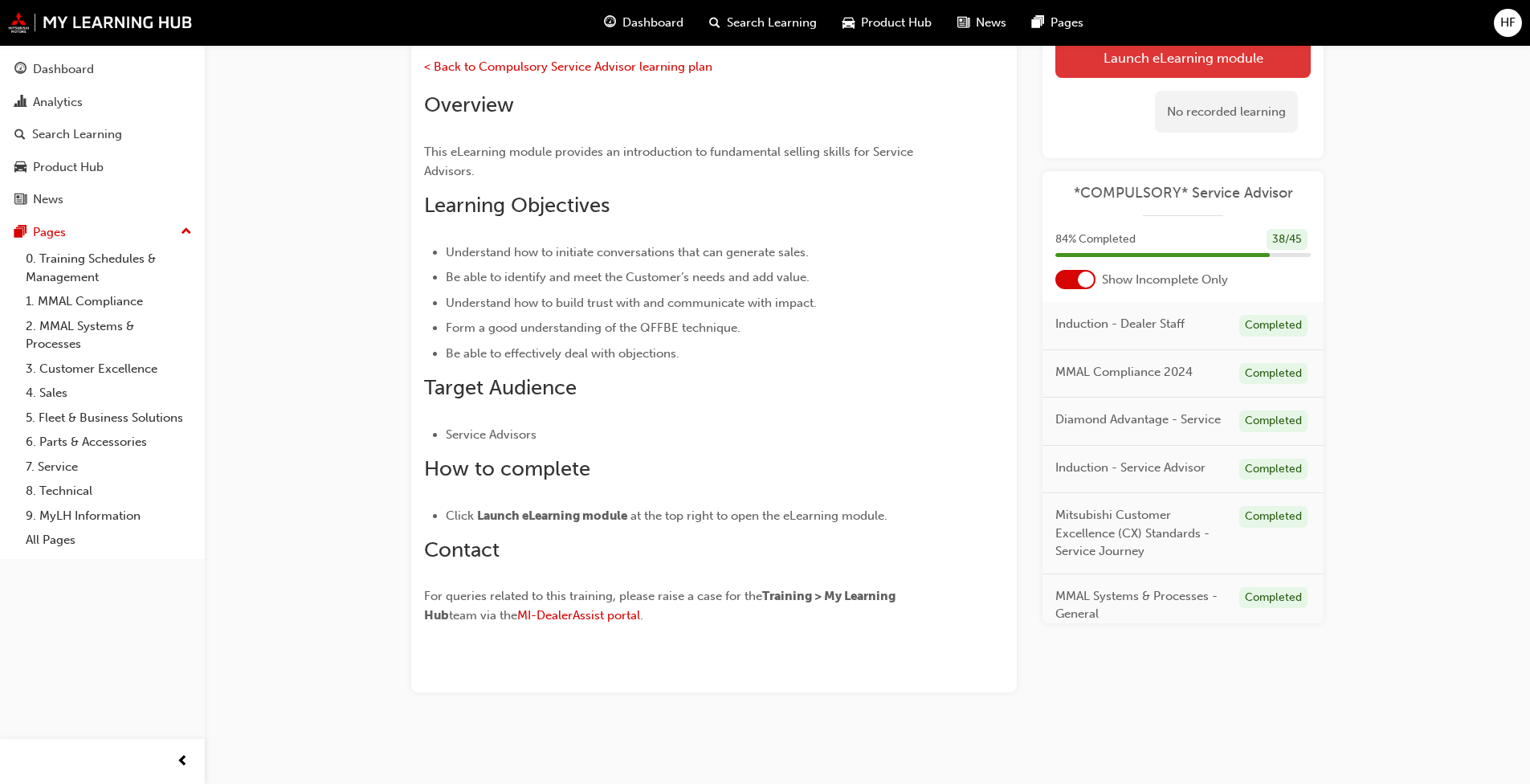
click at [1180, 60] on button "Launch eLearning module" at bounding box center [1182, 57] width 255 height 40
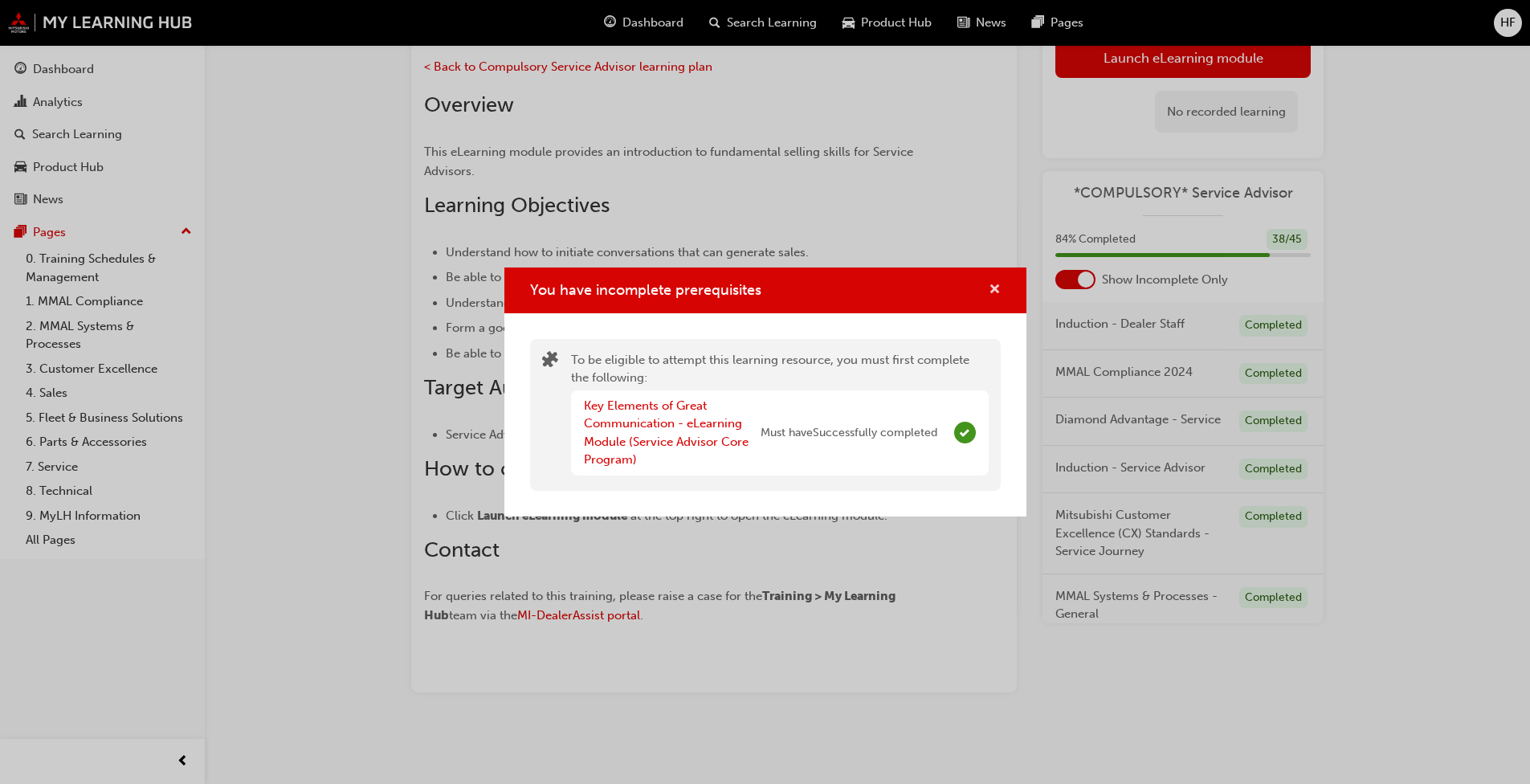
click at [997, 288] on span "cross-icon" at bounding box center [994, 291] width 12 height 14
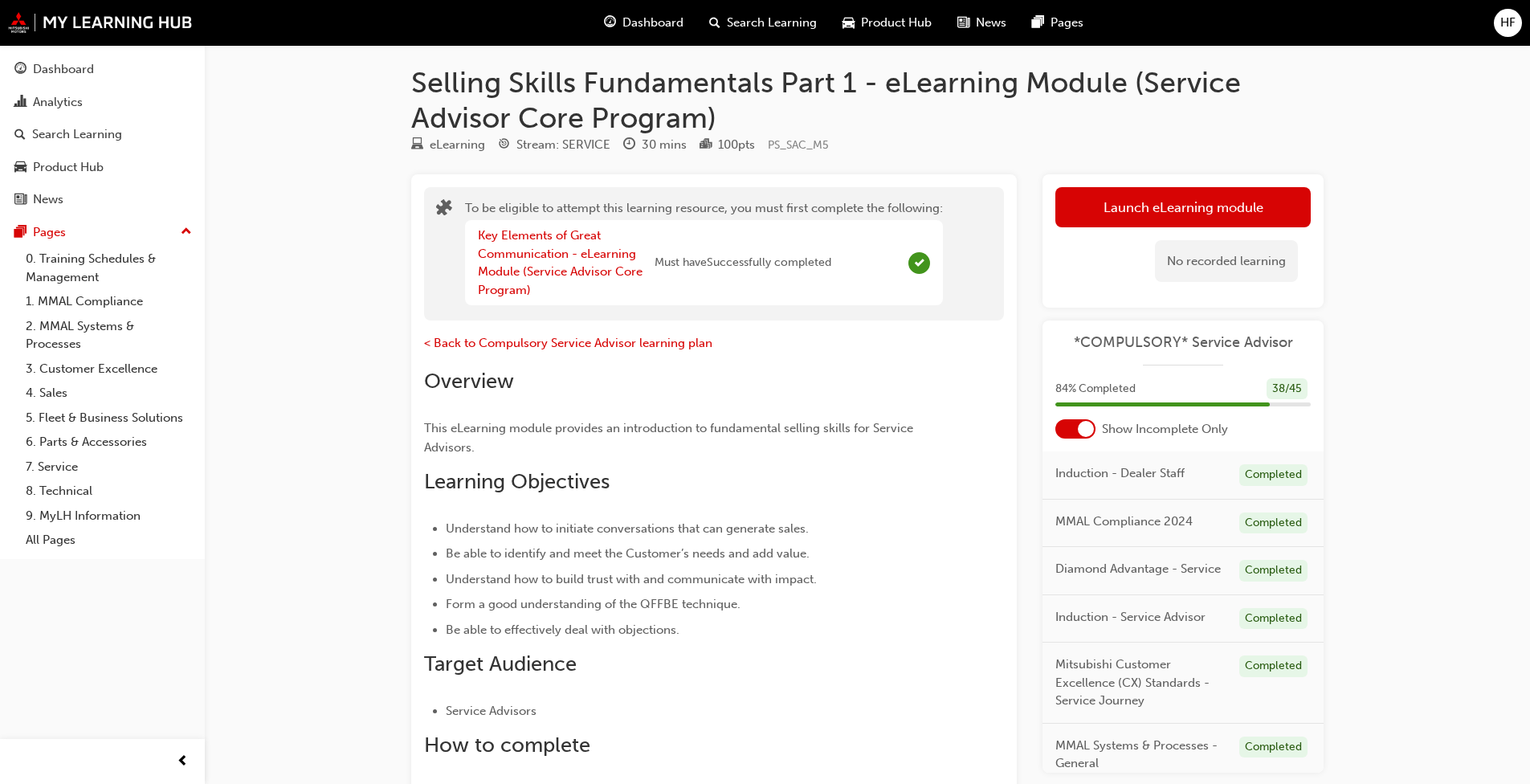
scroll to position [0, 0]
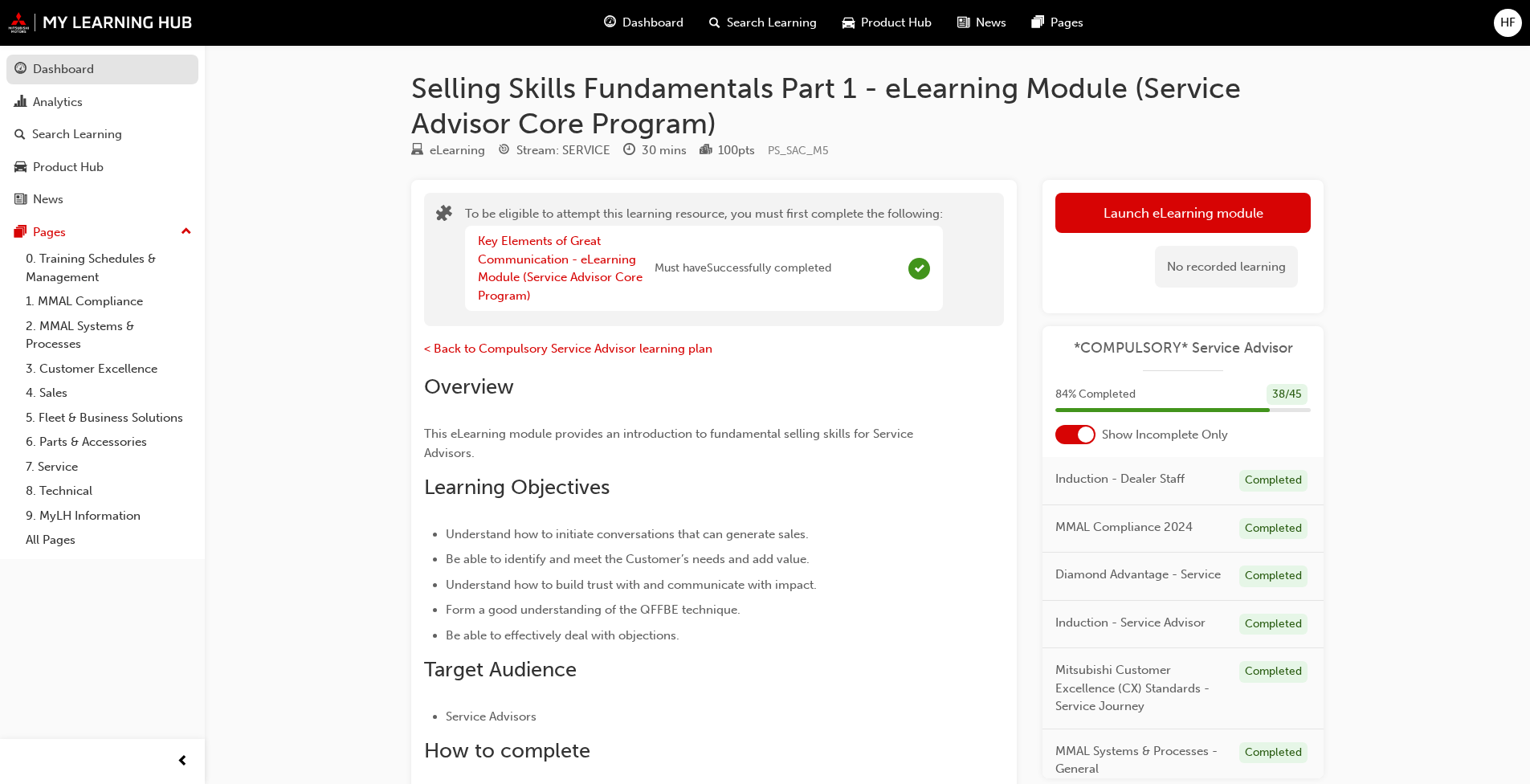
click at [69, 69] on div "Dashboard" at bounding box center [64, 69] width 61 height 18
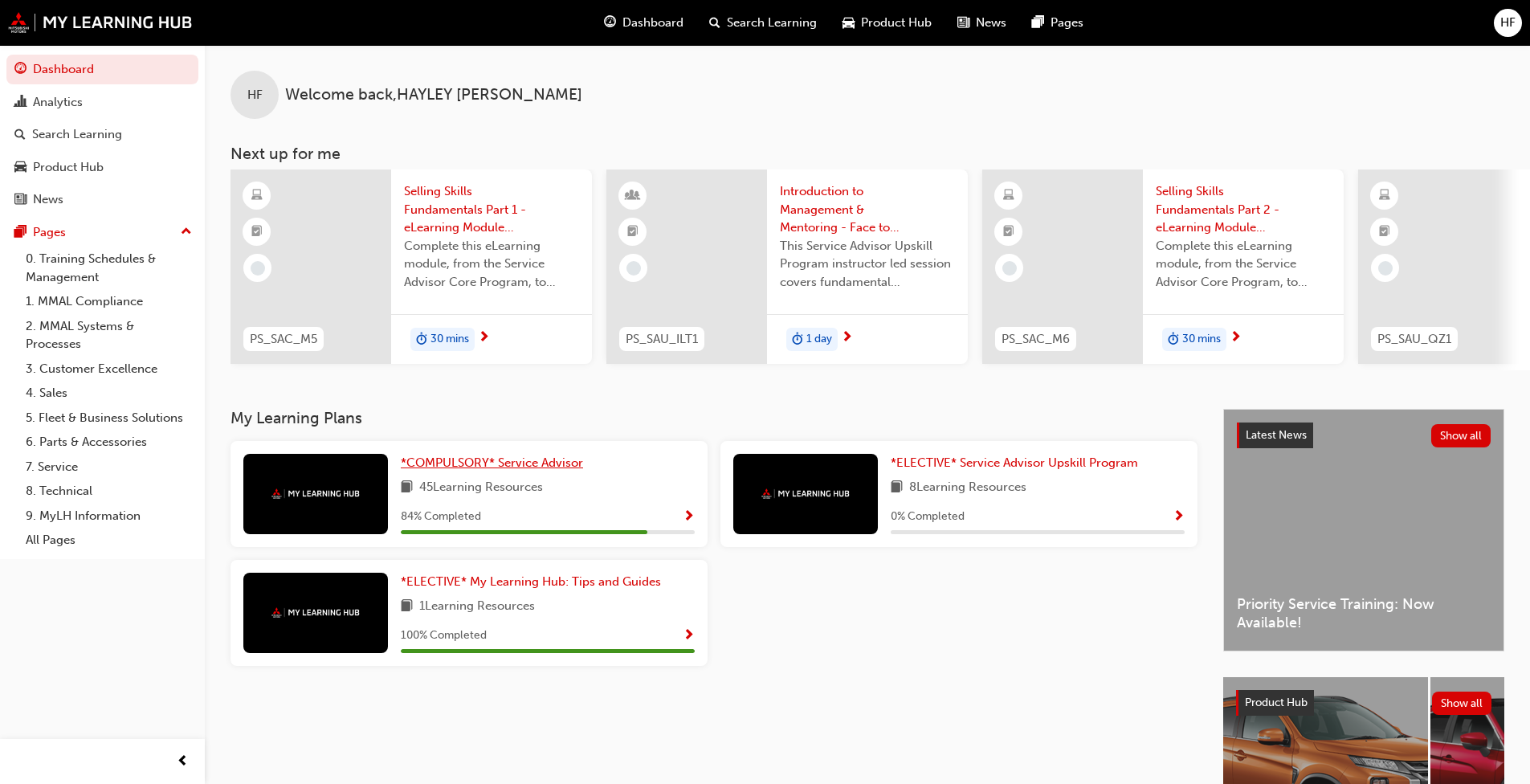
click at [517, 468] on span "*COMPULSORY* Service Advisor" at bounding box center [492, 462] width 182 height 14
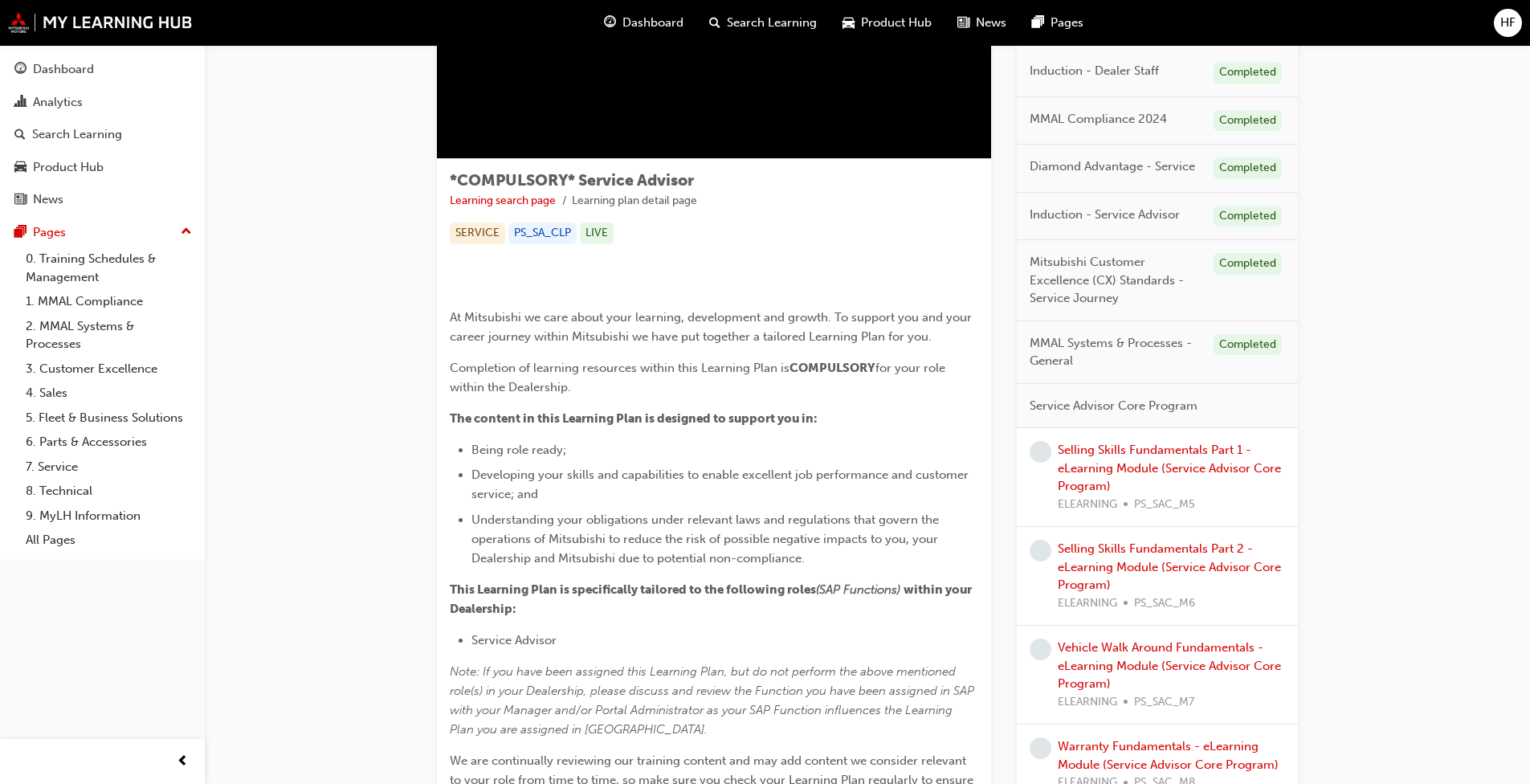
scroll to position [127, 0]
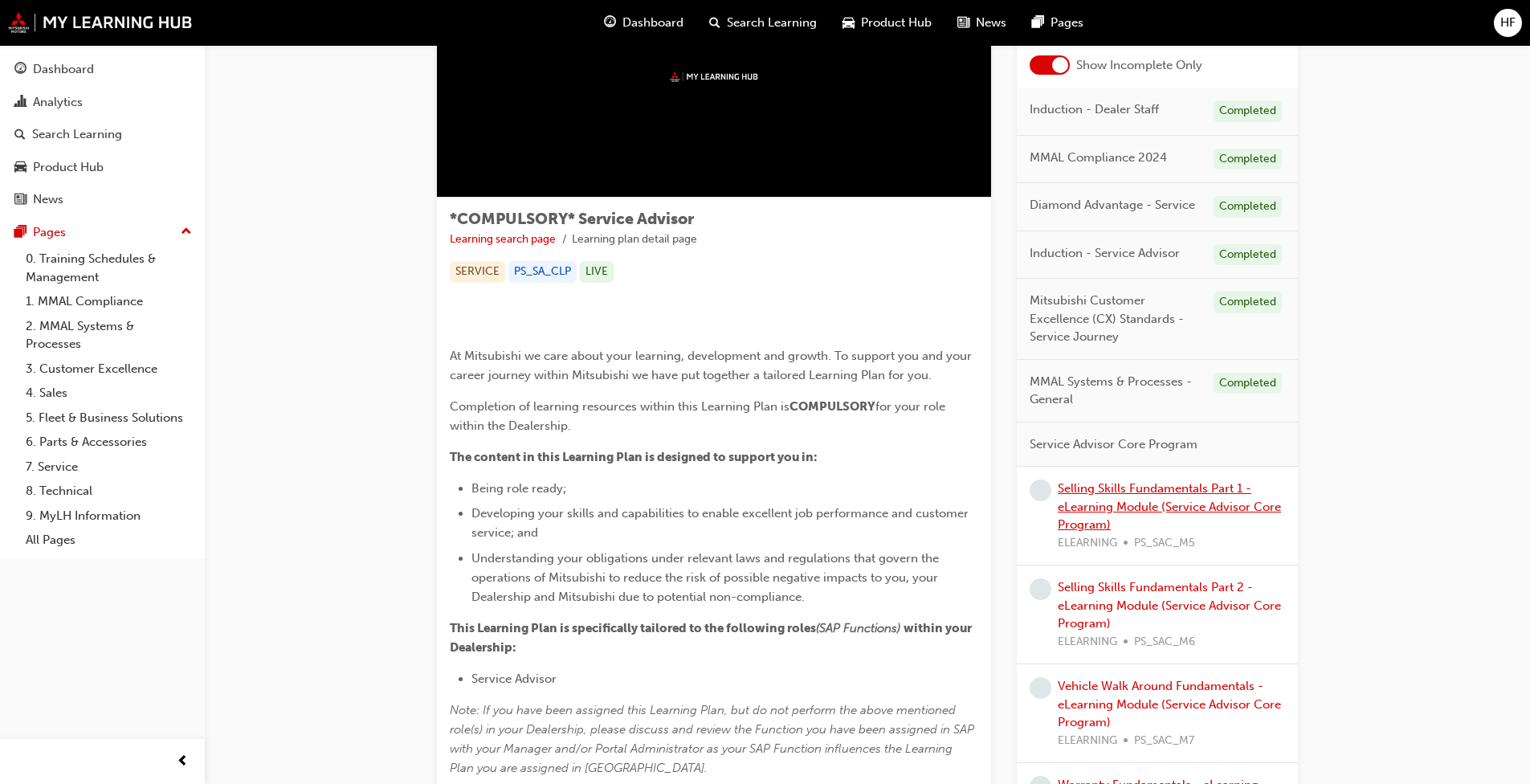
click at [1098, 532] on link "Selling Skills Fundamentals Part 1 - eLearning Module (Service Advisor Core Pro…" at bounding box center [1169, 506] width 223 height 50
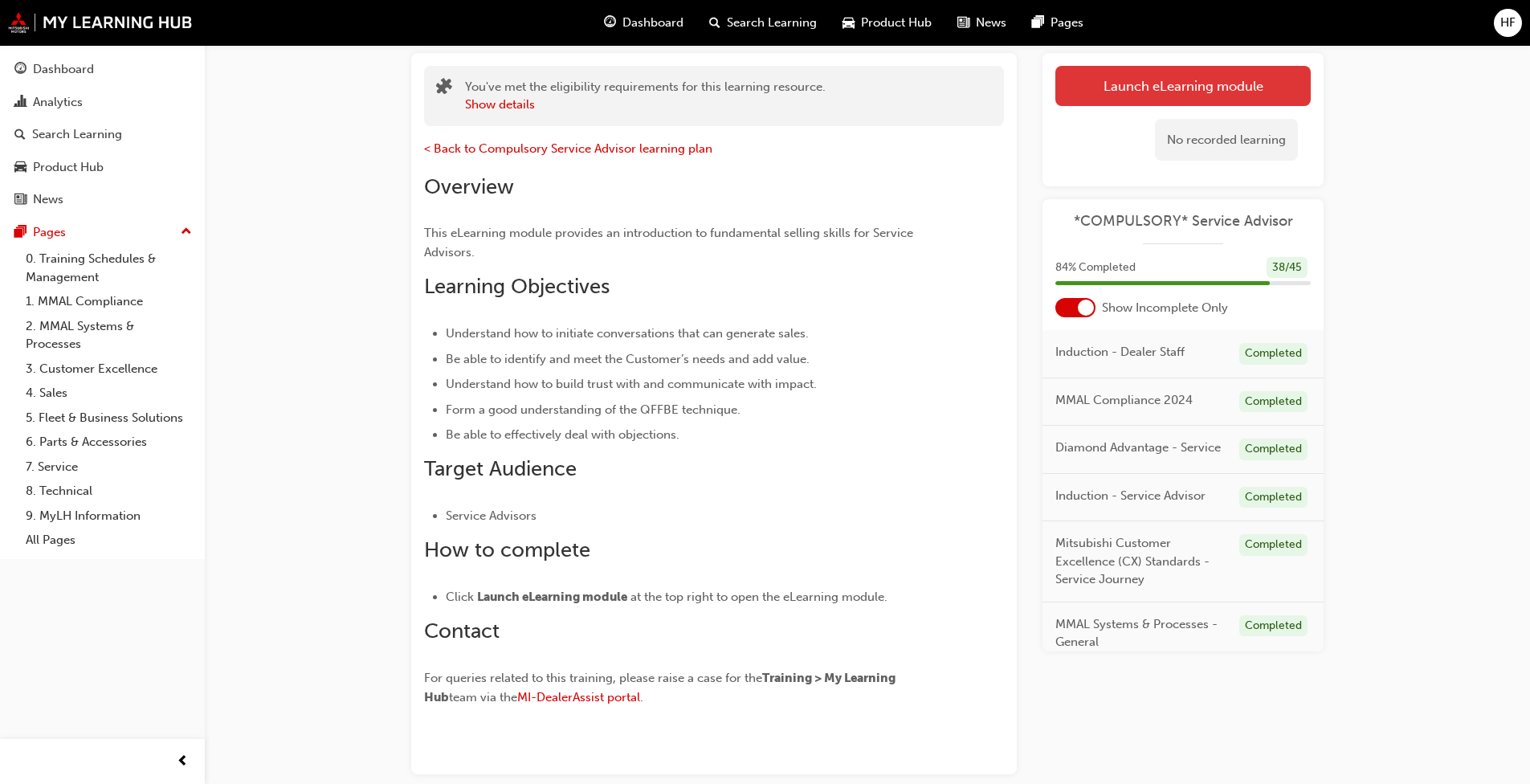
click at [1202, 71] on button "Launch eLearning module" at bounding box center [1182, 86] width 255 height 40
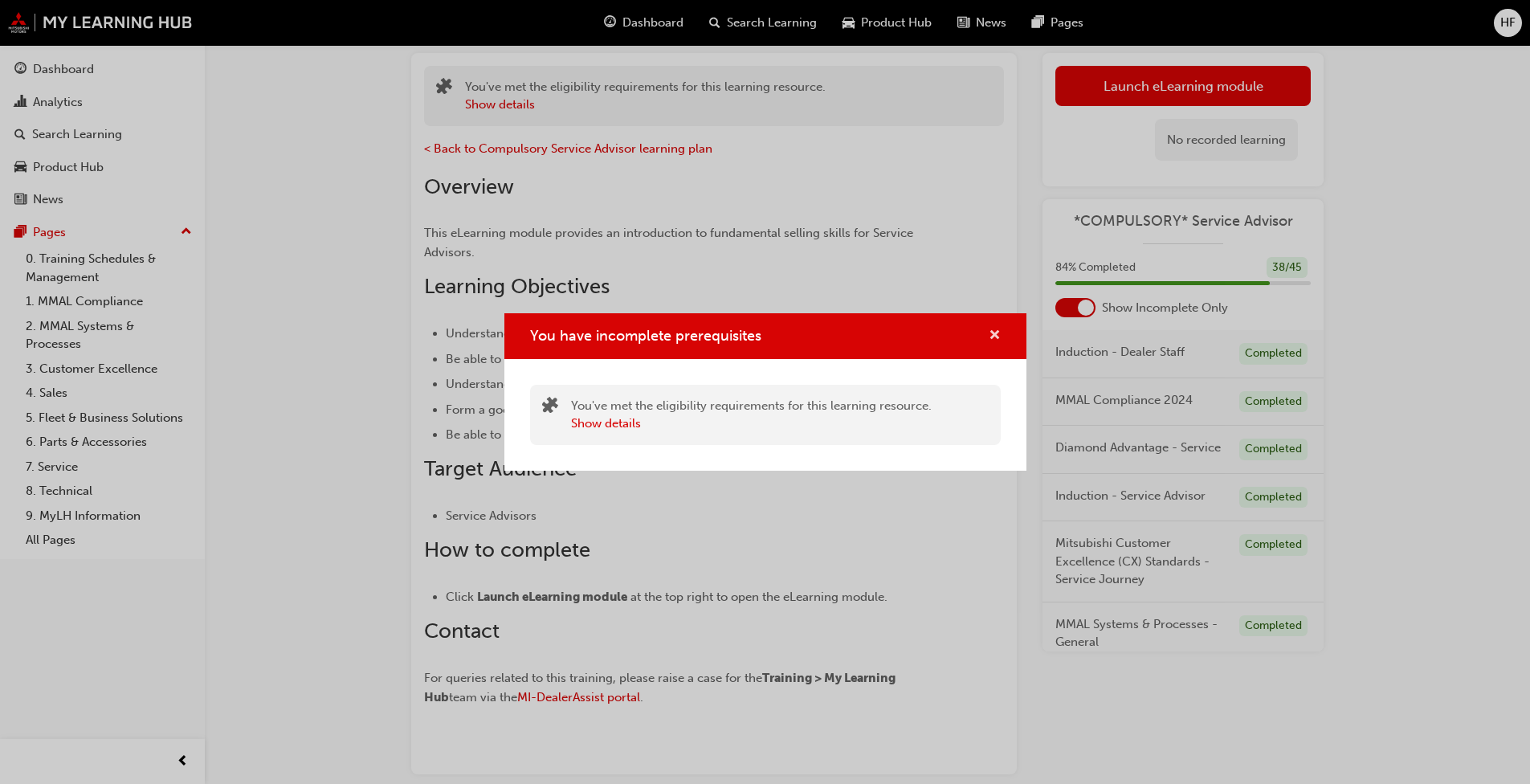
click at [994, 338] on span "cross-icon" at bounding box center [994, 336] width 12 height 14
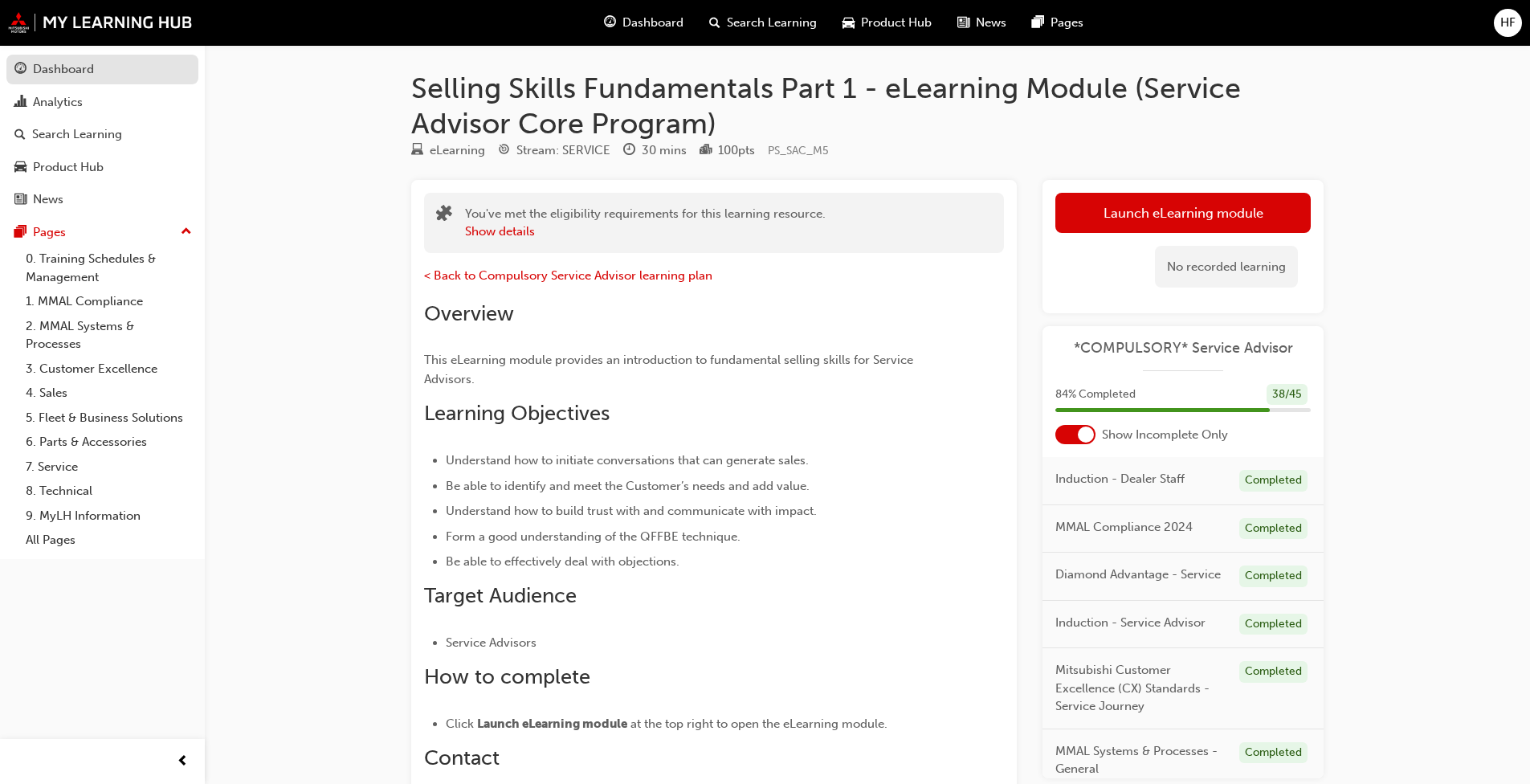
click at [59, 68] on div "Dashboard" at bounding box center [64, 69] width 61 height 18
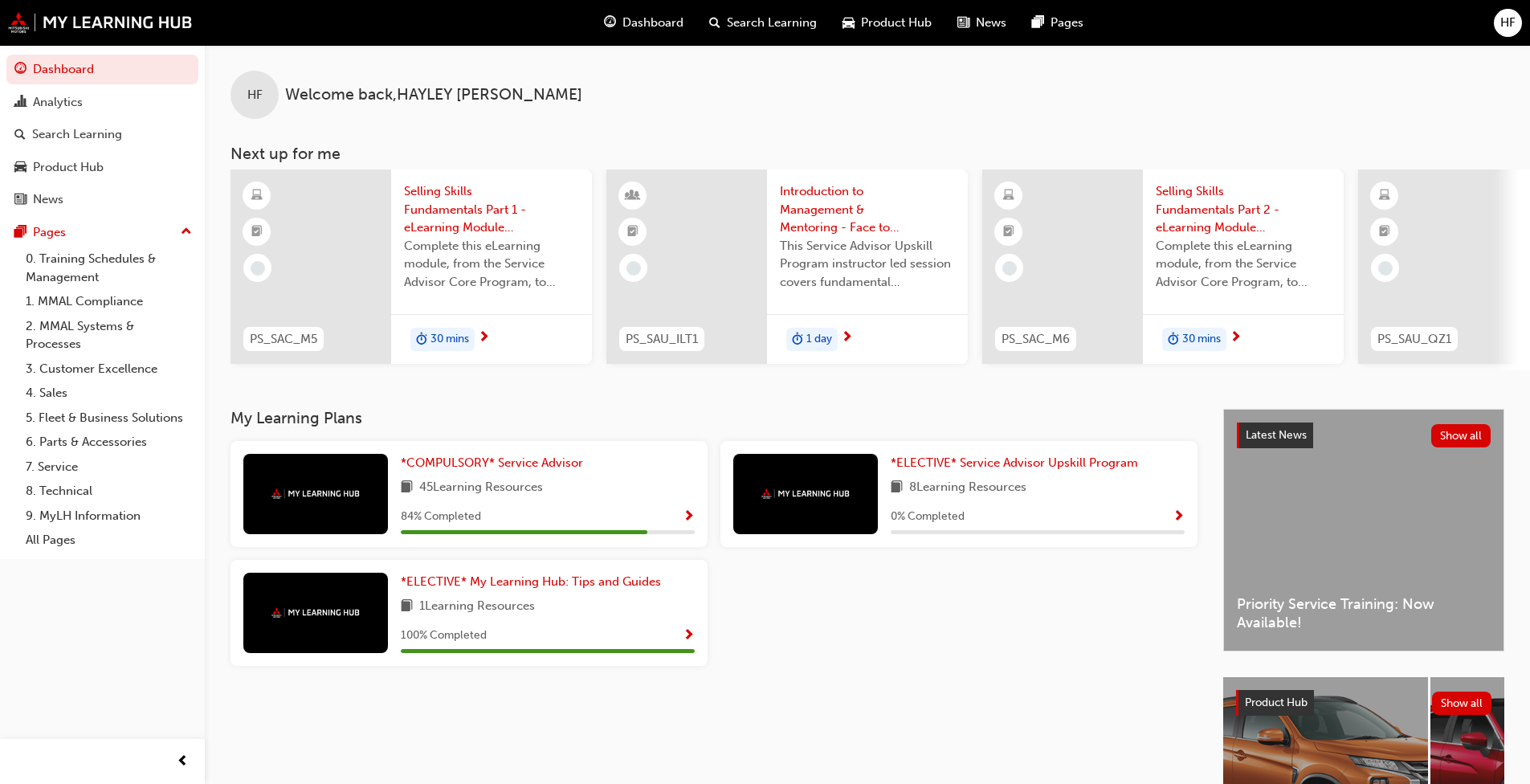
click at [454, 210] on span "Selling Skills Fundamentals Part 1 - eLearning Module (Service Advisor Core Pro…" at bounding box center [492, 209] width 175 height 54
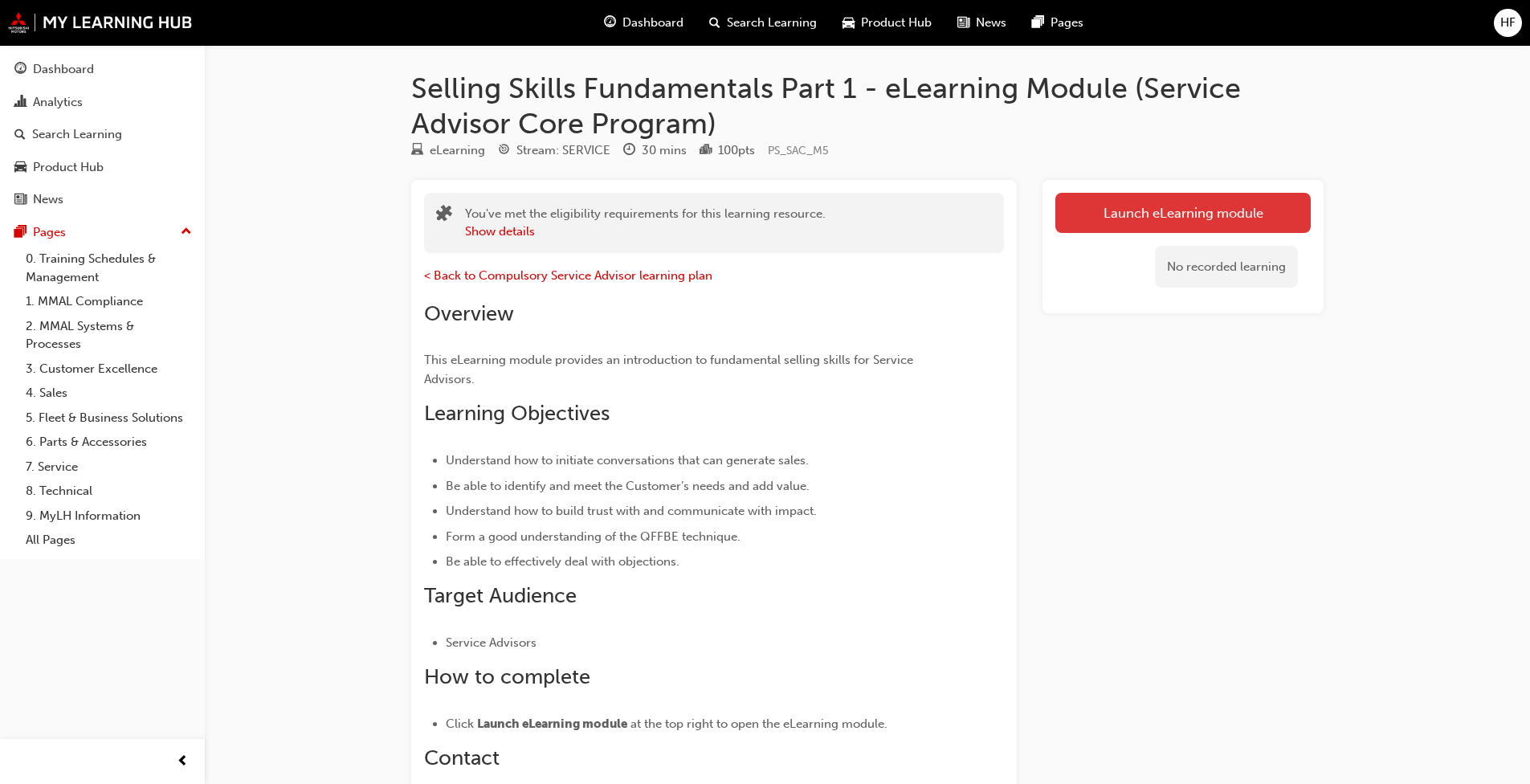
click at [1178, 207] on link "Launch eLearning module" at bounding box center [1182, 212] width 255 height 40
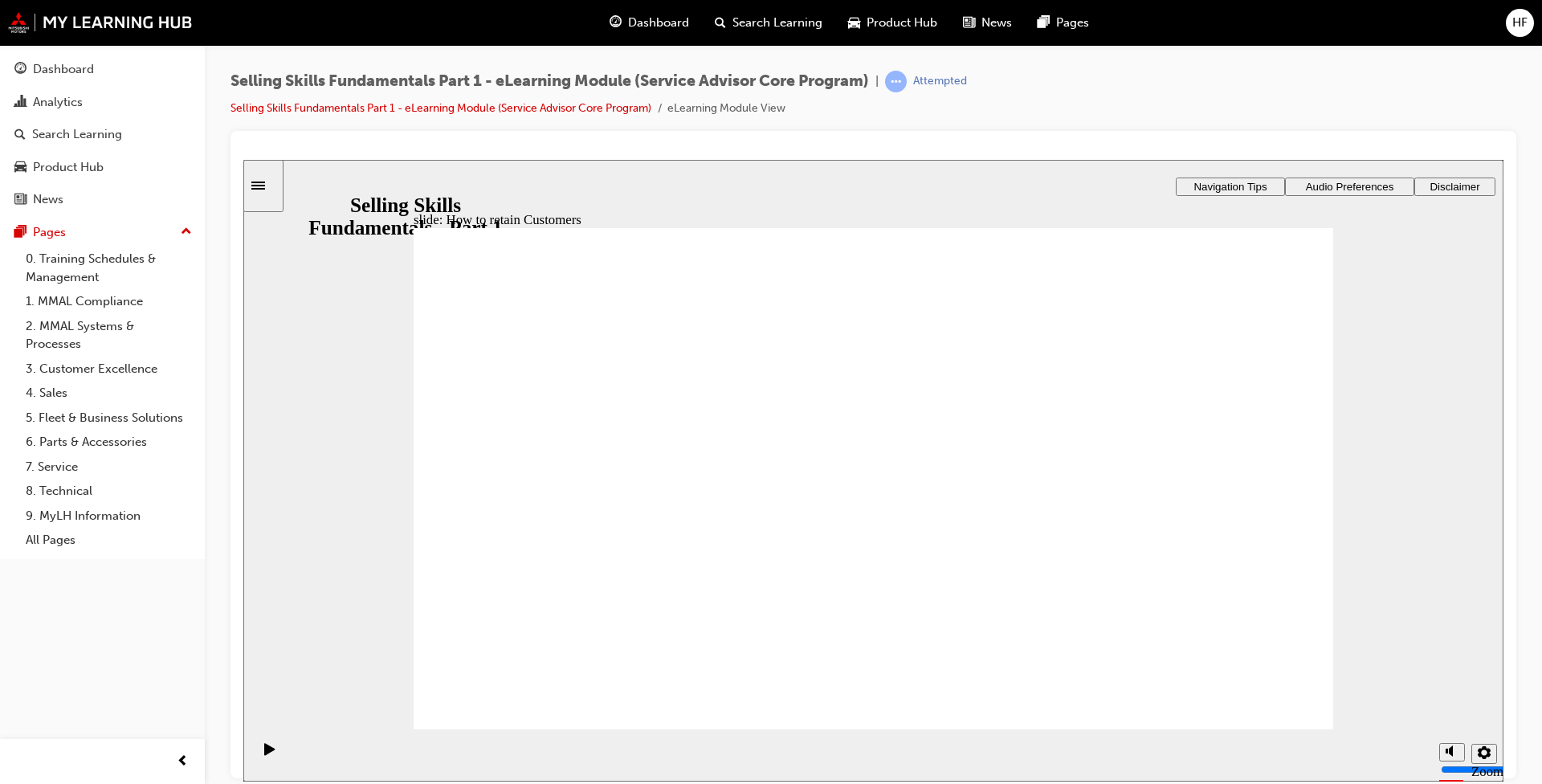
drag, startPoint x: 1159, startPoint y: 372, endPoint x: 1154, endPoint y: 406, distance: 34.4
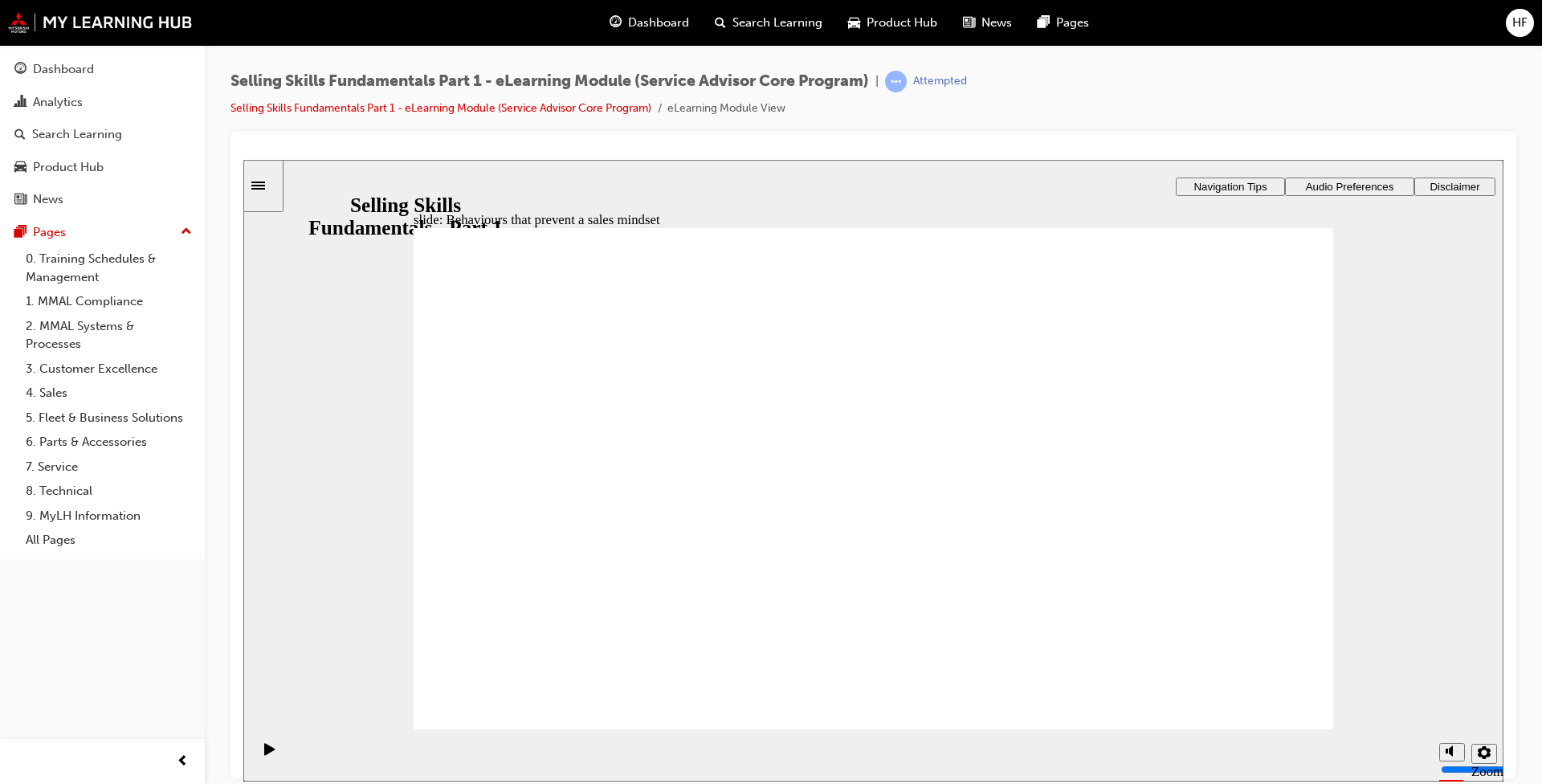
radio input "true"
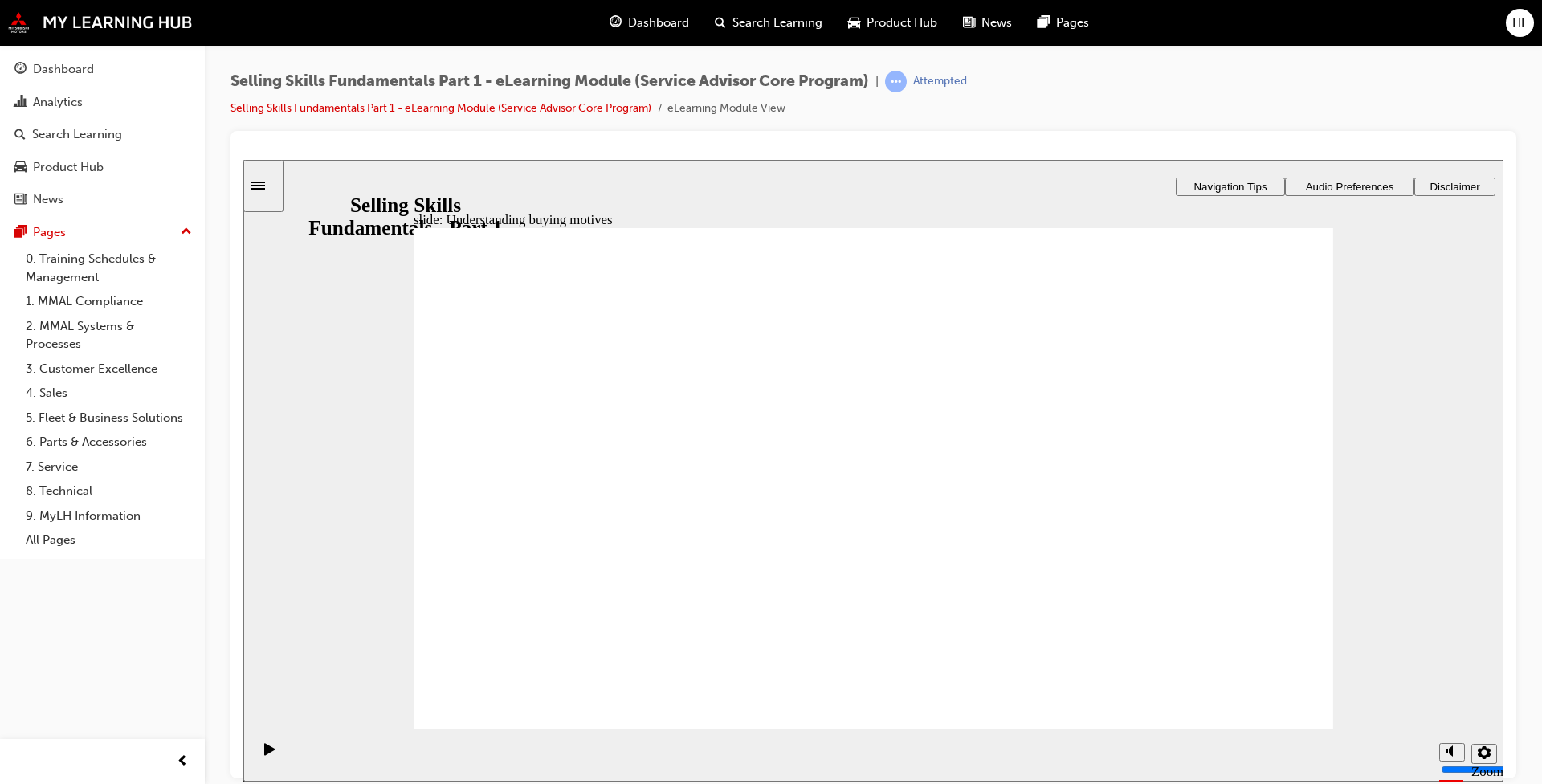
drag, startPoint x: 1106, startPoint y: 392, endPoint x: 1114, endPoint y: 414, distance: 23.4
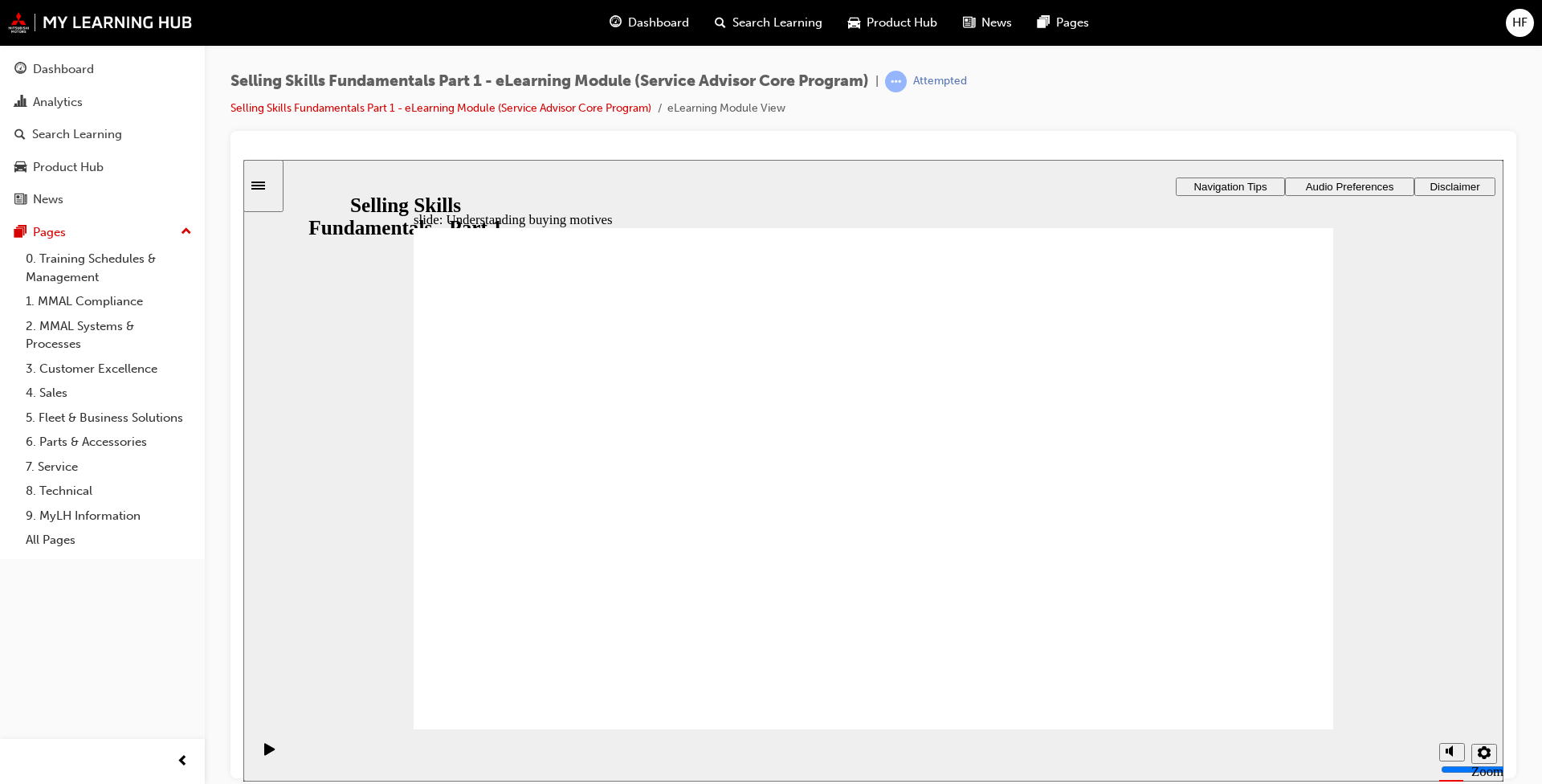
drag, startPoint x: 1092, startPoint y: 394, endPoint x: 1126, endPoint y: 467, distance: 80.5
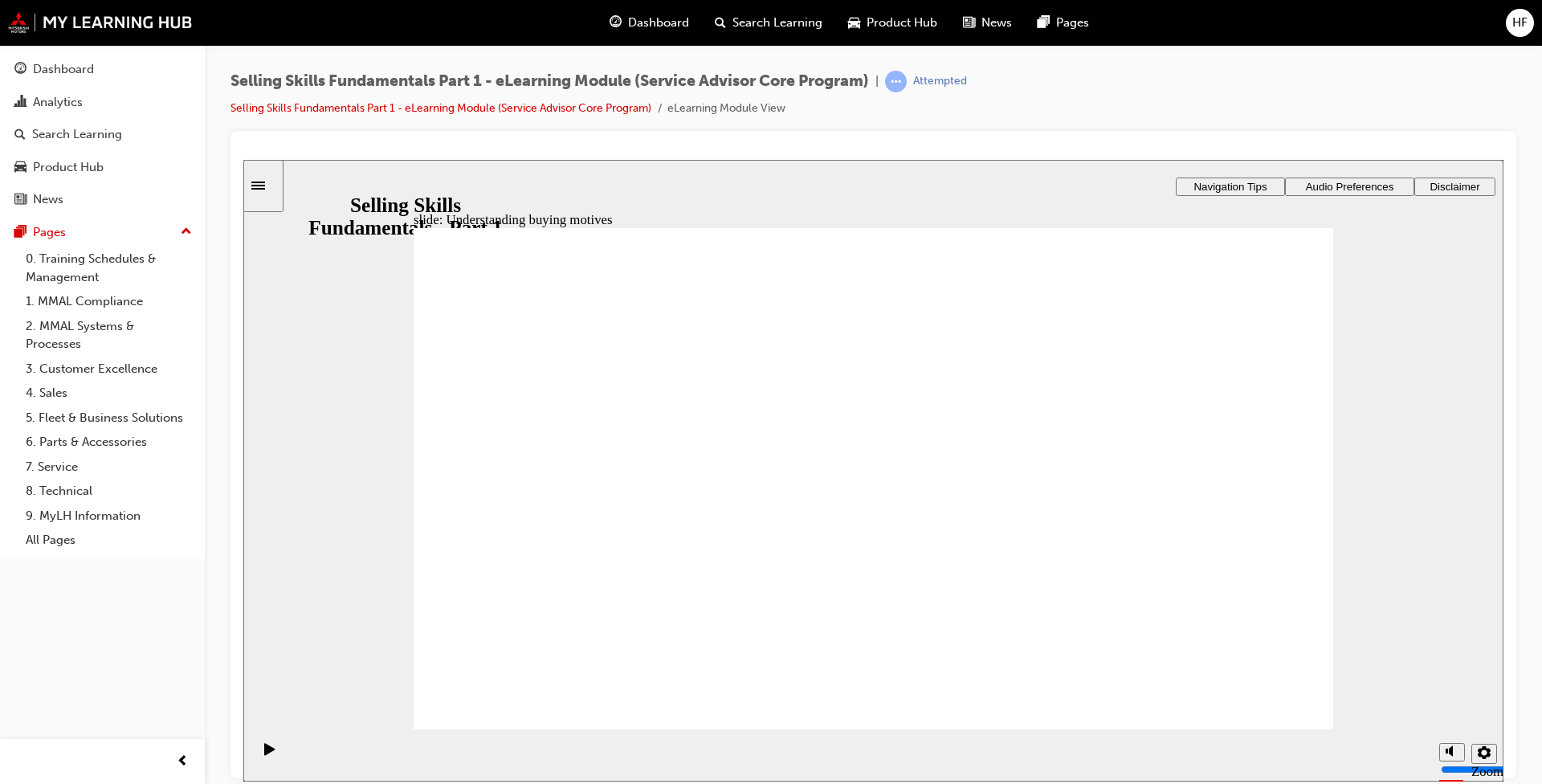
drag, startPoint x: 1085, startPoint y: 397, endPoint x: 1160, endPoint y: 544, distance: 165.0
drag, startPoint x: 1096, startPoint y: 388, endPoint x: 1226, endPoint y: 675, distance: 315.1
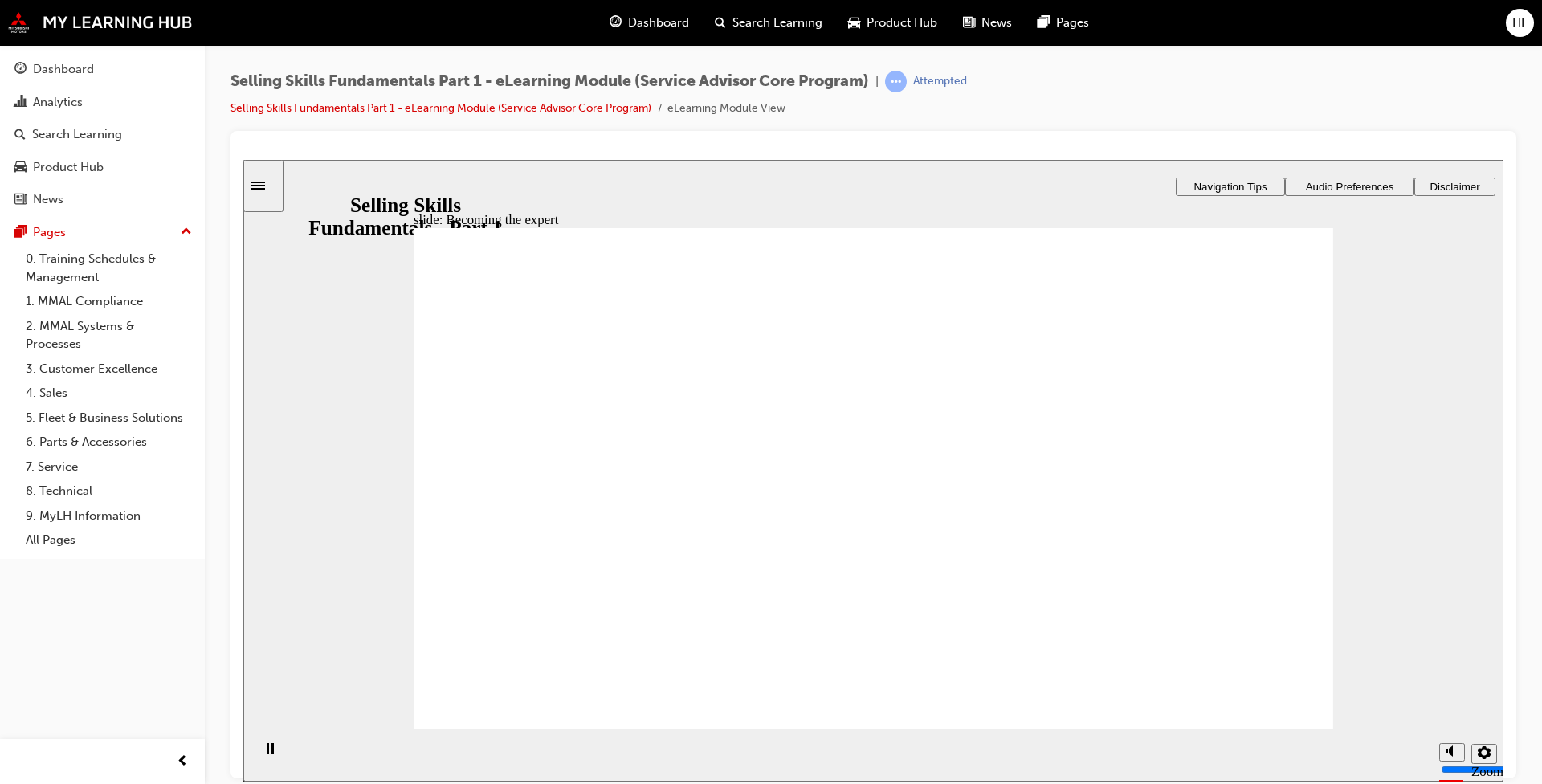
radio input "true"
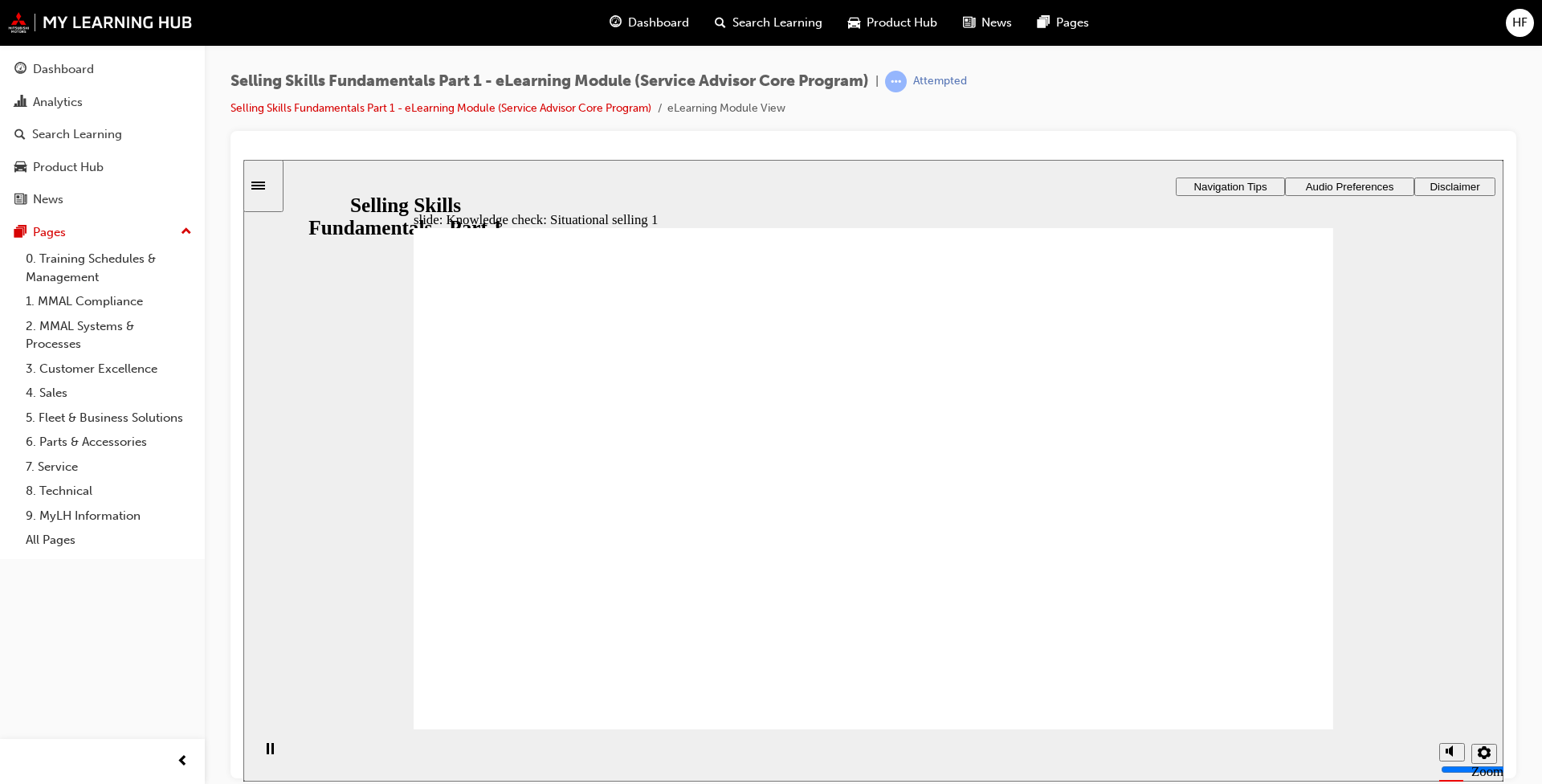
radio input "true"
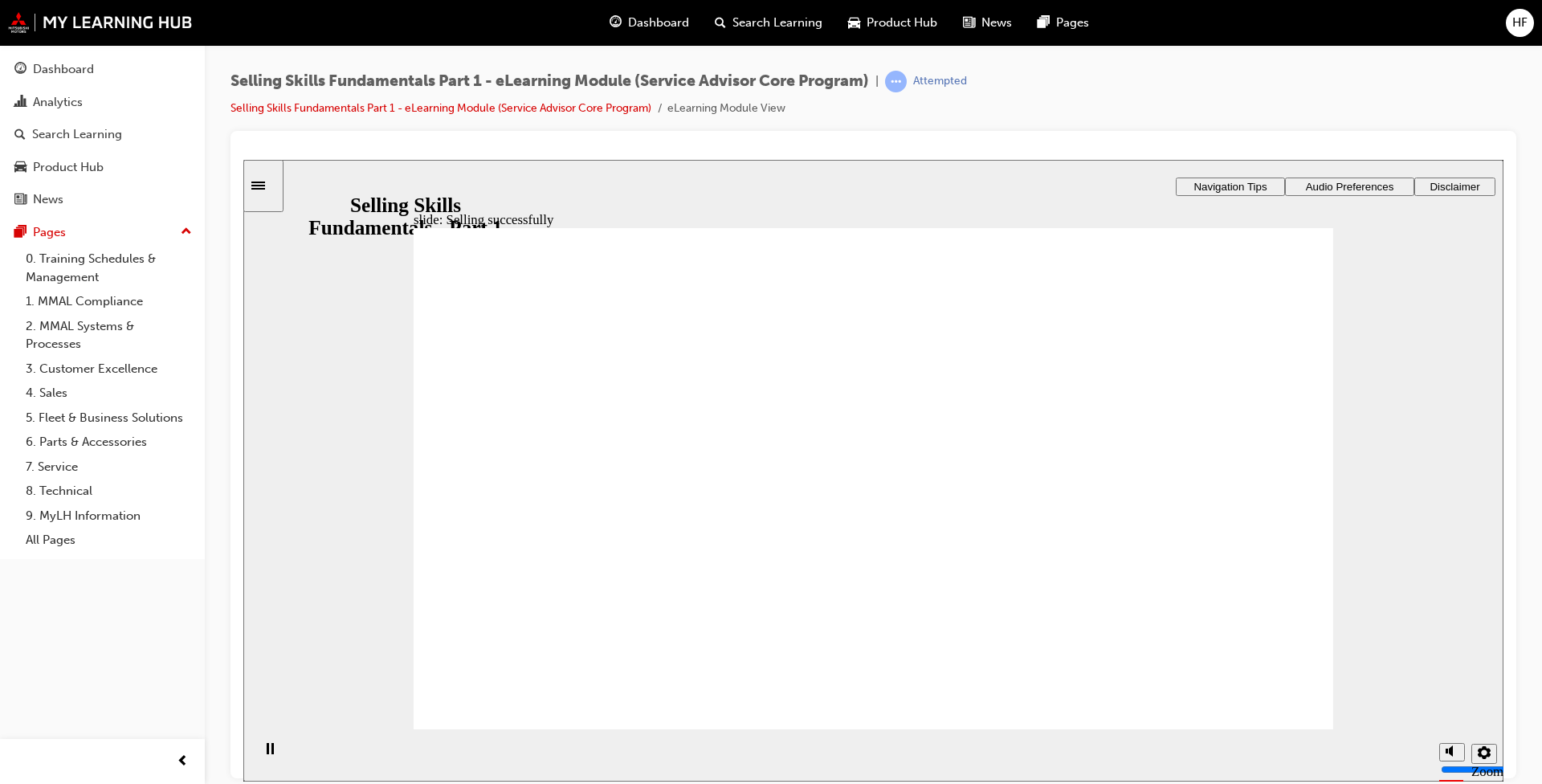
drag, startPoint x: 1224, startPoint y: 302, endPoint x: 1228, endPoint y: 314, distance: 12.6
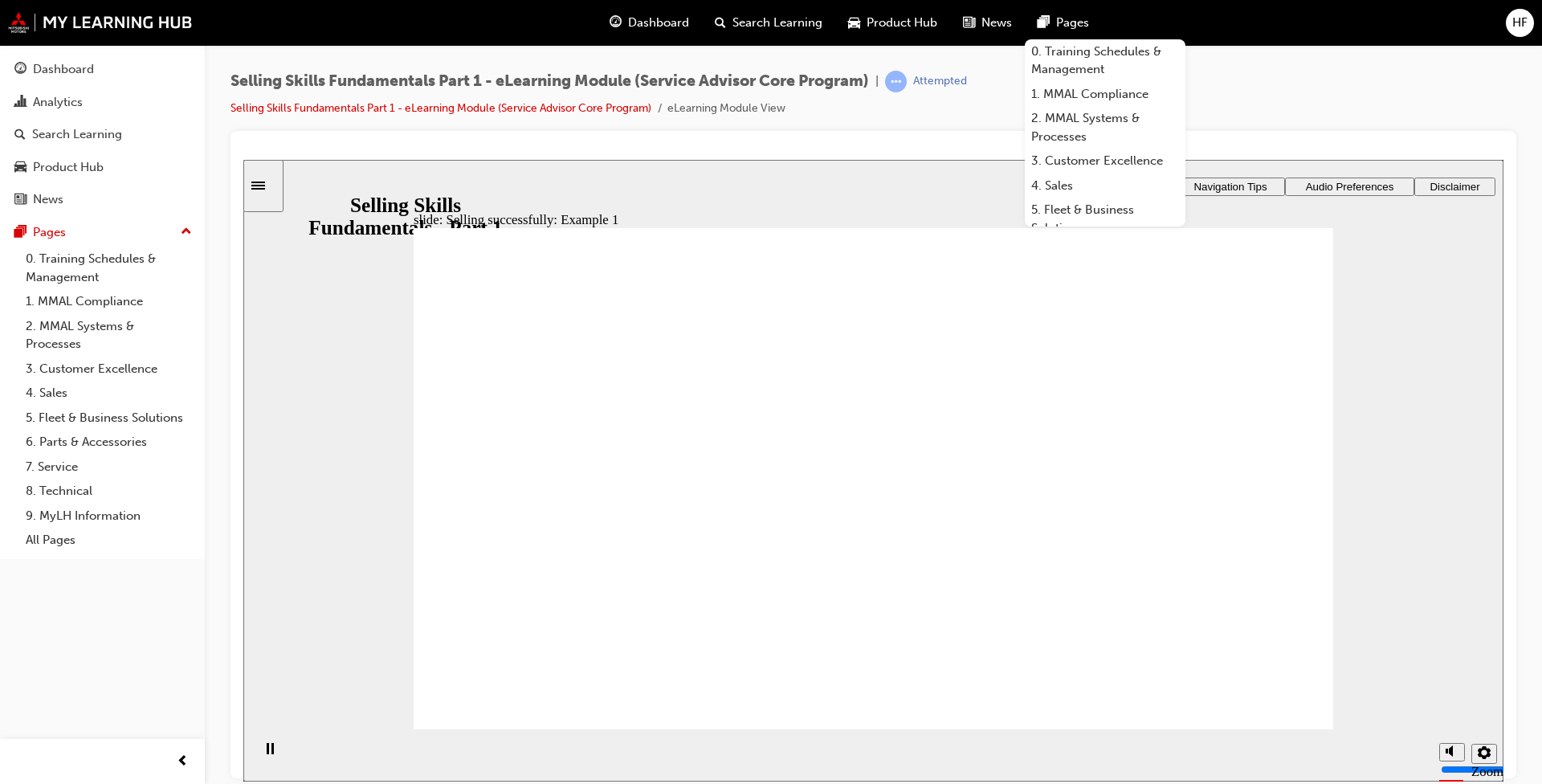
drag, startPoint x: 900, startPoint y: 442, endPoint x: 940, endPoint y: 447, distance: 40.3
drag, startPoint x: 866, startPoint y: 551, endPoint x: 907, endPoint y: 567, distance: 44.0
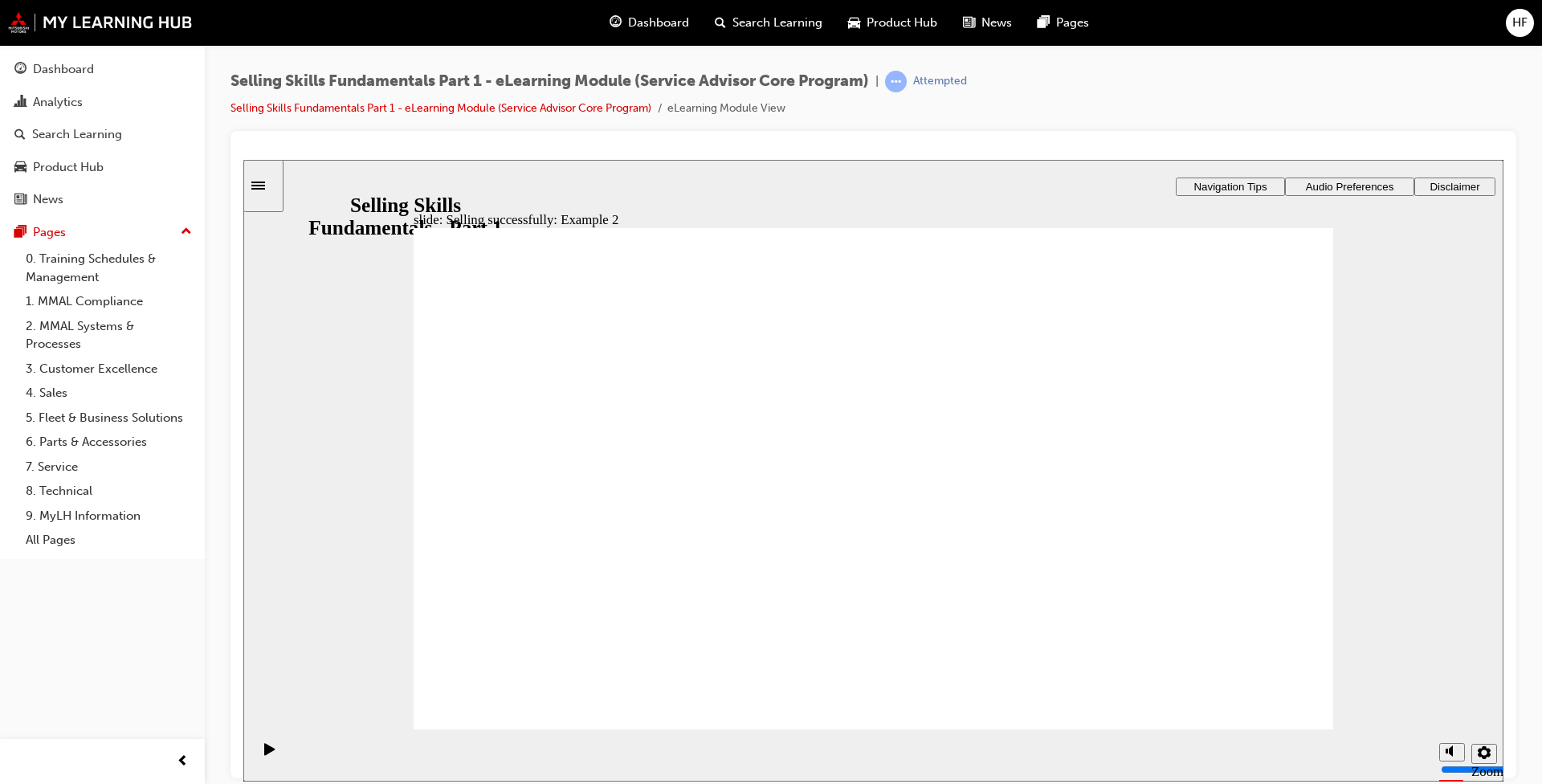
drag, startPoint x: 1248, startPoint y: 706, endPoint x: 1211, endPoint y: 732, distance: 45.2
click at [803, 580] on div "slide: Knowledge check: Selling techniques Function Benefits Evidence Qualify F…" at bounding box center [873, 385] width 1260 height 452
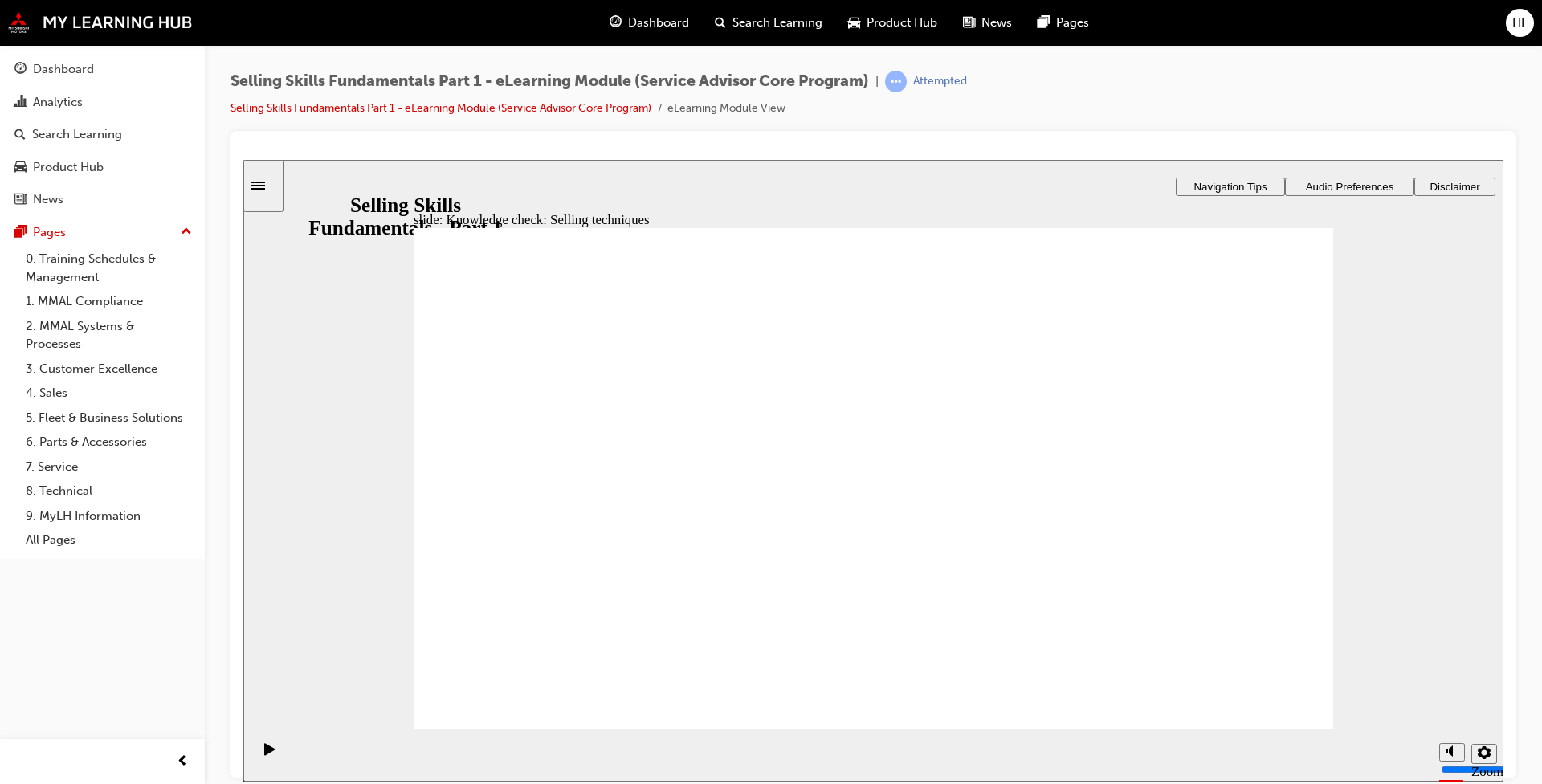
drag, startPoint x: 1288, startPoint y: 325, endPoint x: 1309, endPoint y: 356, distance: 37.4
click at [1288, 330] on div "slide: Knowledge check: Selling techniques Function Benefits Evidence Qualify F…" at bounding box center [873, 385] width 1260 height 452
click at [1227, 345] on div "slide: Knowledge check: Selling techniques Function Benefits Evidence Qualify F…" at bounding box center [873, 385] width 1260 height 452
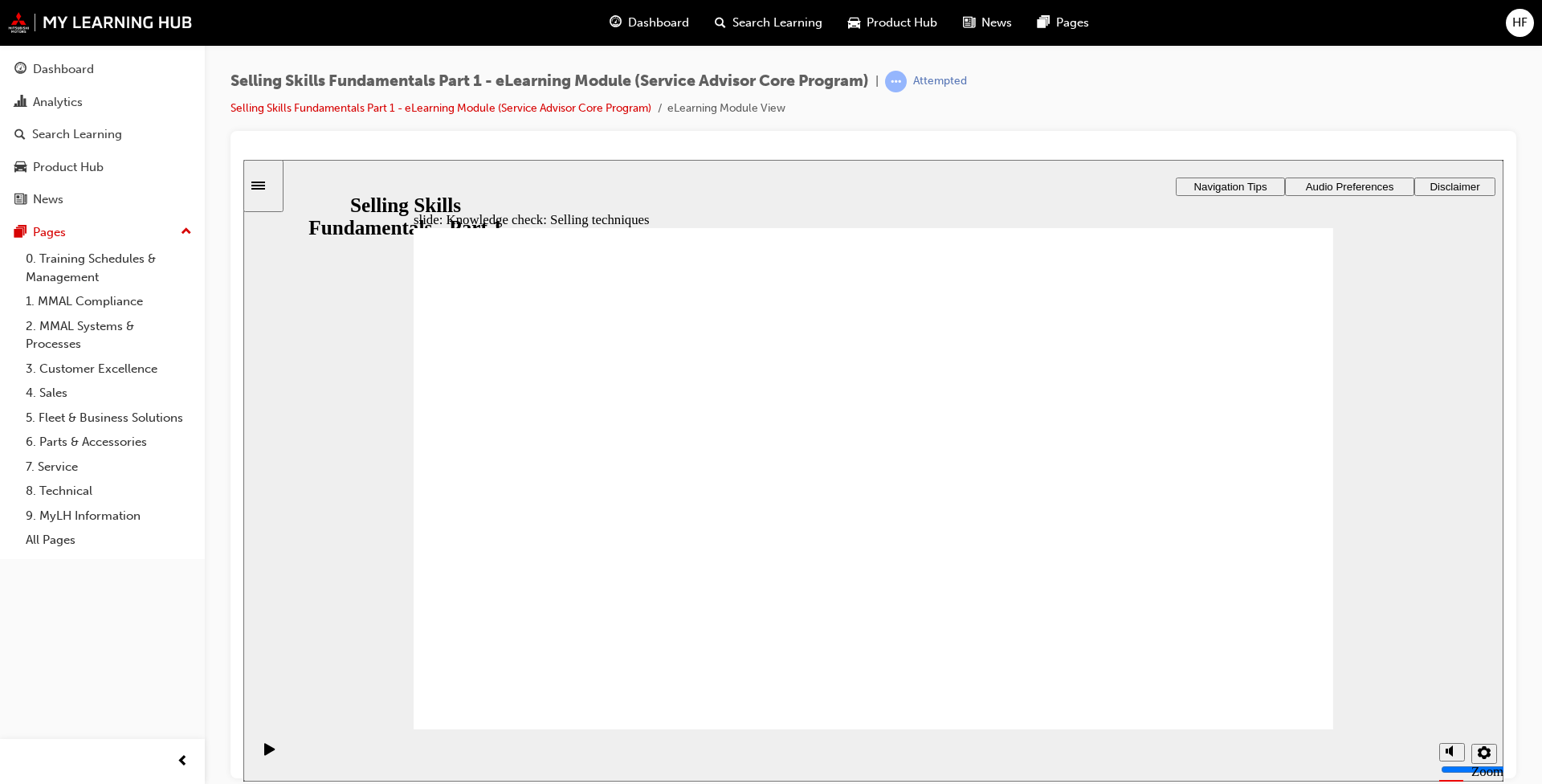
drag, startPoint x: 684, startPoint y: 698, endPoint x: 879, endPoint y: 609, distance: 214.4
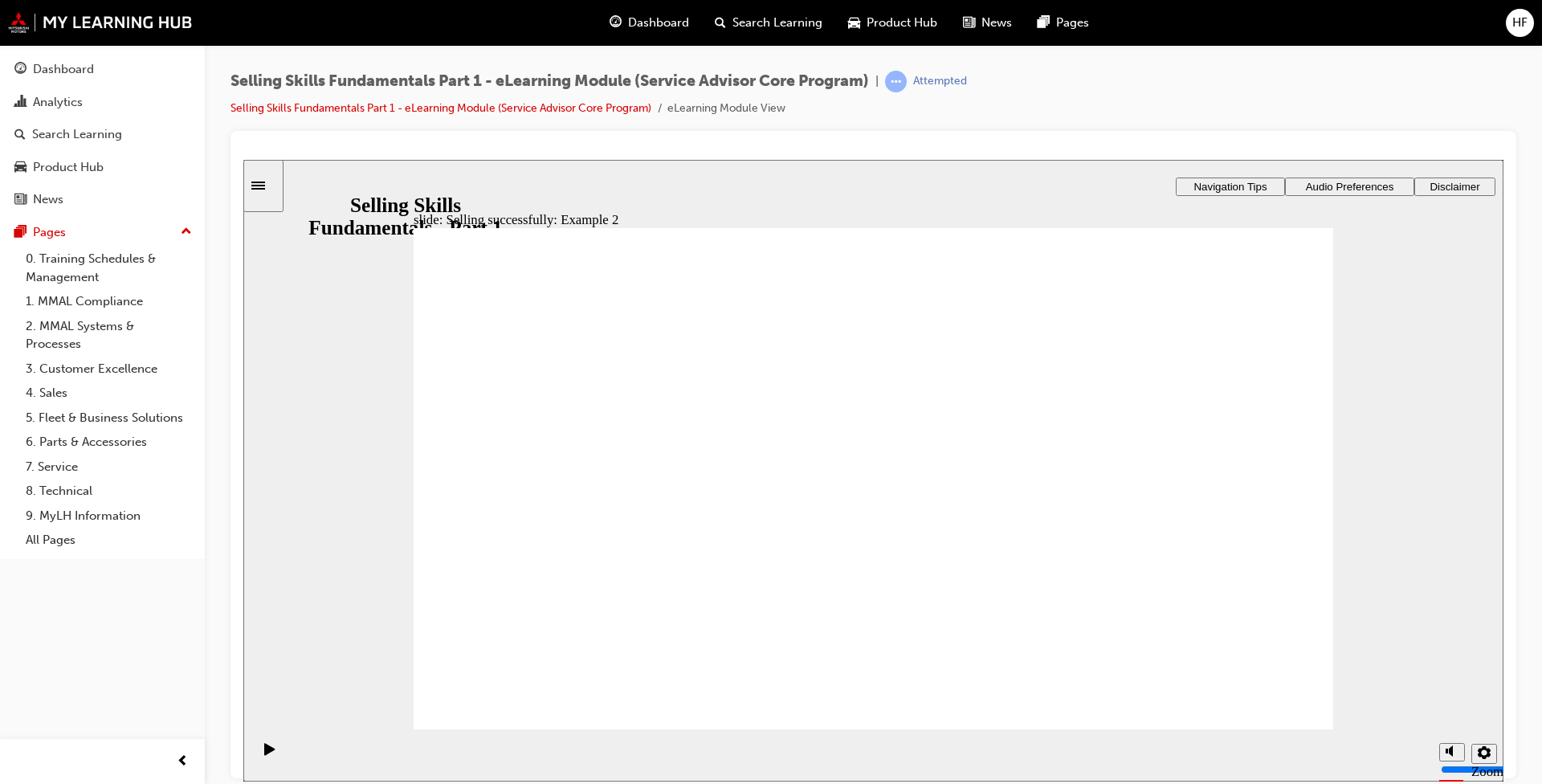
drag, startPoint x: 1255, startPoint y: 691, endPoint x: 1254, endPoint y: 704, distance: 13.0
click at [1193, 561] on div "slide: Knowledge check: Selling techniques Function Benefits Evidence Qualify F…" at bounding box center [873, 385] width 1260 height 452
click at [1266, 527] on div "slide: Knowledge check: Selling techniques Function Benefits Evidence Qualify F…" at bounding box center [873, 385] width 1260 height 452
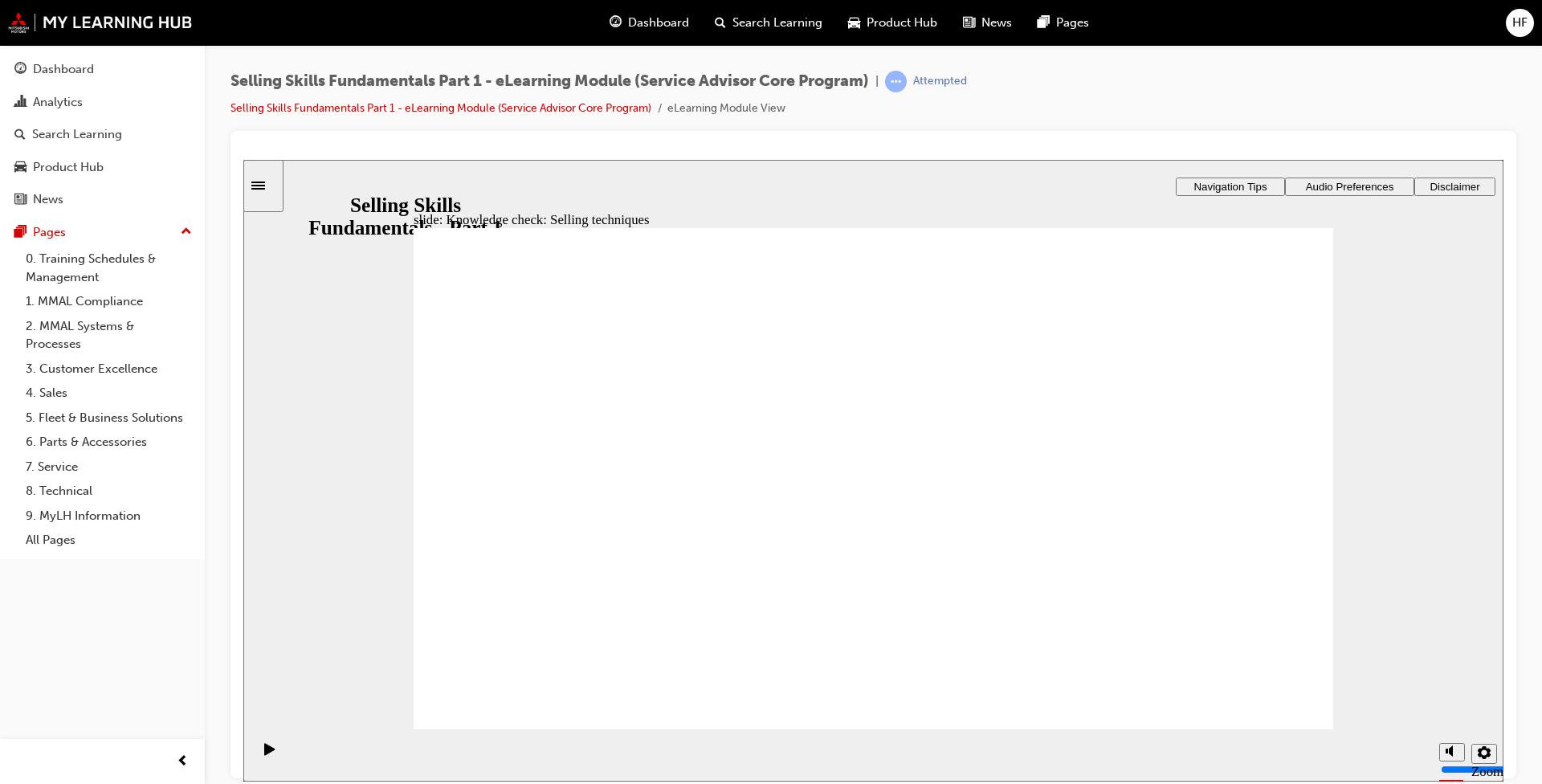
drag, startPoint x: 672, startPoint y: 694, endPoint x: 684, endPoint y: 693, distance: 12.0
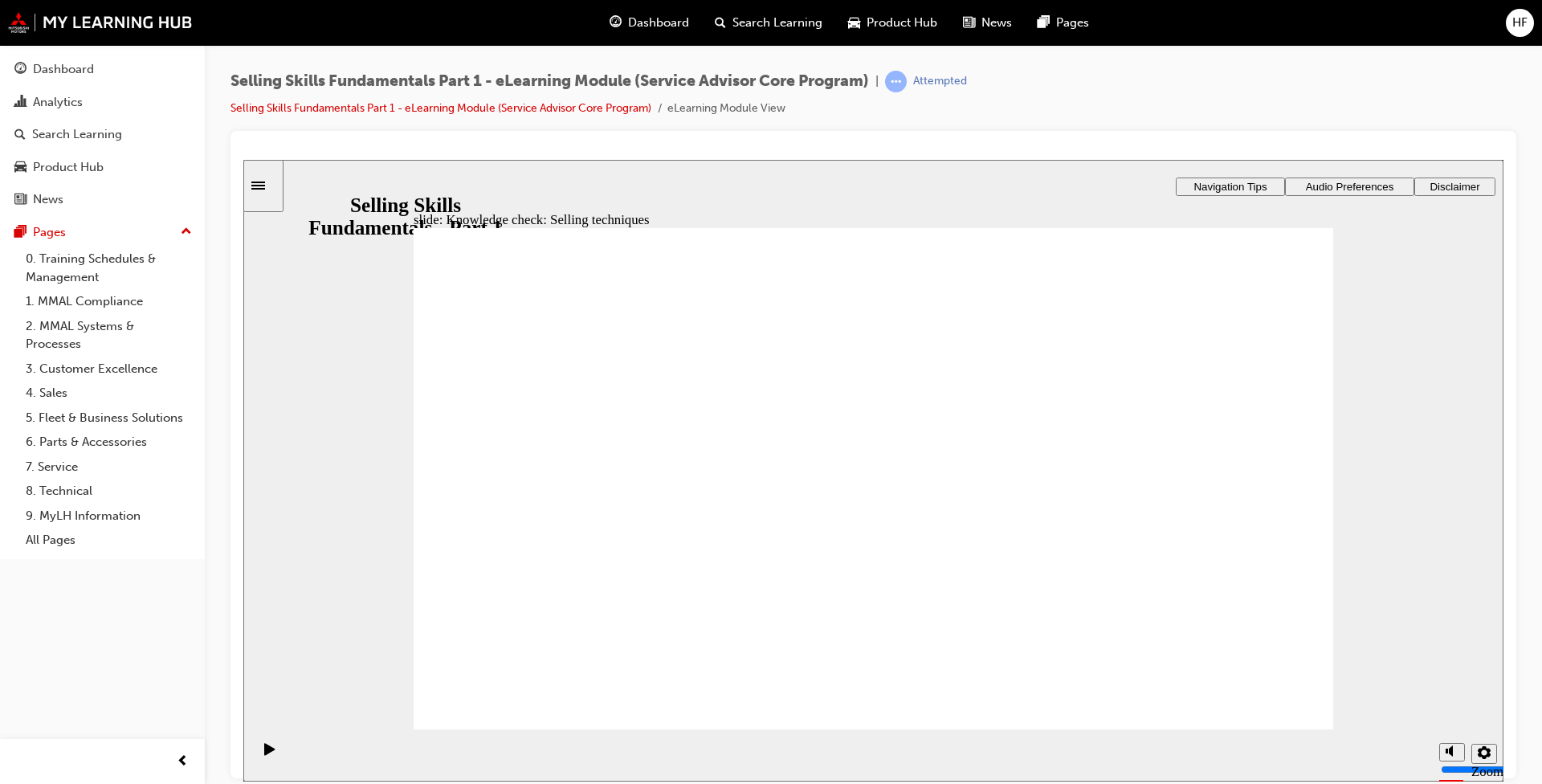
drag, startPoint x: 1112, startPoint y: 463, endPoint x: 1134, endPoint y: 457, distance: 22.8
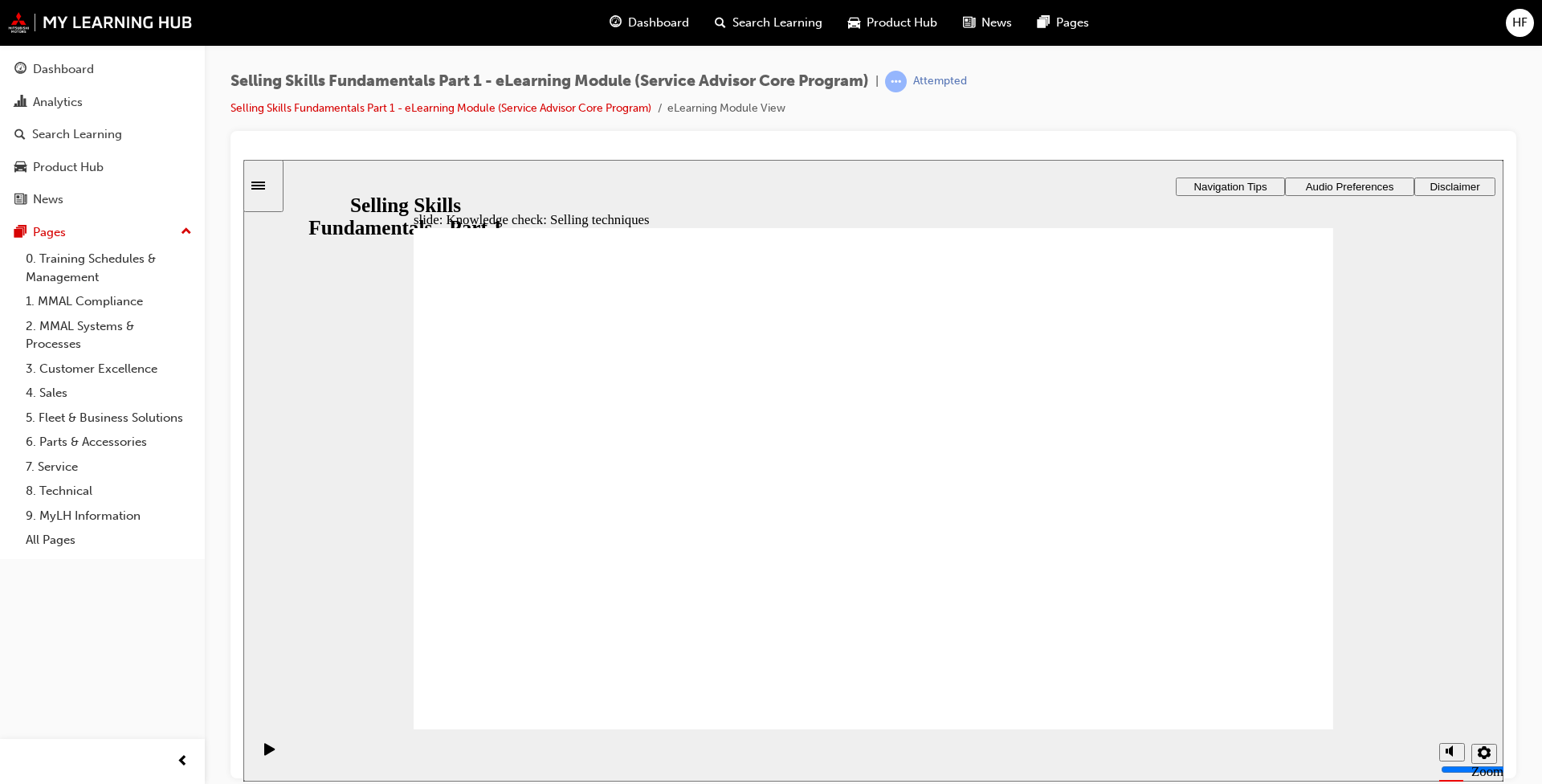
drag, startPoint x: 1098, startPoint y: 660, endPoint x: 1070, endPoint y: 667, distance: 28.9
drag, startPoint x: 843, startPoint y: 573, endPoint x: 920, endPoint y: 683, distance: 134.3
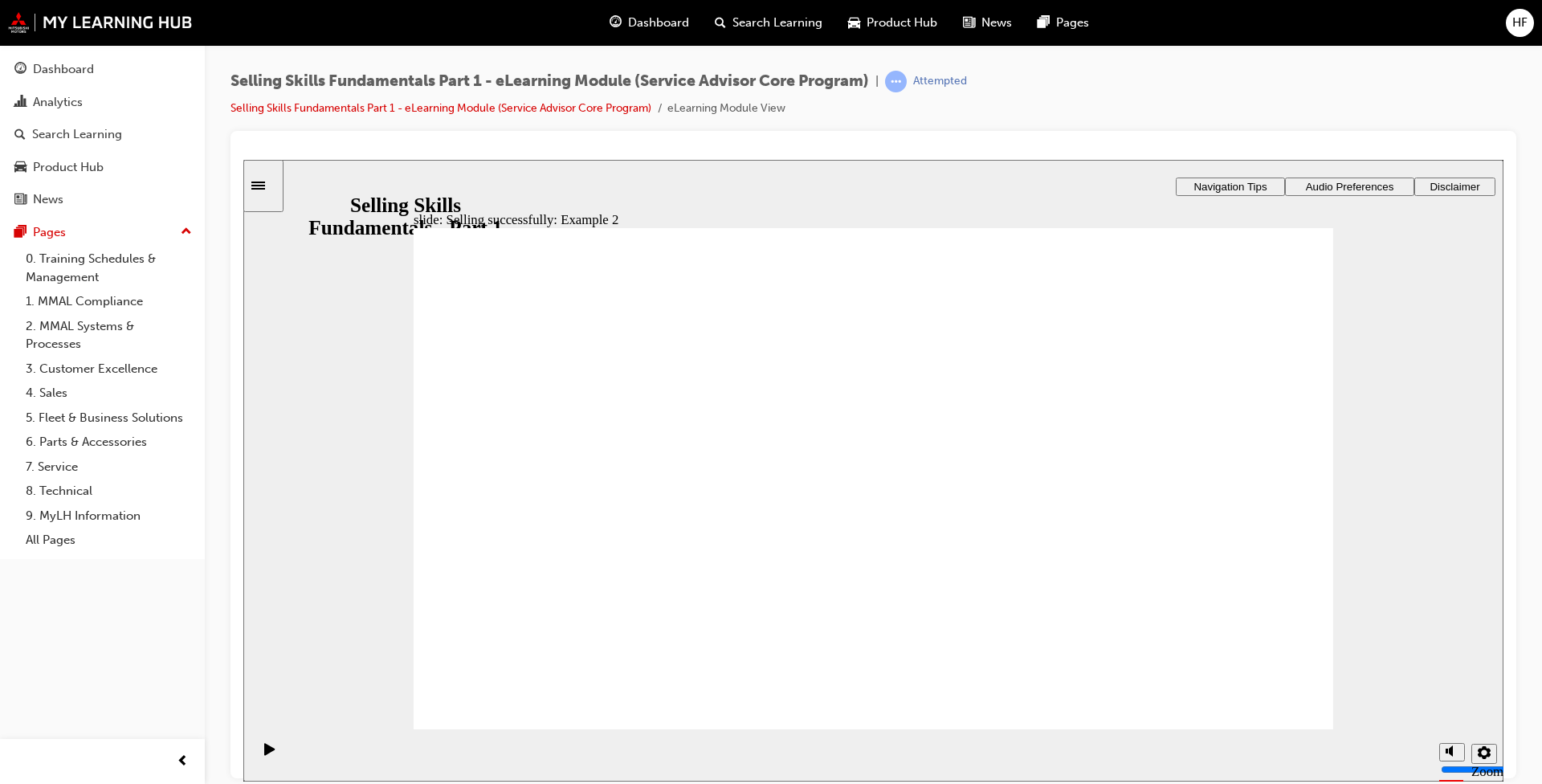
drag, startPoint x: 626, startPoint y: 450, endPoint x: 560, endPoint y: 450, distance: 66.0
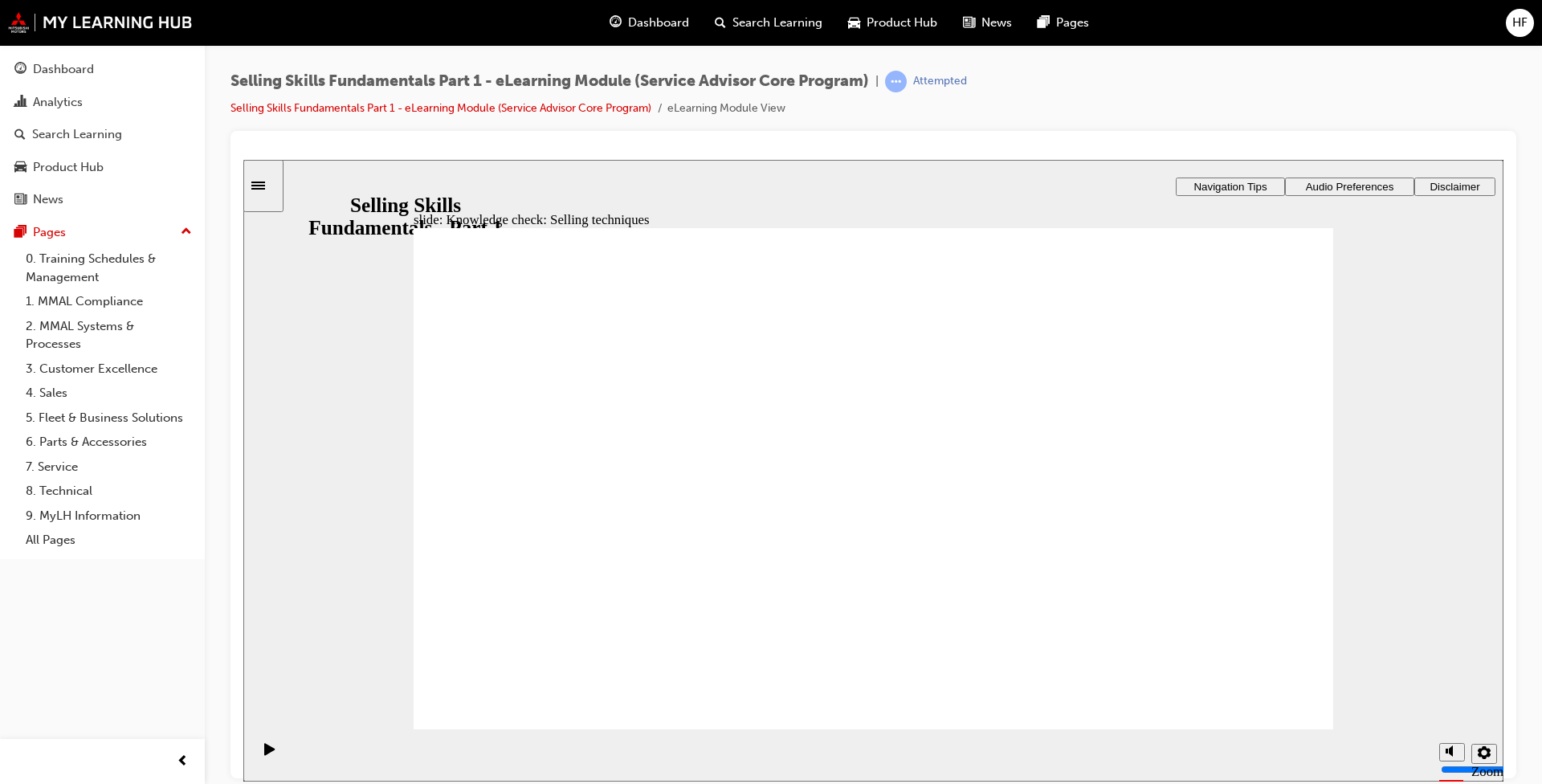
drag, startPoint x: 1096, startPoint y: 691, endPoint x: 1117, endPoint y: 679, distance: 24.2
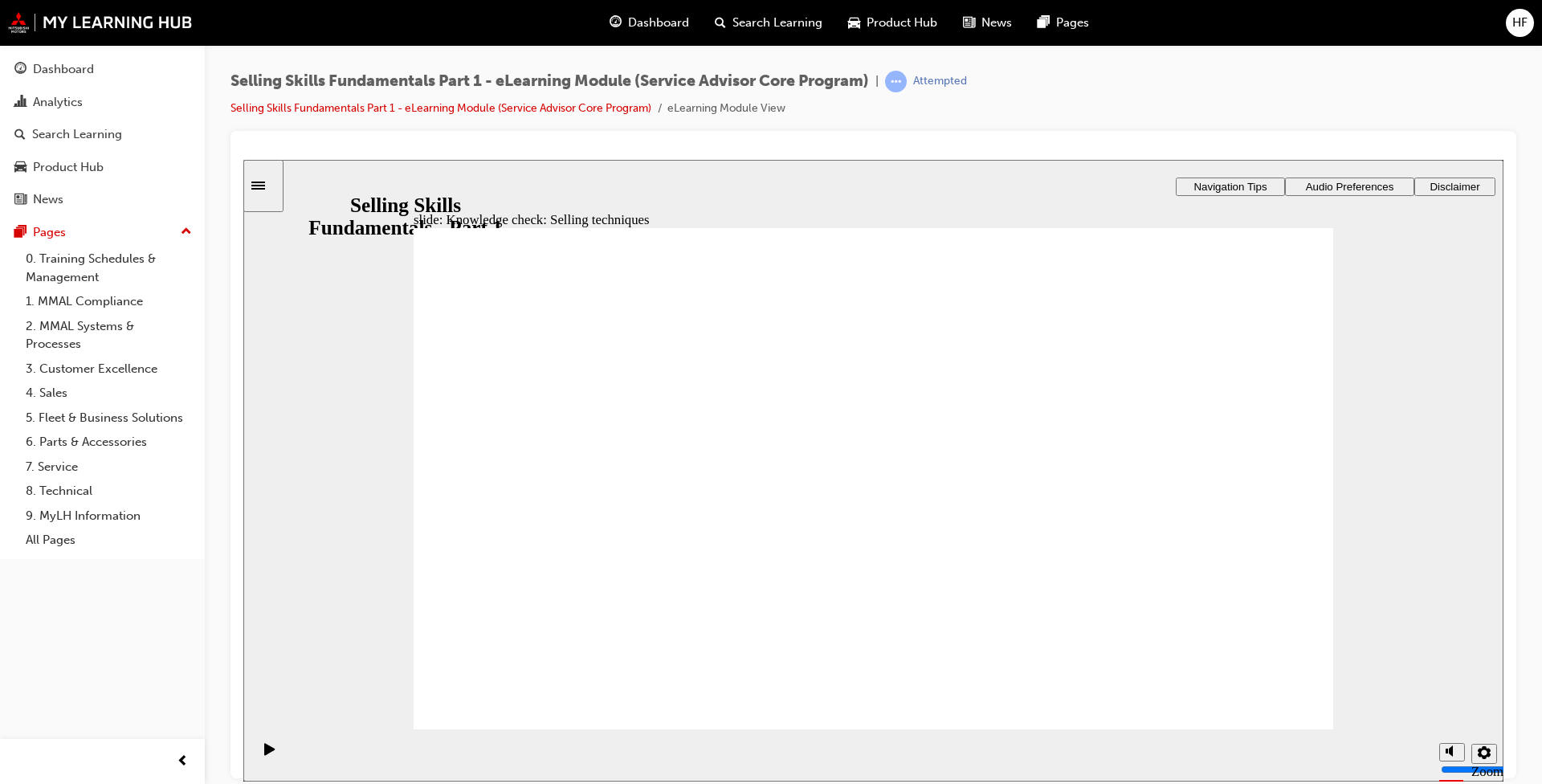
drag, startPoint x: 658, startPoint y: 697, endPoint x: 978, endPoint y: 692, distance: 320.0
drag, startPoint x: 1116, startPoint y: 545, endPoint x: 1239, endPoint y: 616, distance: 142.0
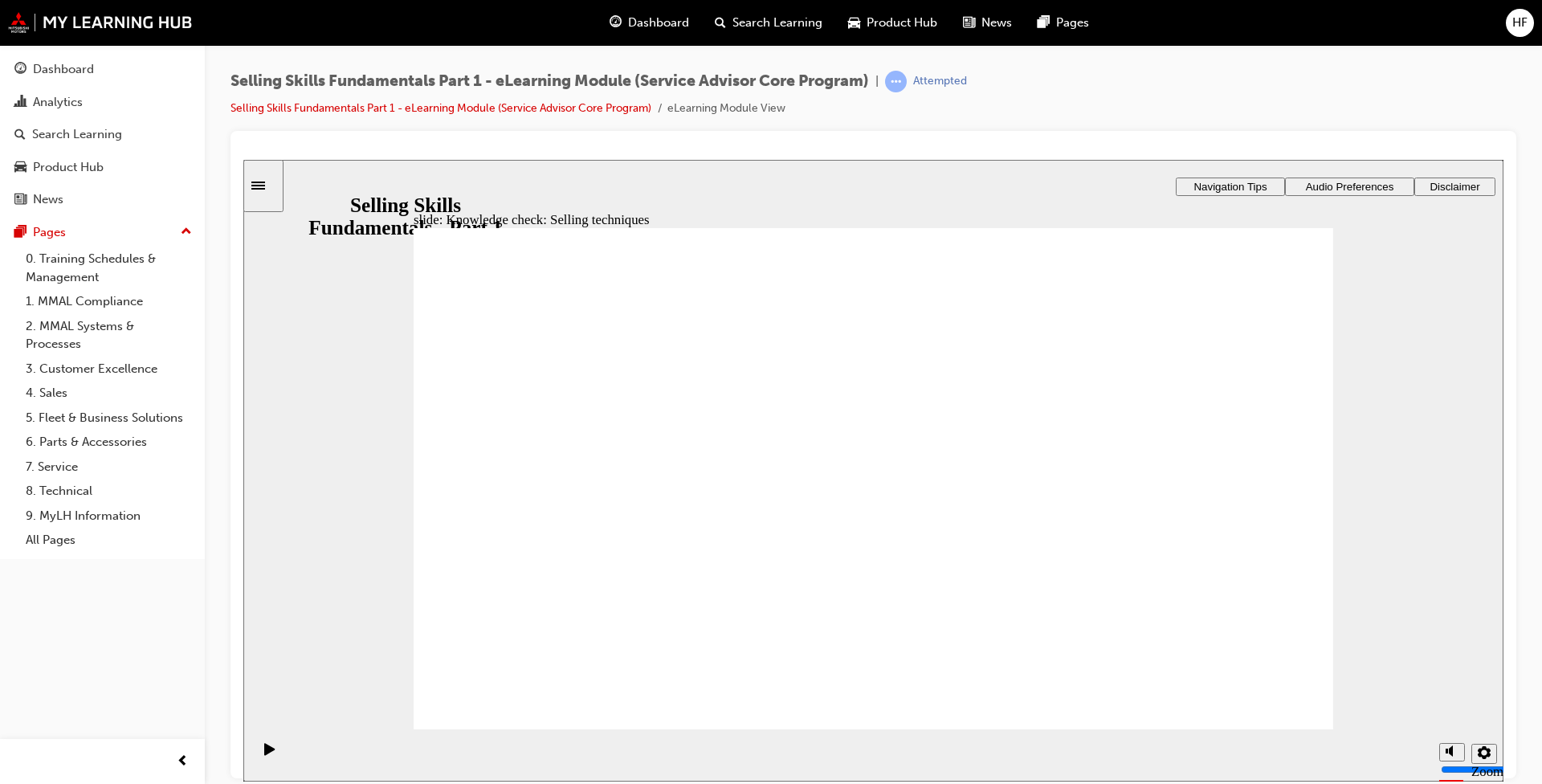
drag, startPoint x: 694, startPoint y: 696, endPoint x: 1112, endPoint y: 709, distance: 418.2
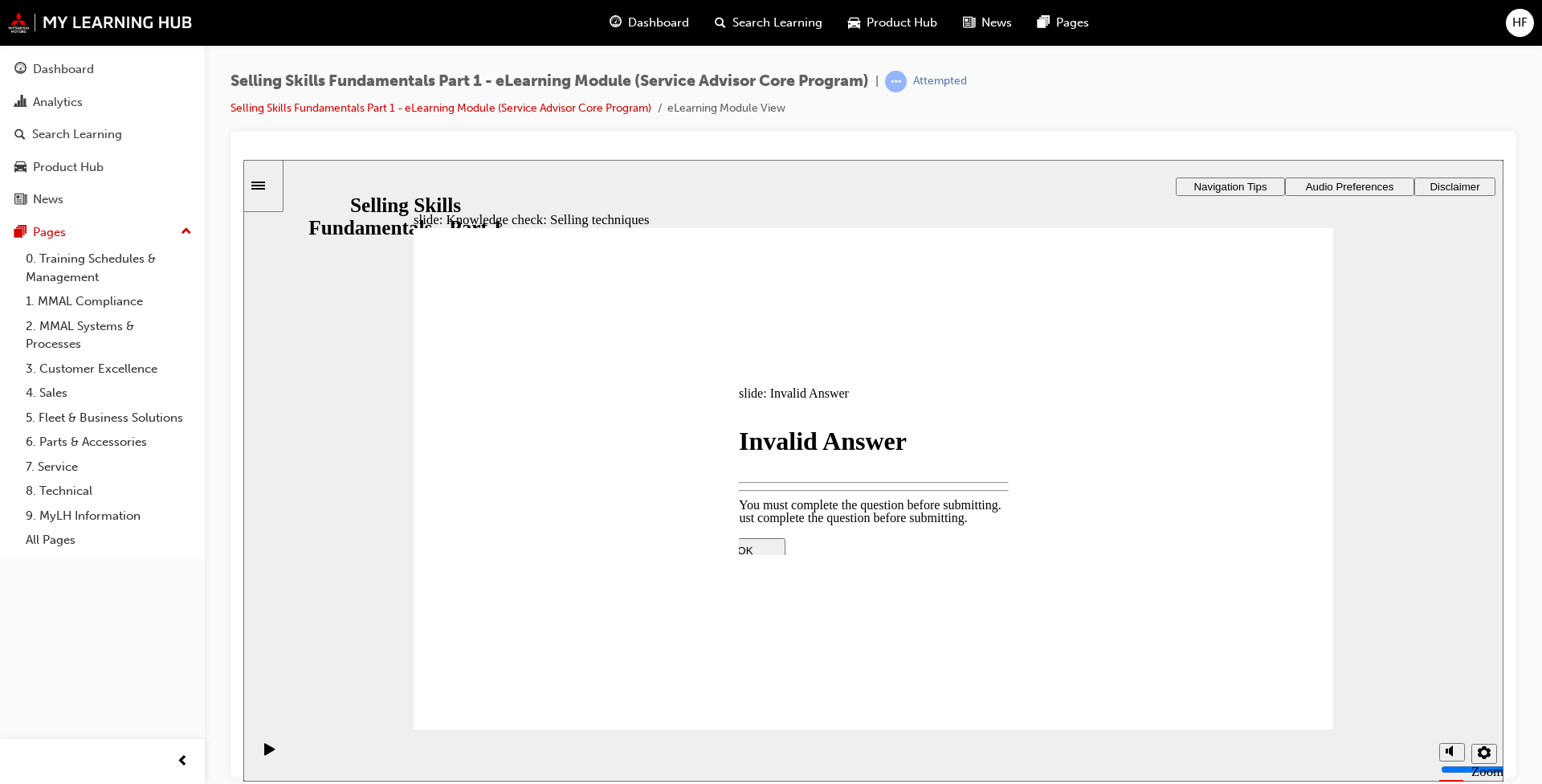
drag, startPoint x: 879, startPoint y: 514, endPoint x: 1378, endPoint y: 591, distance: 504.9
